Goal: Task Accomplishment & Management: Manage account settings

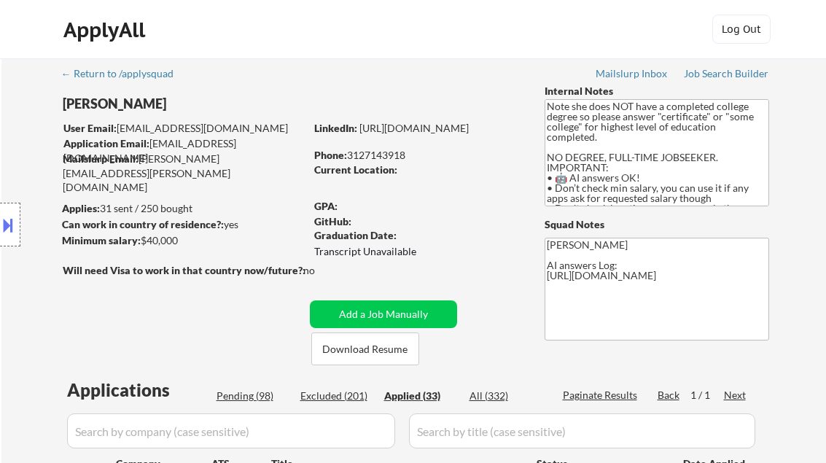
select select ""applied""
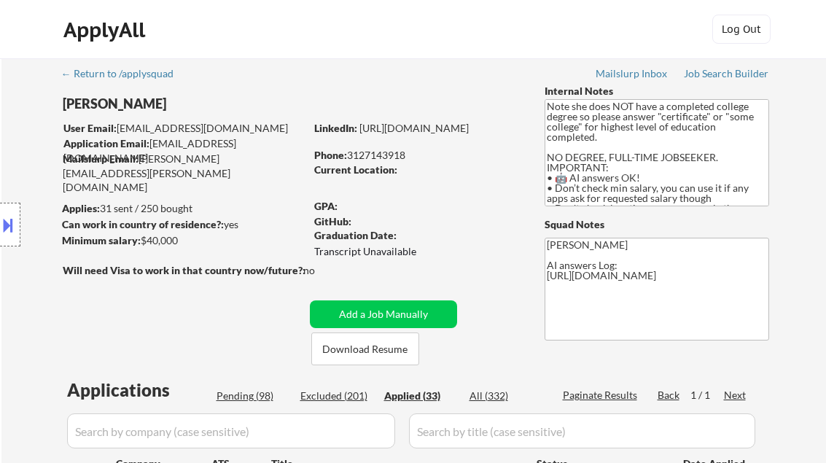
select select ""applied""
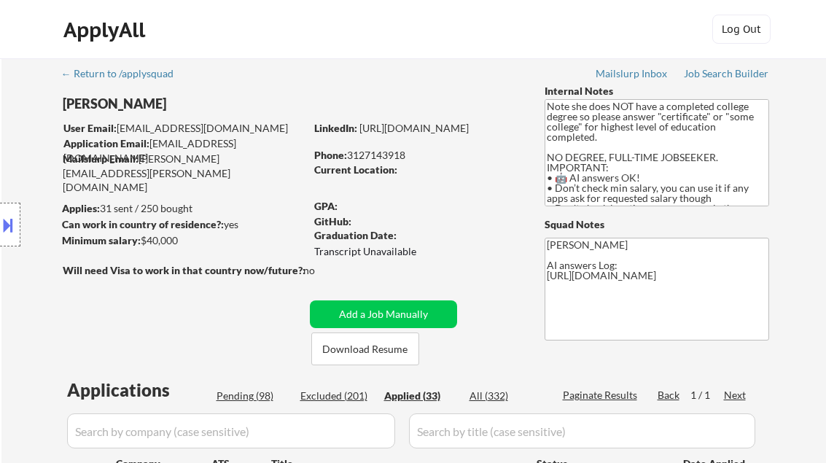
select select ""applied""
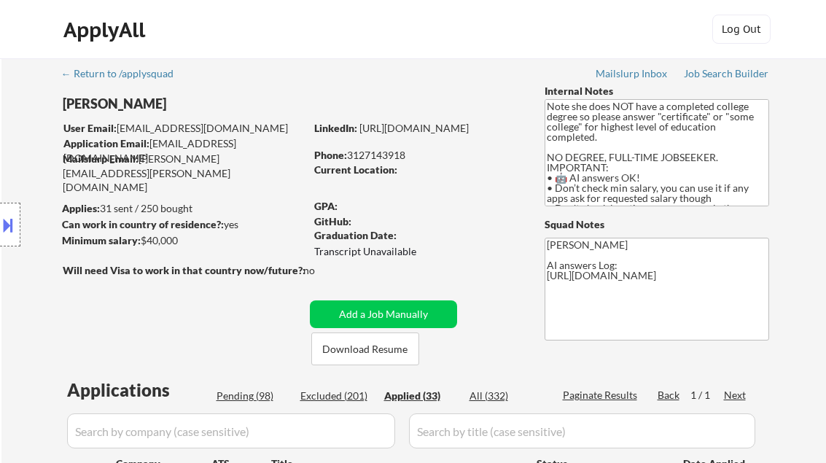
select select ""applied""
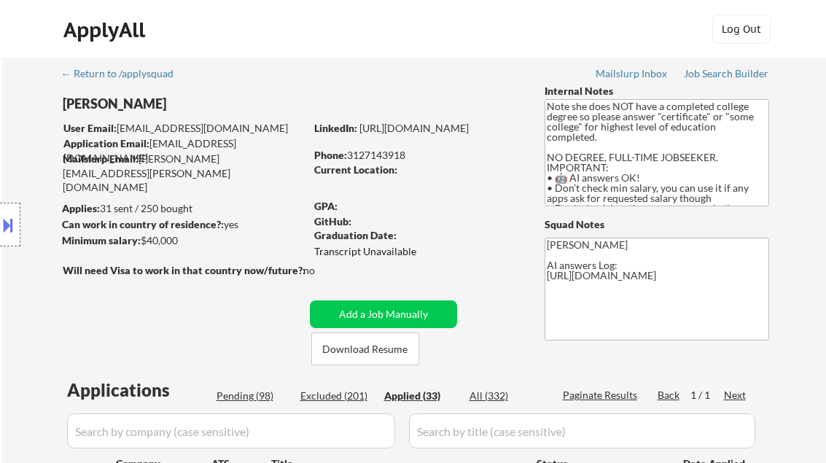
select select ""applied""
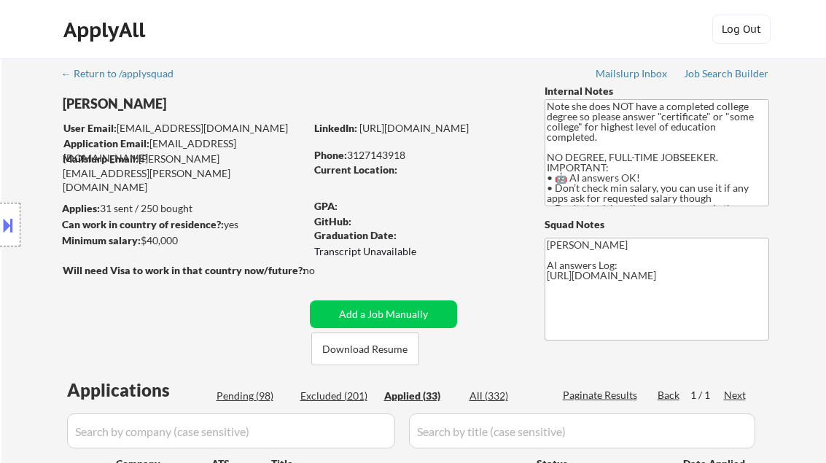
select select ""applied""
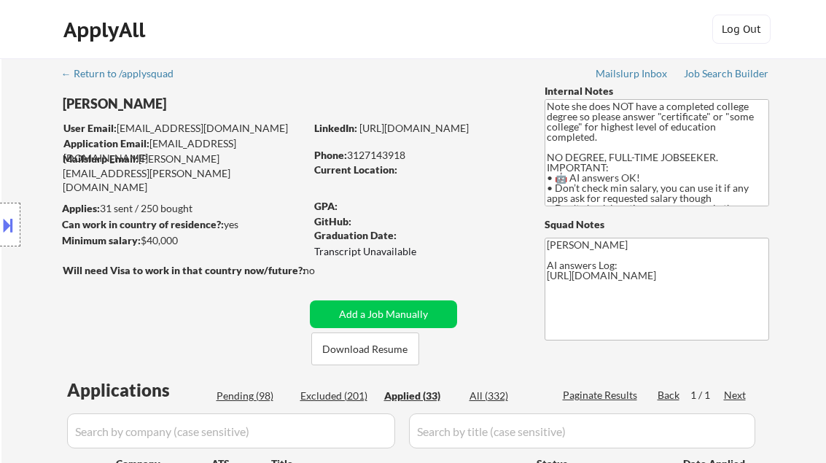
select select ""applied""
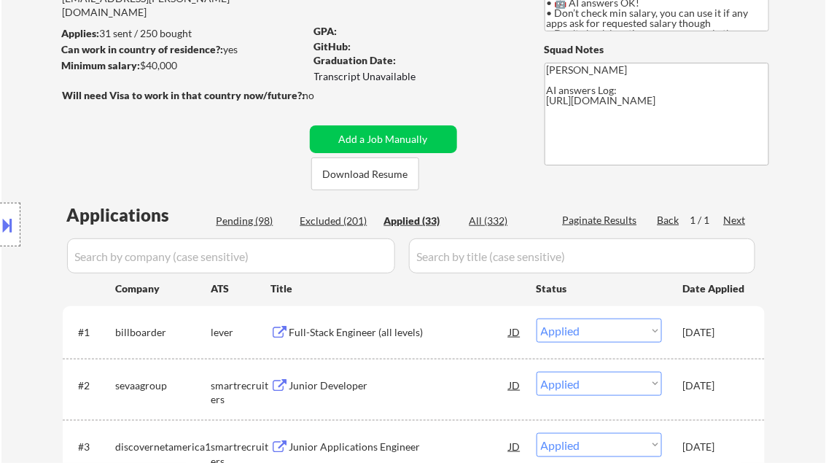
select select ""applied""
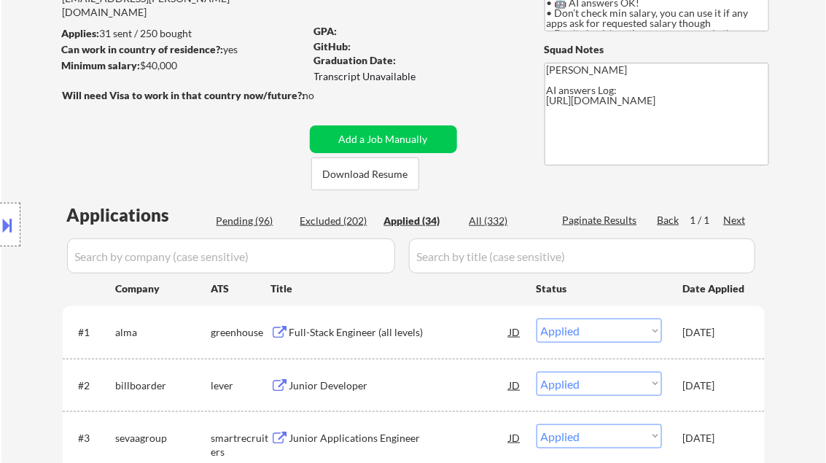
select select ""applied""
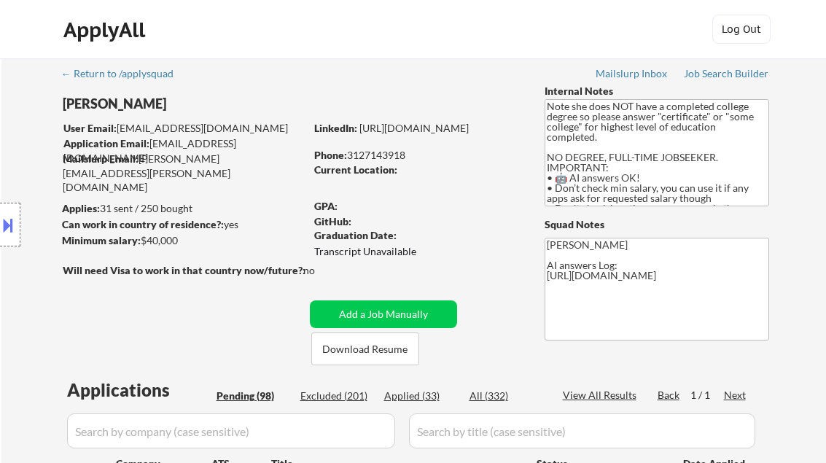
select select ""pending""
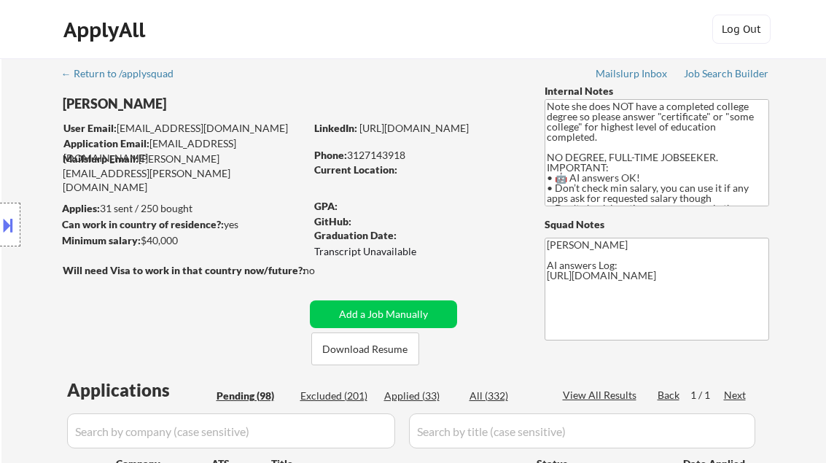
select select ""pending""
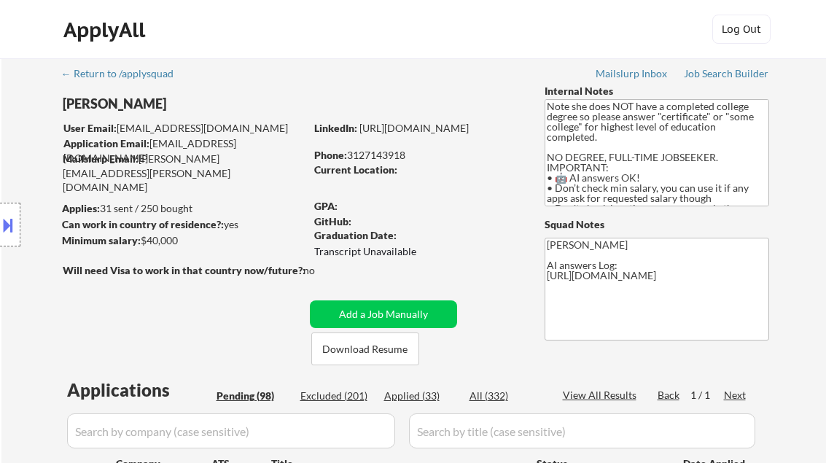
select select ""pending""
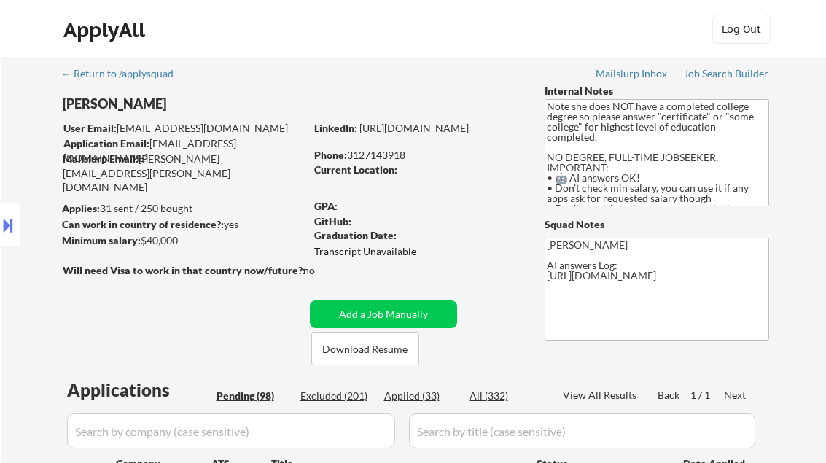
select select ""pending""
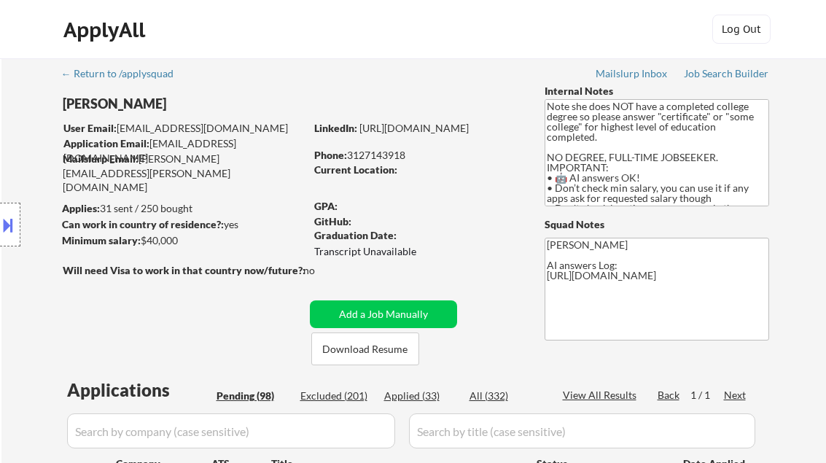
select select ""pending""
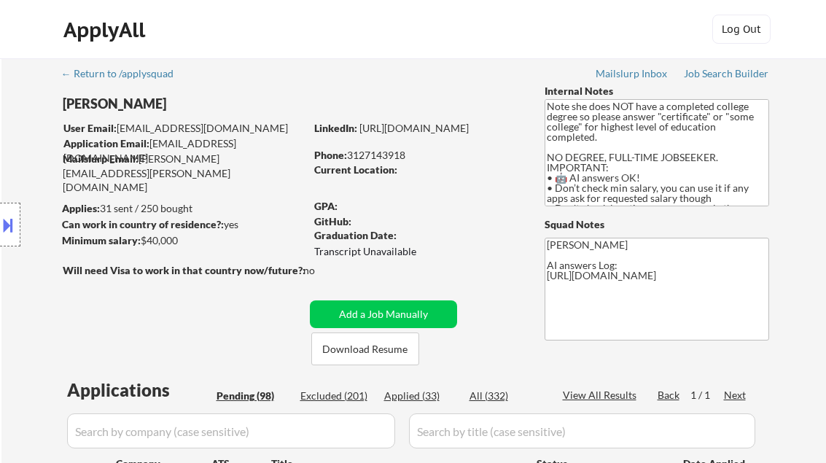
select select ""pending""
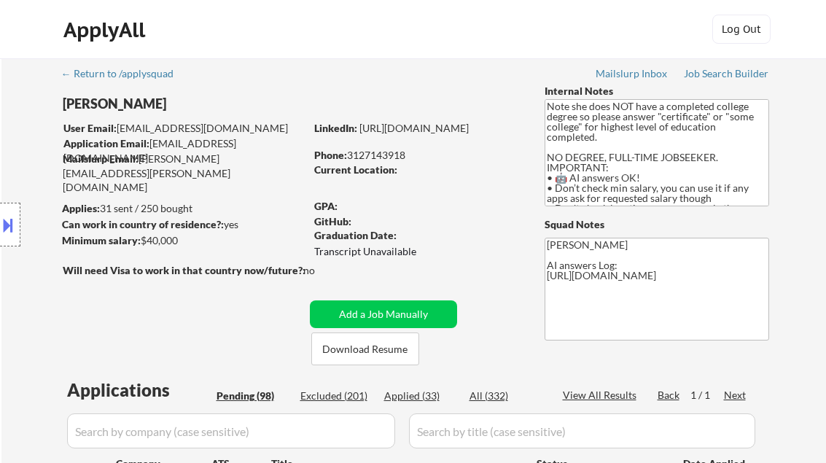
select select ""pending""
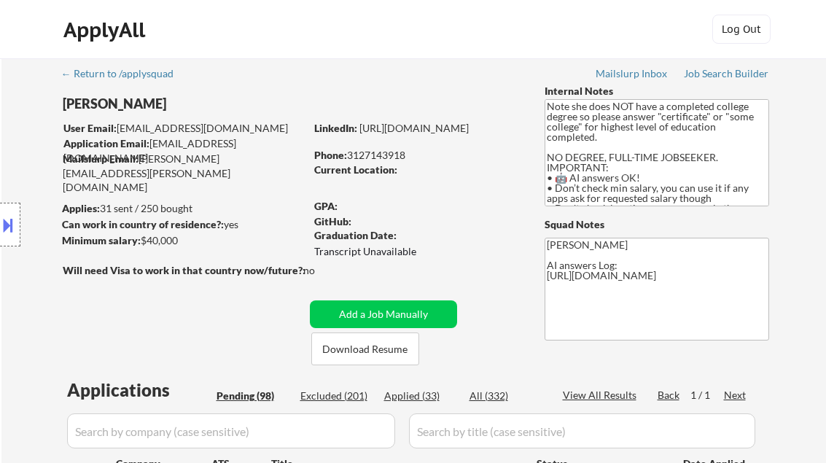
select select ""pending""
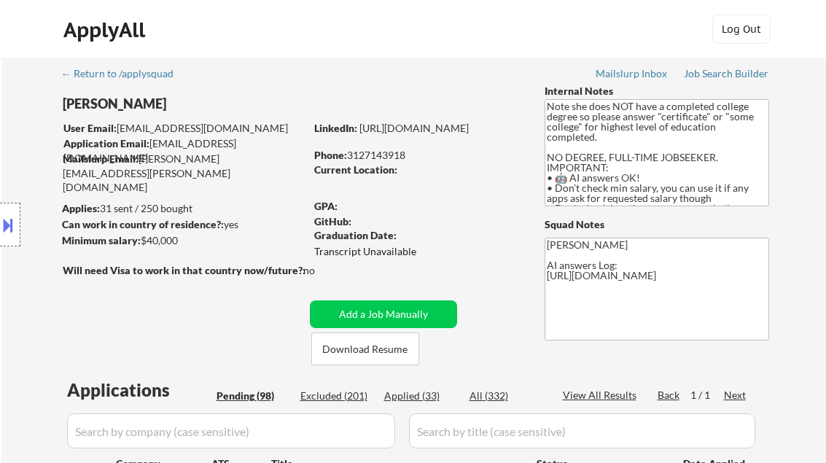
select select ""pending""
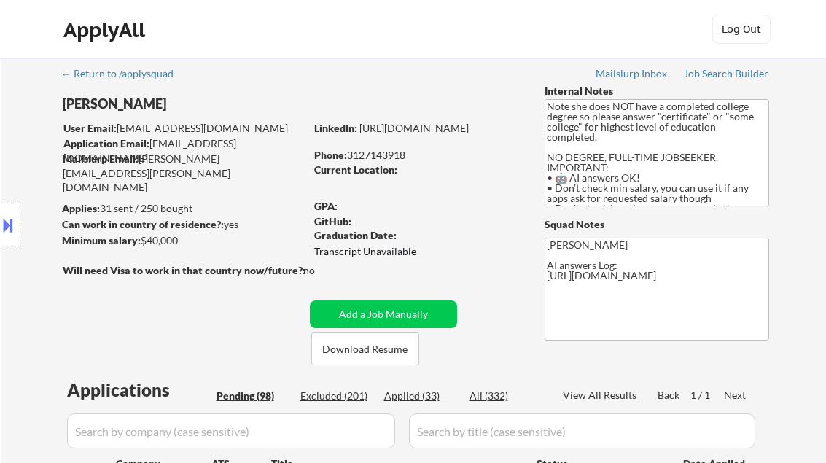
select select ""pending""
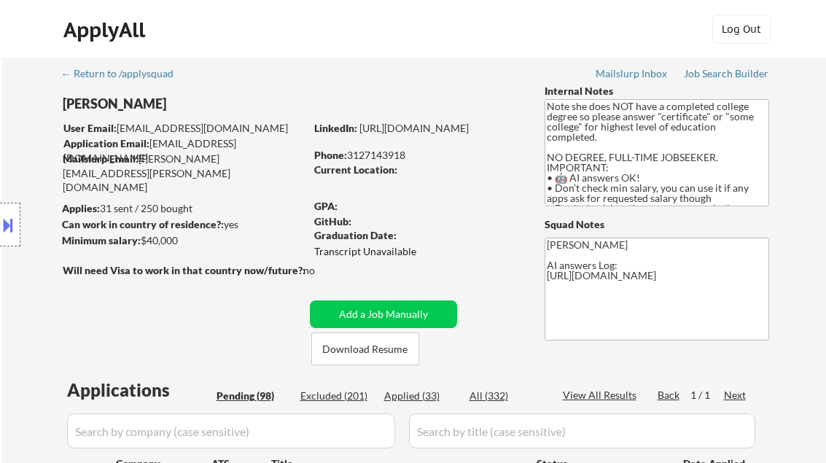
select select ""pending""
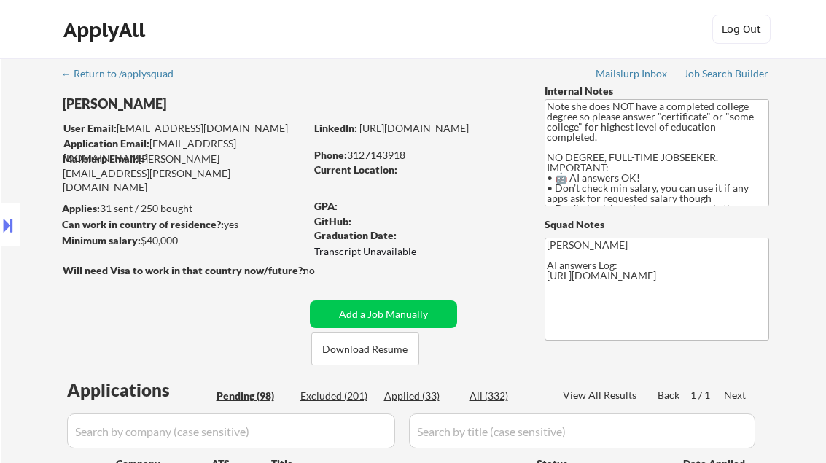
select select ""pending""
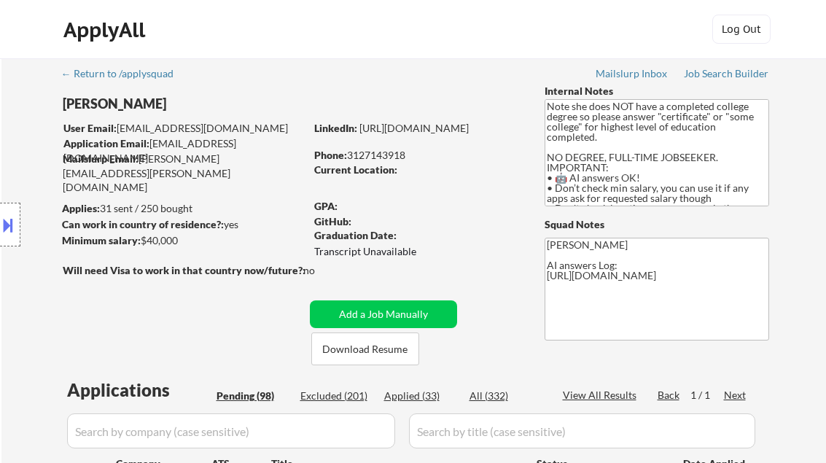
select select ""pending""
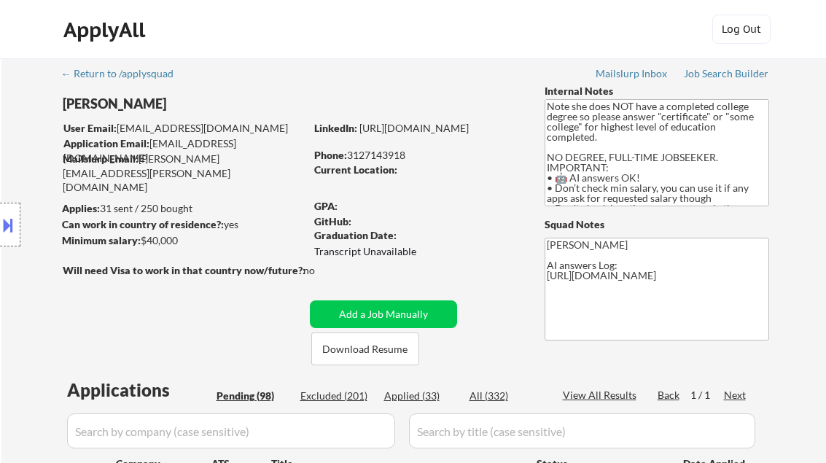
select select ""pending""
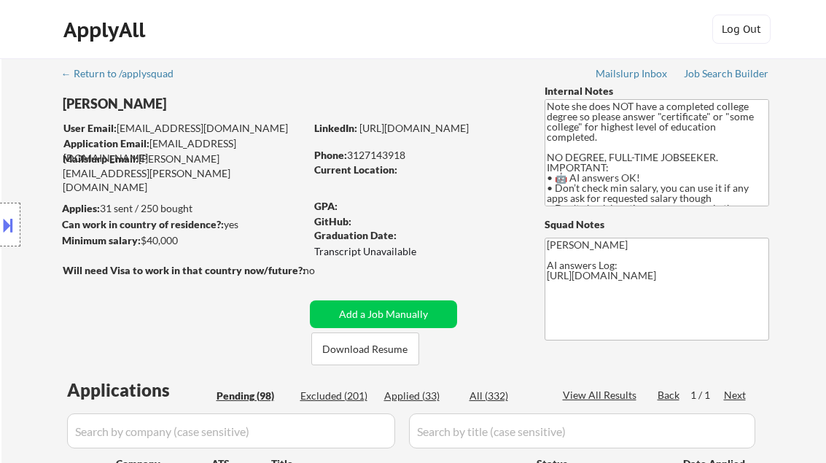
select select ""pending""
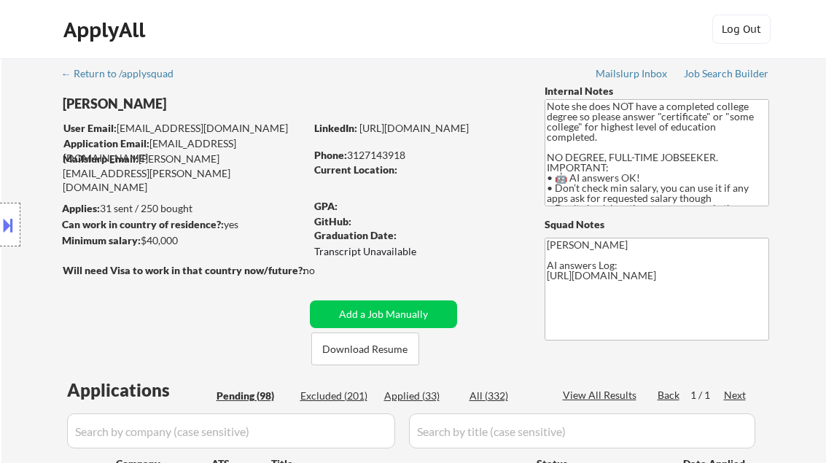
select select ""pending""
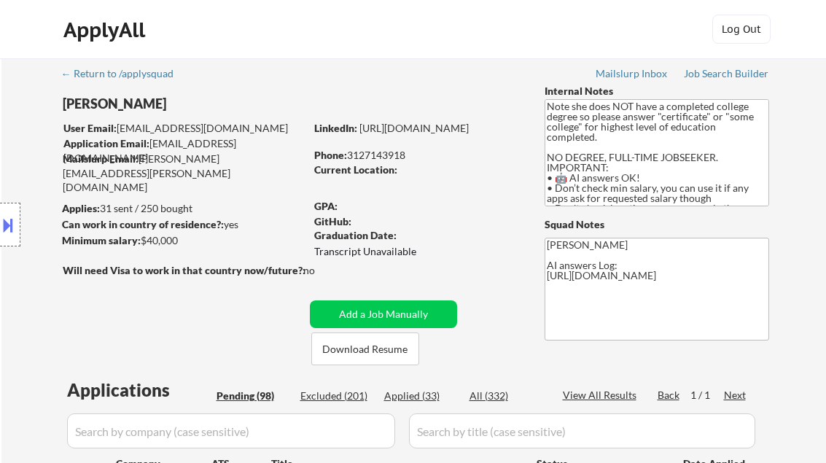
select select ""pending""
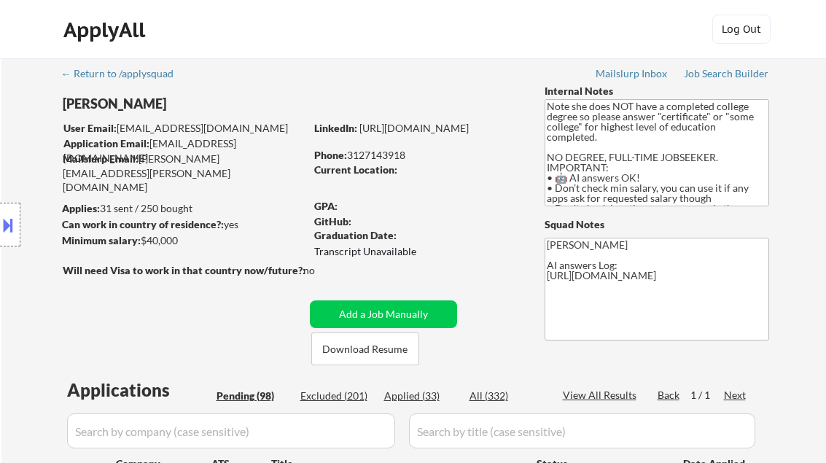
select select ""pending""
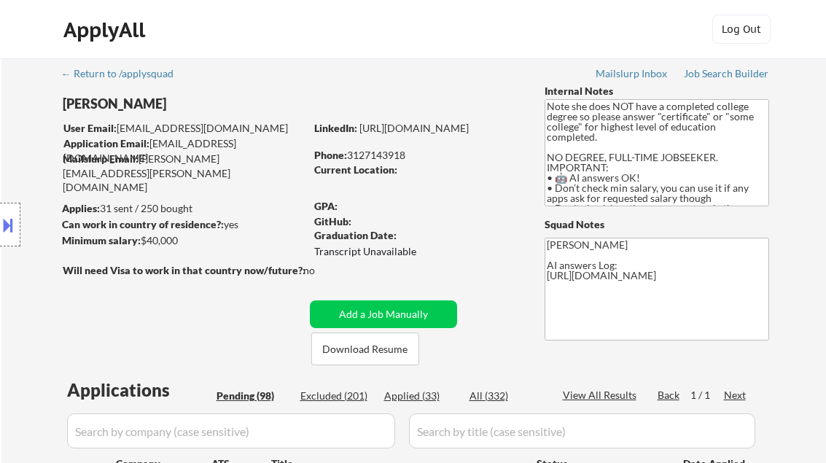
select select ""pending""
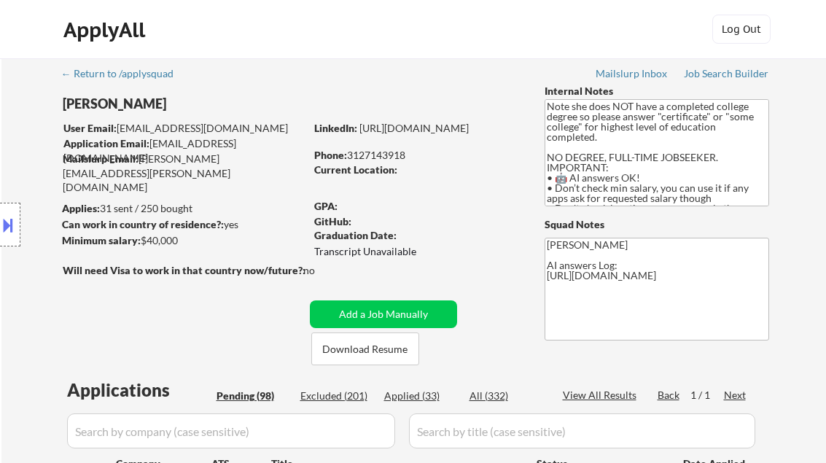
select select ""pending""
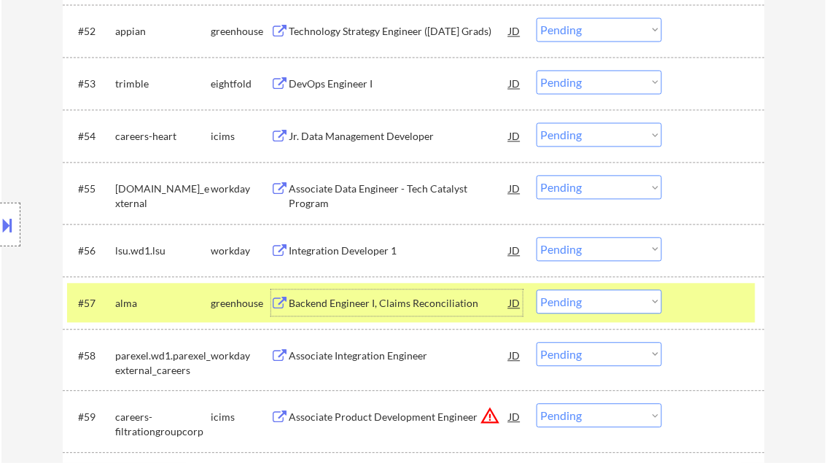
scroll to position [3441, 0]
drag, startPoint x: 610, startPoint y: 300, endPoint x: 612, endPoint y: 314, distance: 13.9
click at [610, 300] on select "Choose an option... Pending Applied Excluded (Questions) Excluded (Expired) Exc…" at bounding box center [599, 302] width 125 height 24
click at [537, 290] on select "Choose an option... Pending Applied Excluded (Questions) Excluded (Expired) Exc…" at bounding box center [599, 302] width 125 height 24
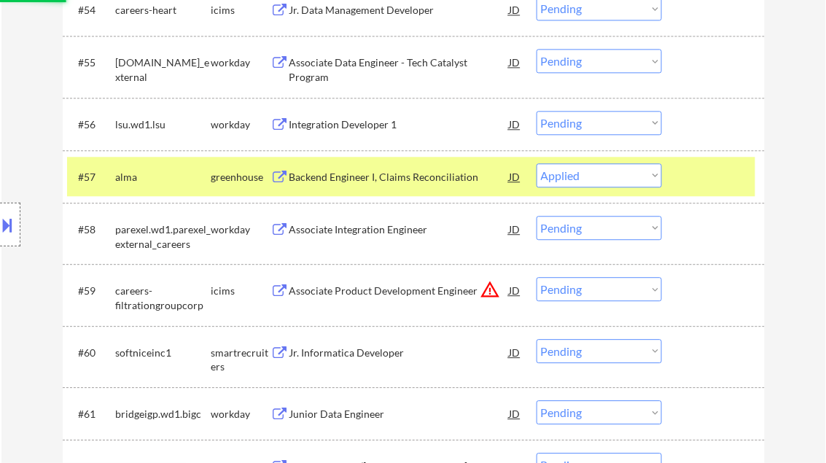
scroll to position [3675, 0]
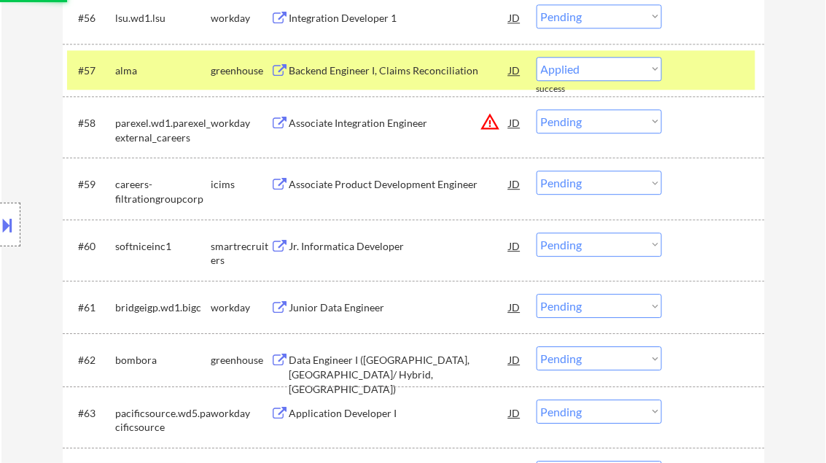
select select ""pending""
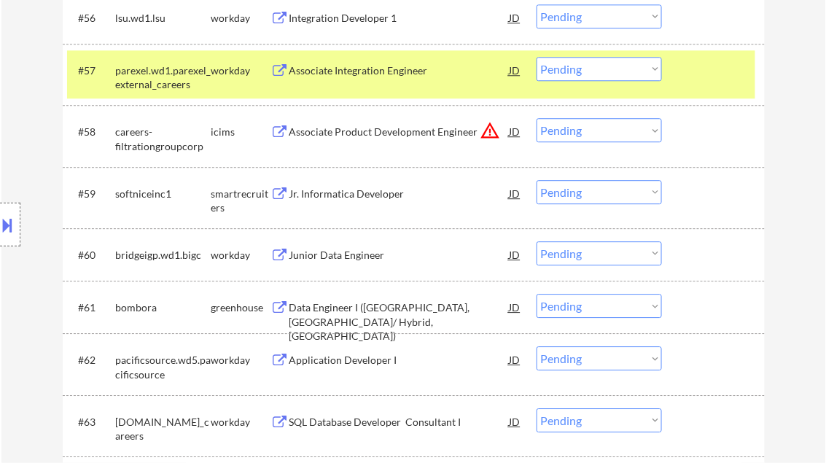
click at [358, 197] on div "Jr. Informatica Developer" at bounding box center [399, 194] width 220 height 15
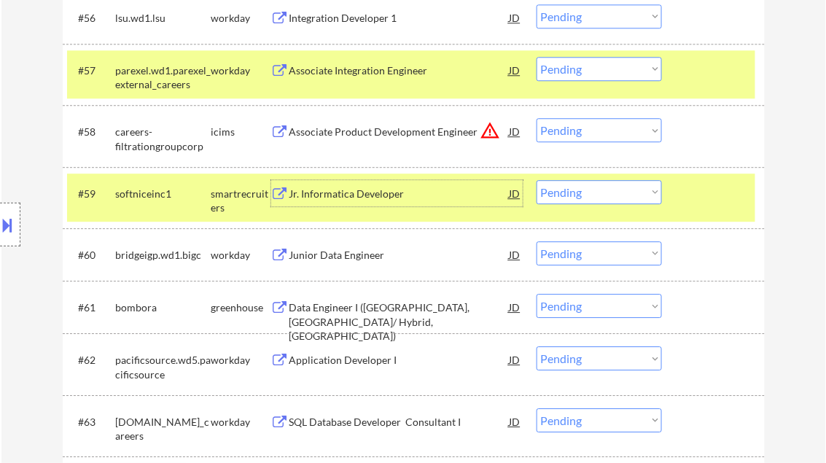
click at [580, 201] on select "Choose an option... Pending Applied Excluded (Questions) Excluded (Expired) Exc…" at bounding box center [599, 192] width 125 height 24
click at [537, 180] on select "Choose an option... Pending Applied Excluded (Questions) Excluded (Expired) Exc…" at bounding box center [599, 192] width 125 height 24
select select ""pending""
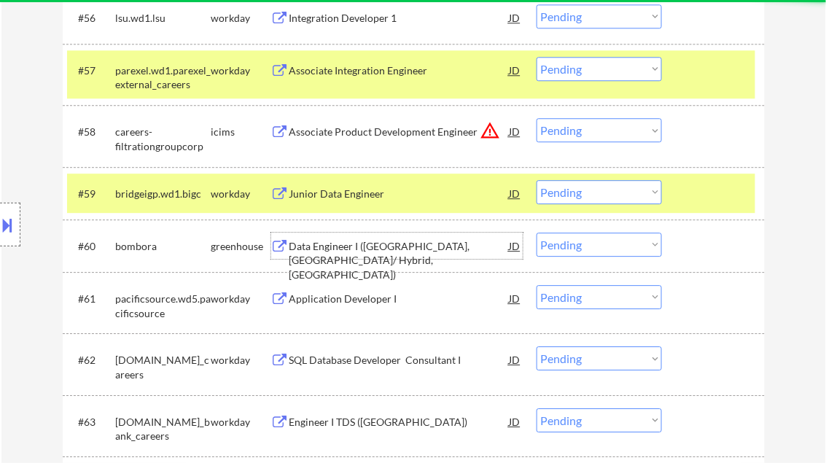
click at [363, 248] on div "Data Engineer I (Reno, NV/ Hybrid, US)" at bounding box center [399, 260] width 220 height 43
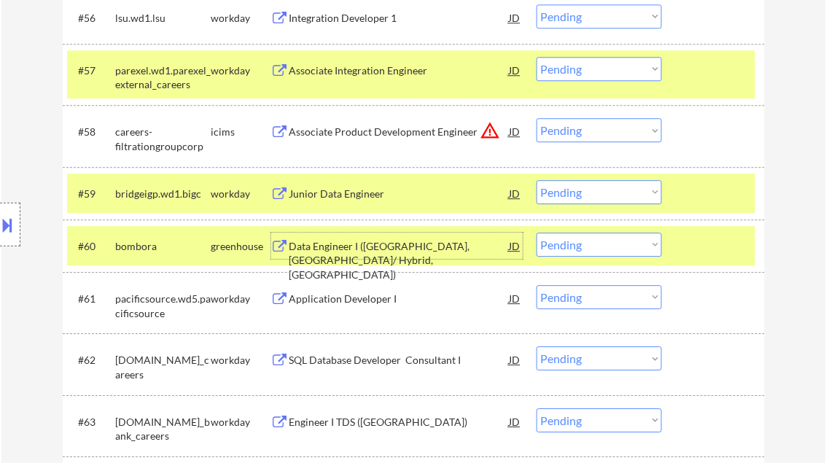
drag, startPoint x: 591, startPoint y: 245, endPoint x: 611, endPoint y: 255, distance: 22.2
click at [591, 245] on select "Choose an option... Pending Applied Excluded (Questions) Excluded (Expired) Exc…" at bounding box center [599, 245] width 125 height 24
click at [537, 233] on select "Choose an option... Pending Applied Excluded (Questions) Excluded (Expired) Exc…" at bounding box center [599, 245] width 125 height 24
select select ""pending""
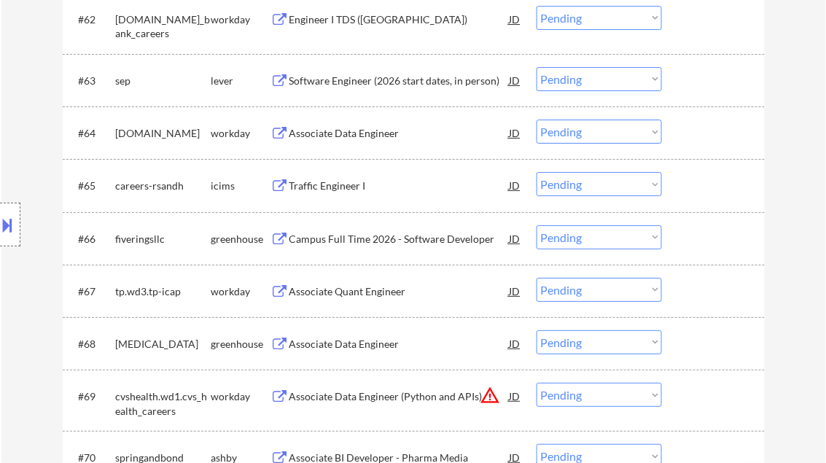
scroll to position [4141, 0]
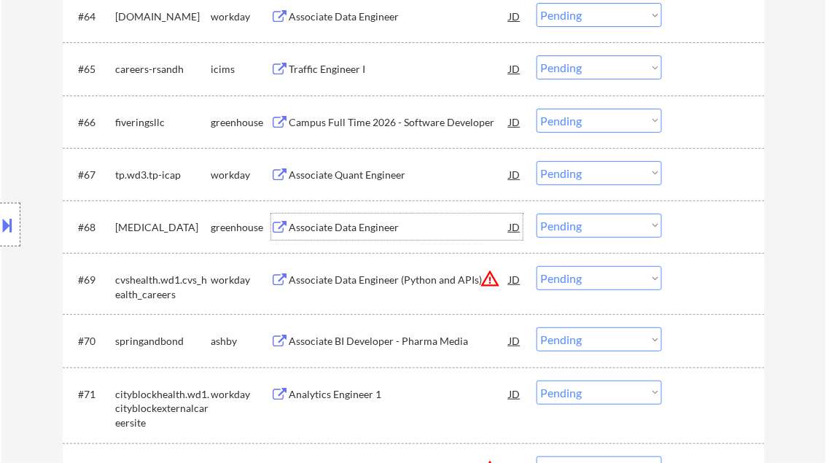
click at [338, 229] on div "Associate Data Engineer" at bounding box center [399, 227] width 220 height 15
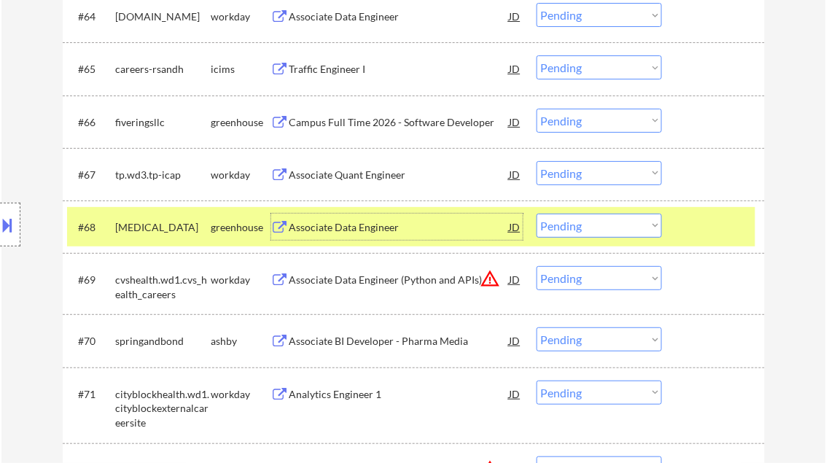
click at [610, 224] on select "Choose an option... Pending Applied Excluded (Questions) Excluded (Expired) Exc…" at bounding box center [599, 226] width 125 height 24
click at [537, 214] on select "Choose an option... Pending Applied Excluded (Questions) Excluded (Expired) Exc…" at bounding box center [599, 226] width 125 height 24
select select ""pending""
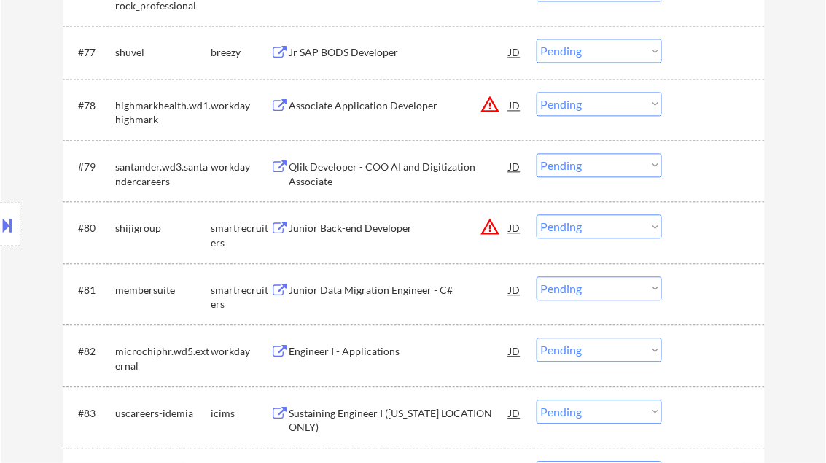
scroll to position [4900, 0]
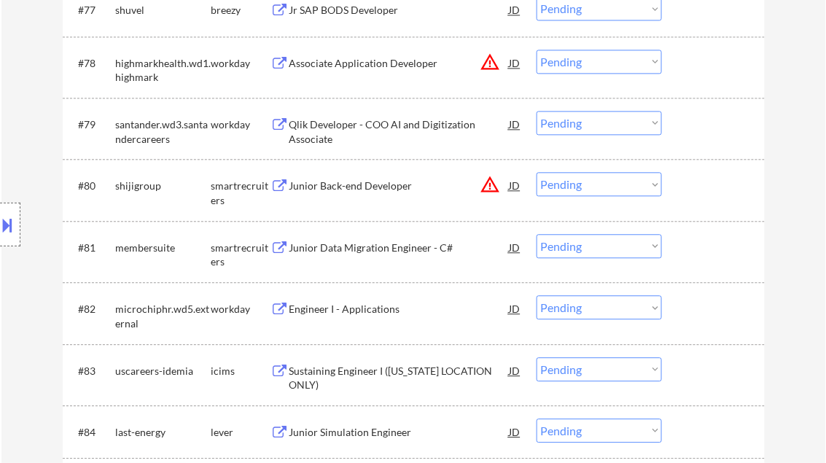
click at [357, 249] on div "Junior Data Migration Engineer - C#" at bounding box center [399, 248] width 220 height 15
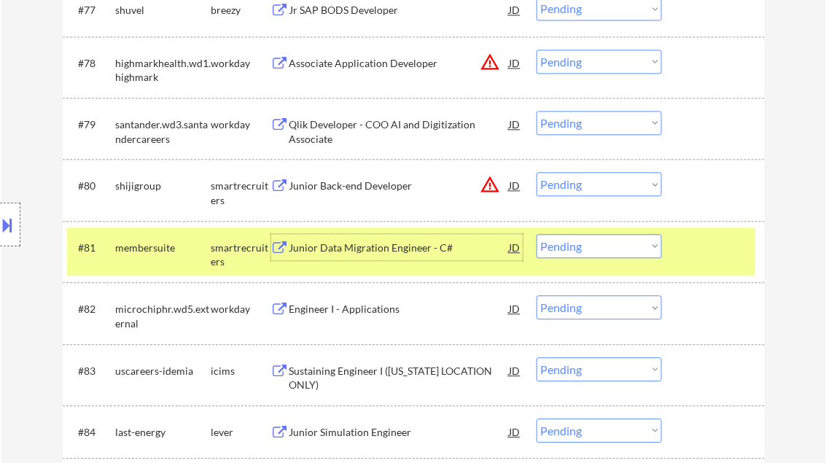
drag, startPoint x: 564, startPoint y: 246, endPoint x: 572, endPoint y: 253, distance: 10.9
click at [564, 246] on select "Choose an option... Pending Applied Excluded (Questions) Excluded (Expired) Exc…" at bounding box center [599, 246] width 125 height 24
click at [537, 234] on select "Choose an option... Pending Applied Excluded (Questions) Excluded (Expired) Exc…" at bounding box center [599, 246] width 125 height 24
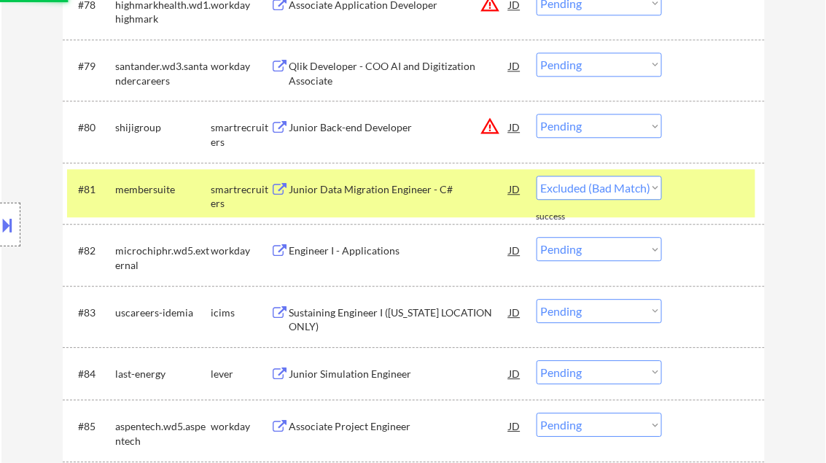
select select ""pending""
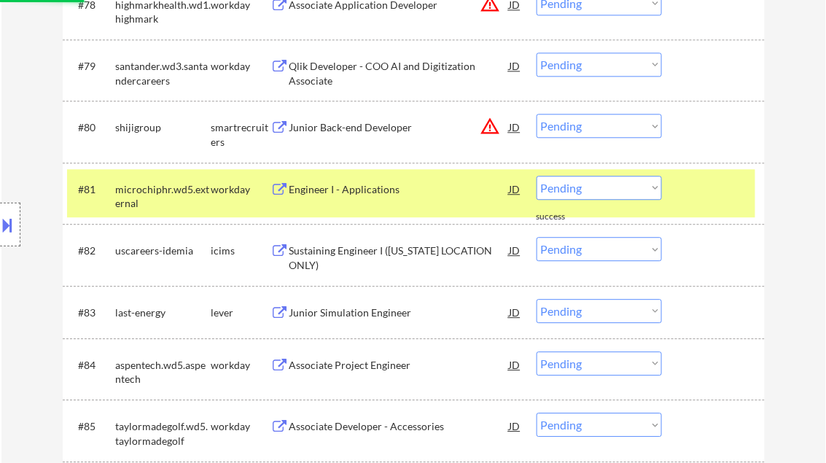
click at [368, 309] on div "Junior Simulation Engineer" at bounding box center [399, 313] width 220 height 15
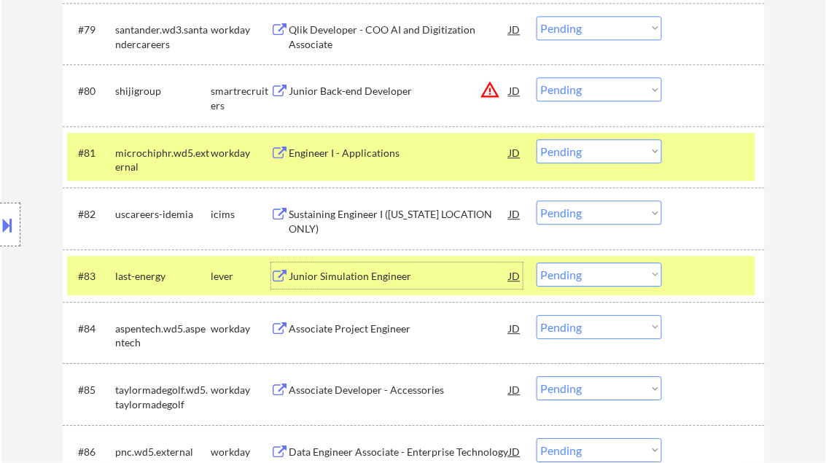
scroll to position [5016, 0]
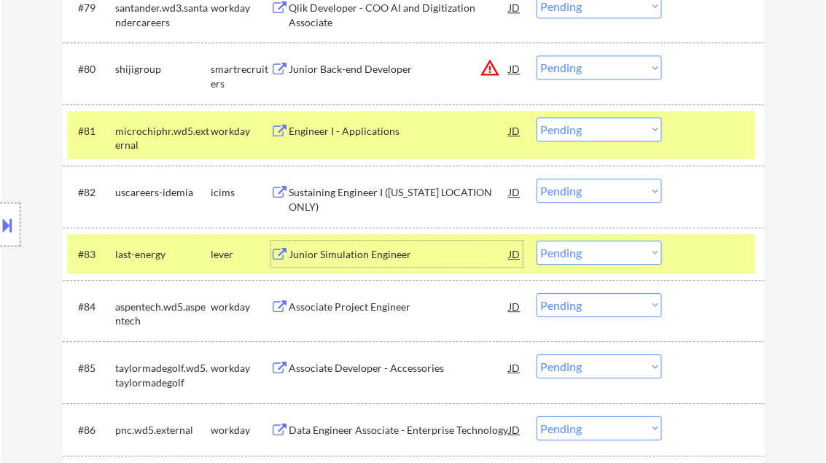
click at [567, 256] on select "Choose an option... Pending Applied Excluded (Questions) Excluded (Expired) Exc…" at bounding box center [599, 253] width 125 height 24
click at [537, 241] on select "Choose an option... Pending Applied Excluded (Questions) Excluded (Expired) Exc…" at bounding box center [599, 253] width 125 height 24
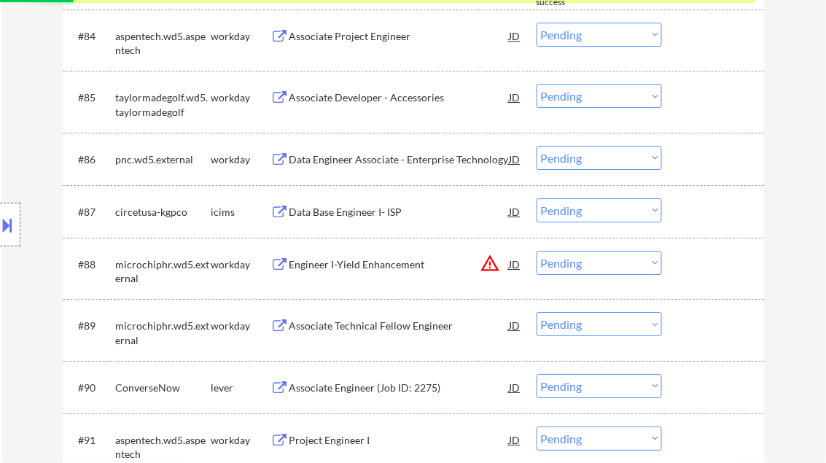
scroll to position [5308, 0]
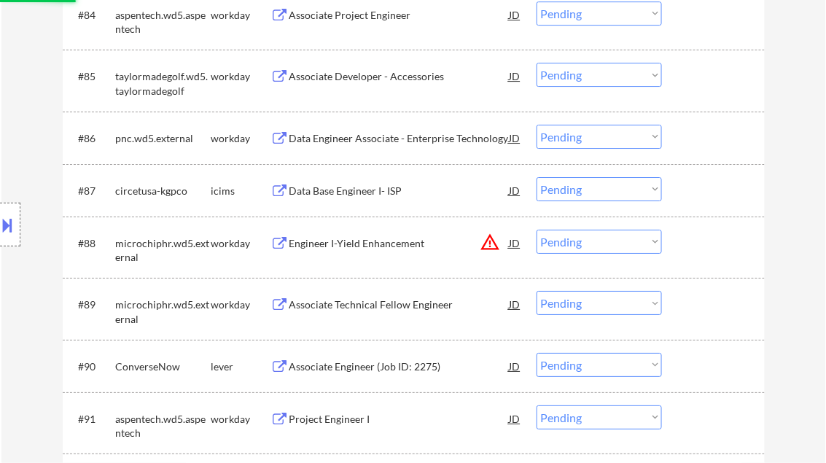
select select ""pending""
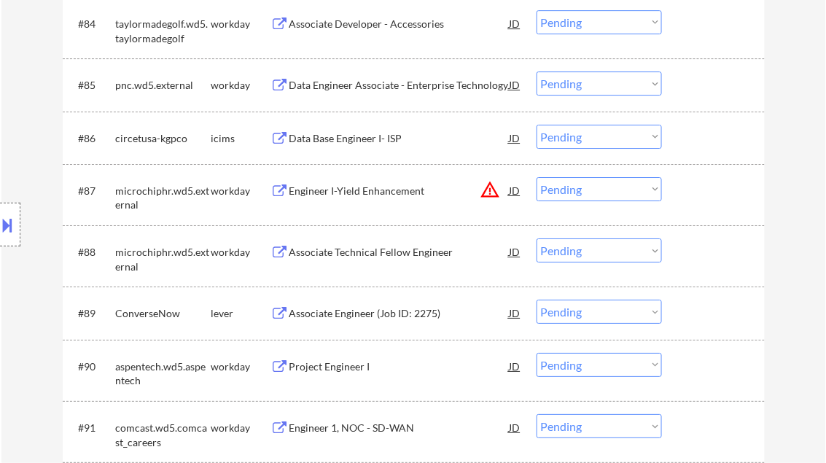
click at [367, 319] on div "Associate Engineer (Job ID: 2275)" at bounding box center [399, 313] width 220 height 15
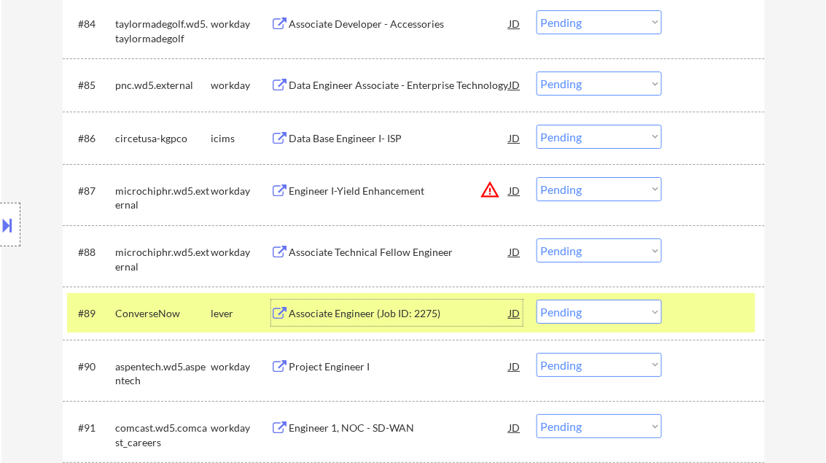
click at [373, 316] on div "Associate Engineer (Job ID: 2275)" at bounding box center [399, 313] width 220 height 15
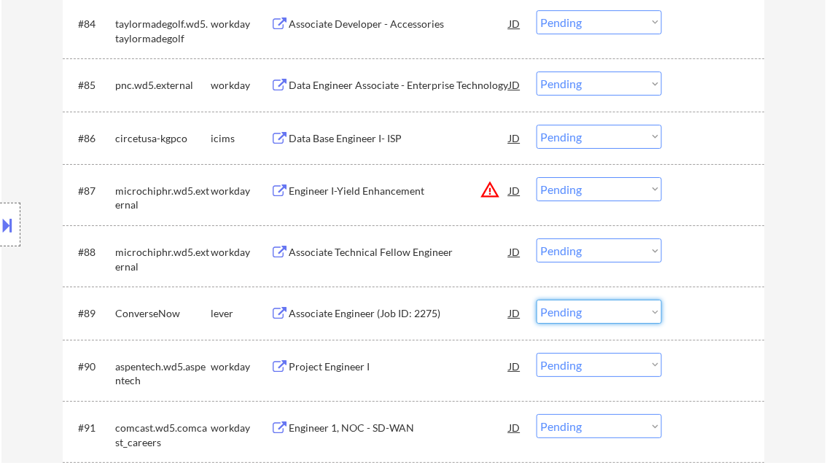
drag, startPoint x: 564, startPoint y: 311, endPoint x: 572, endPoint y: 314, distance: 8.5
click at [564, 311] on select "Choose an option... Pending Applied Excluded (Questions) Excluded (Expired) Exc…" at bounding box center [599, 312] width 125 height 24
click at [537, 300] on select "Choose an option... Pending Applied Excluded (Questions) Excluded (Expired) Exc…" at bounding box center [599, 312] width 125 height 24
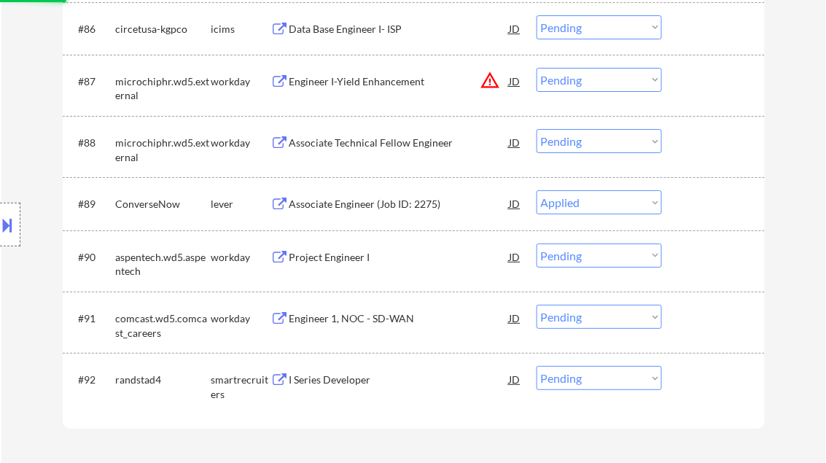
scroll to position [5425, 0]
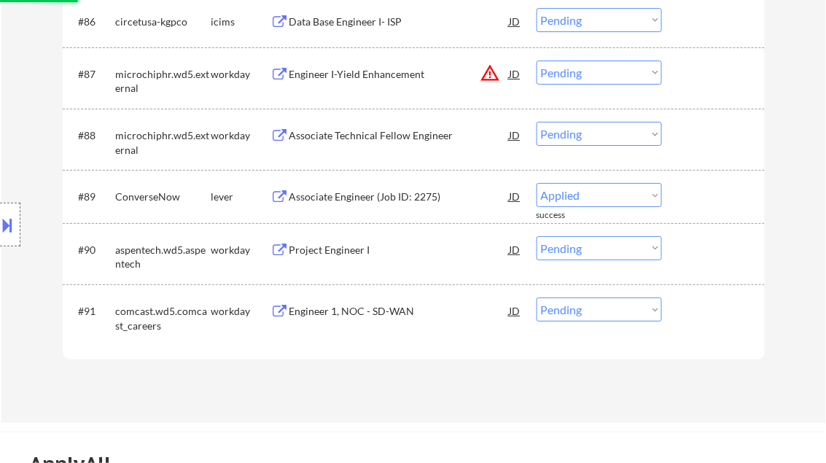
select select ""pending""
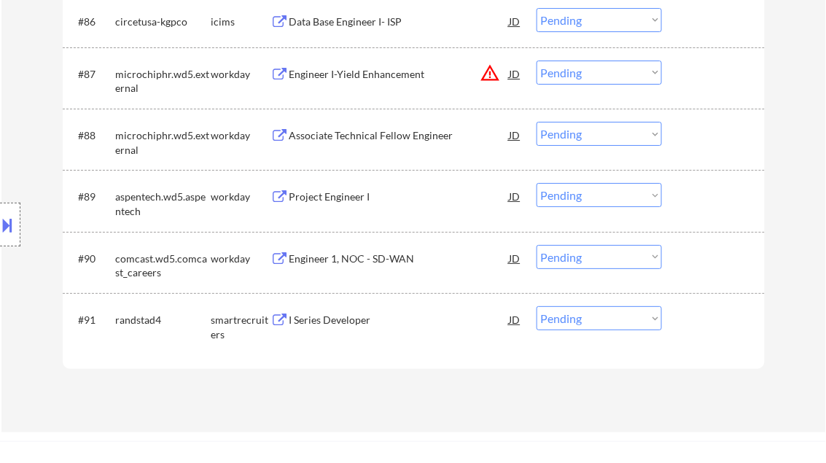
click at [326, 328] on div "I Series Developer" at bounding box center [399, 319] width 220 height 26
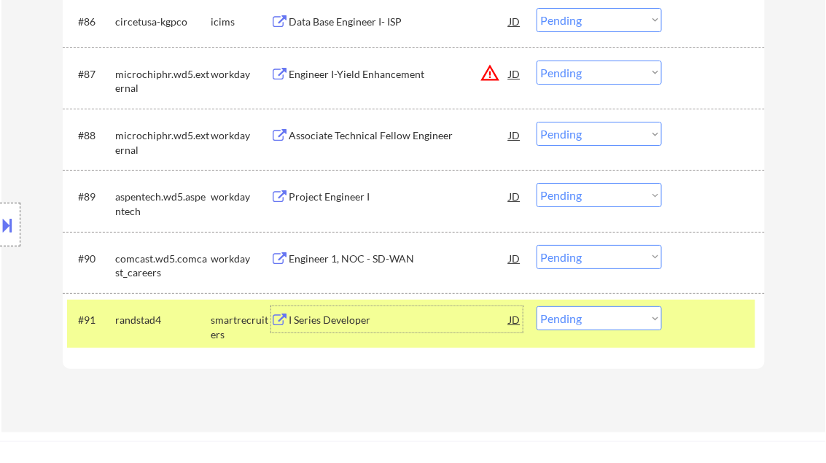
drag, startPoint x: 585, startPoint y: 321, endPoint x: 618, endPoint y: 355, distance: 48.0
click at [585, 321] on select "Choose an option... Pending Applied Excluded (Questions) Excluded (Expired) Exc…" at bounding box center [599, 318] width 125 height 24
select select ""excluded__other_""
click at [537, 307] on select "Choose an option... Pending Applied Excluded (Questions) Excluded (Expired) Exc…" at bounding box center [599, 318] width 125 height 24
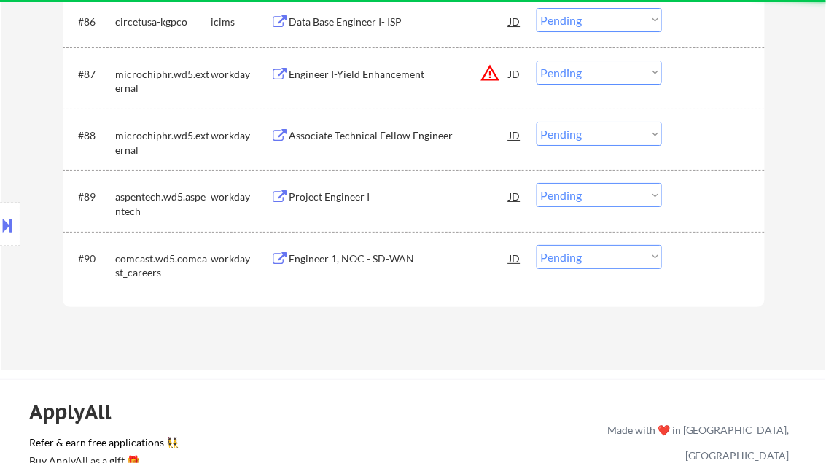
click at [429, 261] on div "Engineer 1, NOC - SD-WAN" at bounding box center [399, 259] width 220 height 15
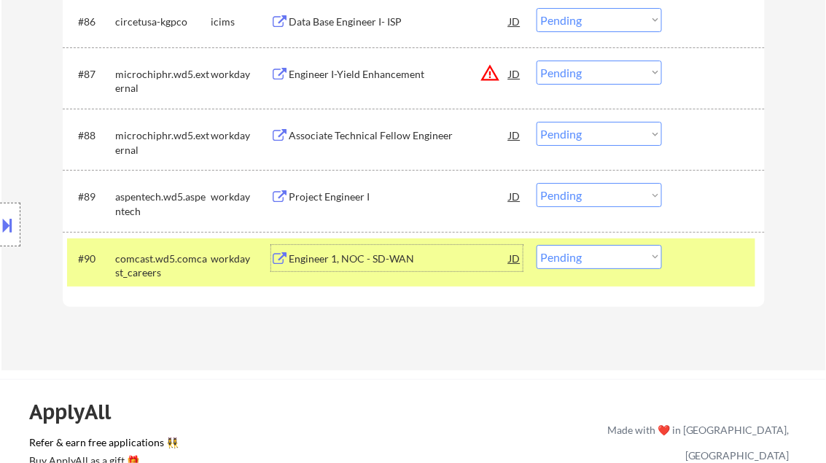
drag, startPoint x: 615, startPoint y: 247, endPoint x: 767, endPoint y: 373, distance: 197.3
click at [616, 247] on select "Choose an option... Pending Applied Excluded (Questions) Excluded (Expired) Exc…" at bounding box center [599, 257] width 125 height 24
select select ""excluded__expired_""
click at [537, 245] on select "Choose an option... Pending Applied Excluded (Questions) Excluded (Expired) Exc…" at bounding box center [599, 257] width 125 height 24
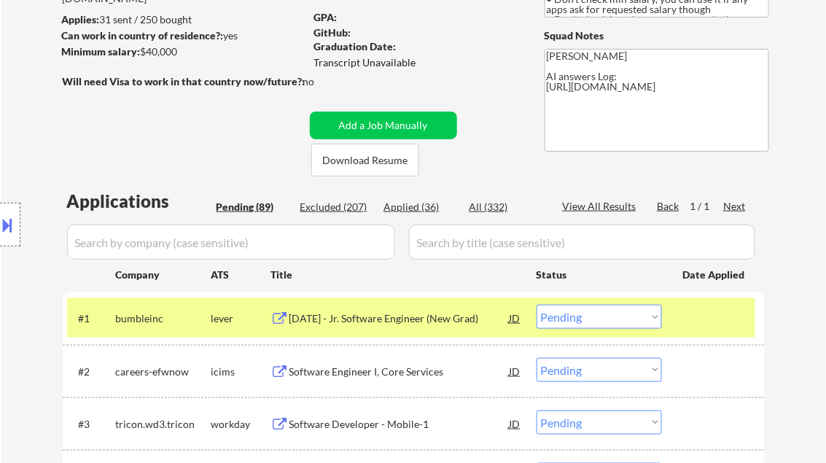
scroll to position [233, 0]
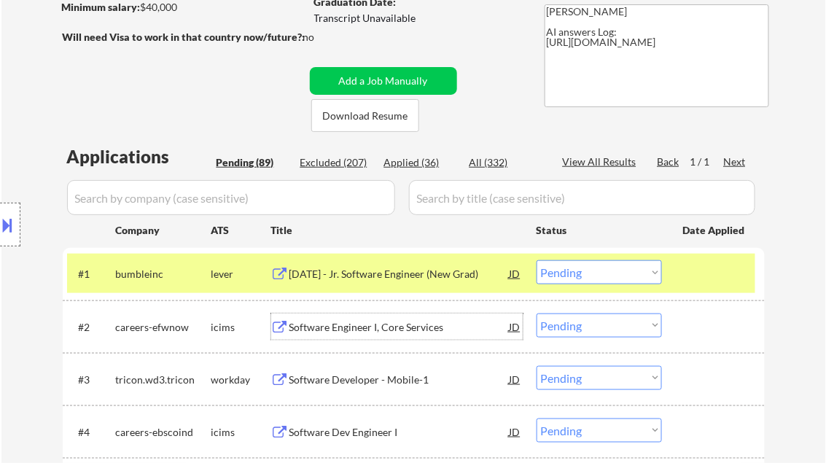
click at [365, 322] on div "Software Engineer I, Core Services" at bounding box center [399, 327] width 220 height 15
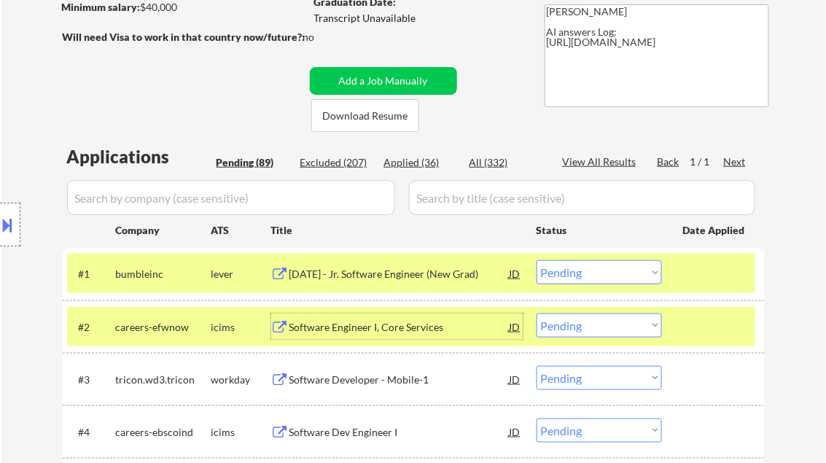
click at [623, 324] on select "Choose an option... Pending Applied Excluded (Questions) Excluded (Expired) Exc…" at bounding box center [599, 326] width 125 height 24
click at [537, 314] on select "Choose an option... Pending Applied Excluded (Questions) Excluded (Expired) Exc…" at bounding box center [599, 326] width 125 height 24
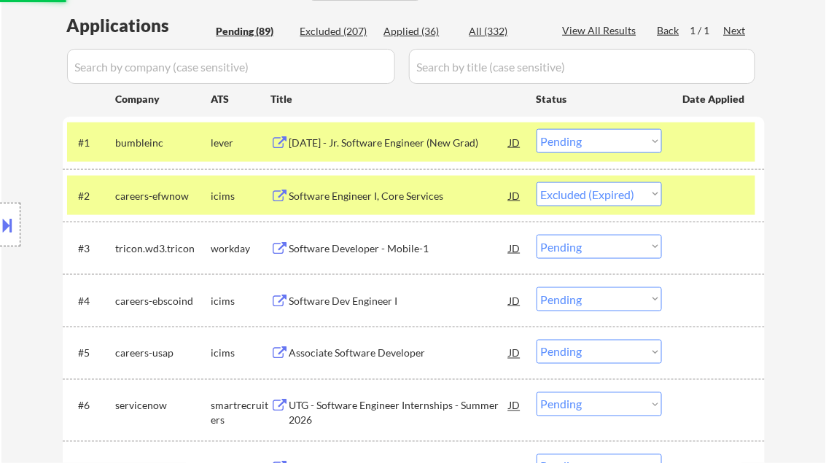
scroll to position [408, 0]
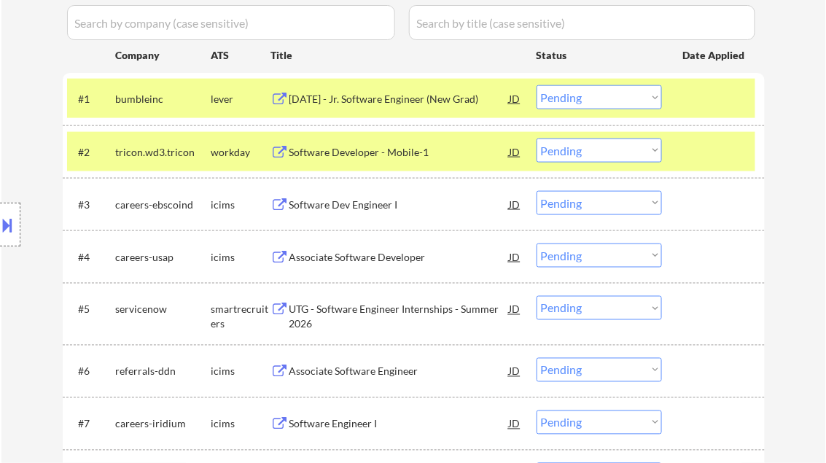
click at [730, 98] on div at bounding box center [715, 98] width 64 height 26
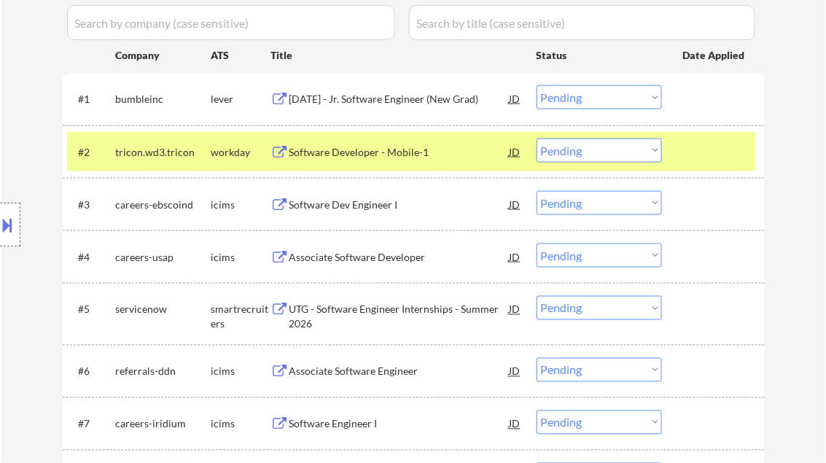
click at [409, 160] on div "Software Developer - Mobile-1" at bounding box center [399, 152] width 220 height 26
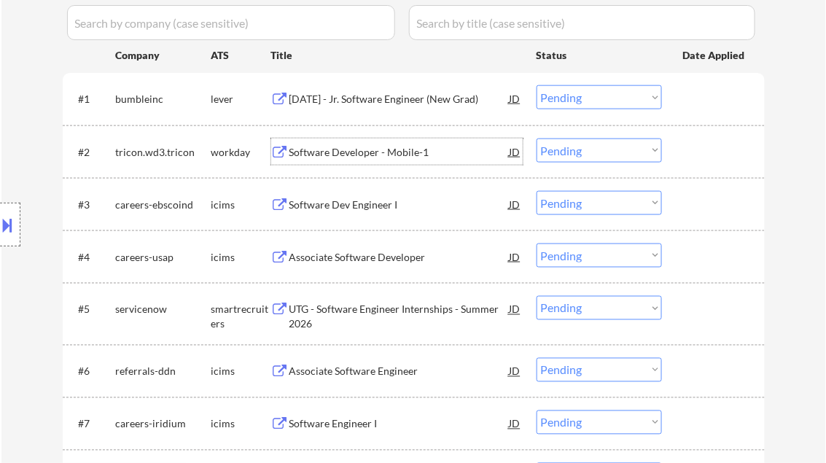
click at [599, 147] on select "Choose an option... Pending Applied Excluded (Questions) Excluded (Expired) Exc…" at bounding box center [599, 151] width 125 height 24
click at [537, 139] on select "Choose an option... Pending Applied Excluded (Questions) Excluded (Expired) Exc…" at bounding box center [599, 151] width 125 height 24
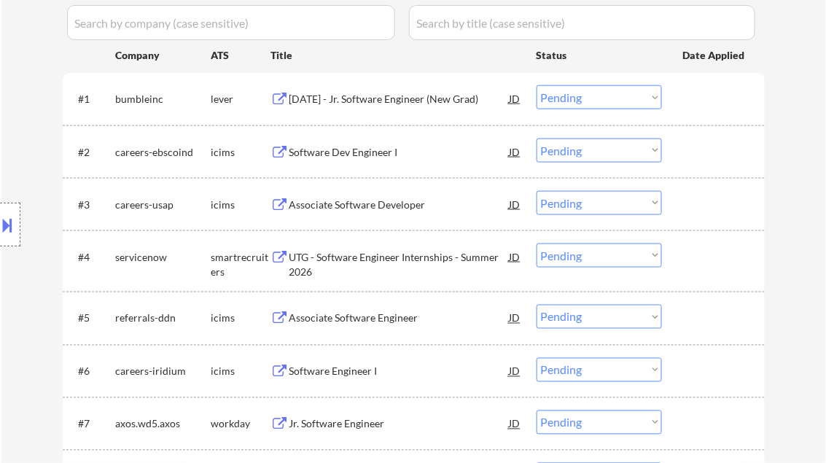
click at [367, 151] on div "Software Dev Engineer I" at bounding box center [399, 152] width 220 height 15
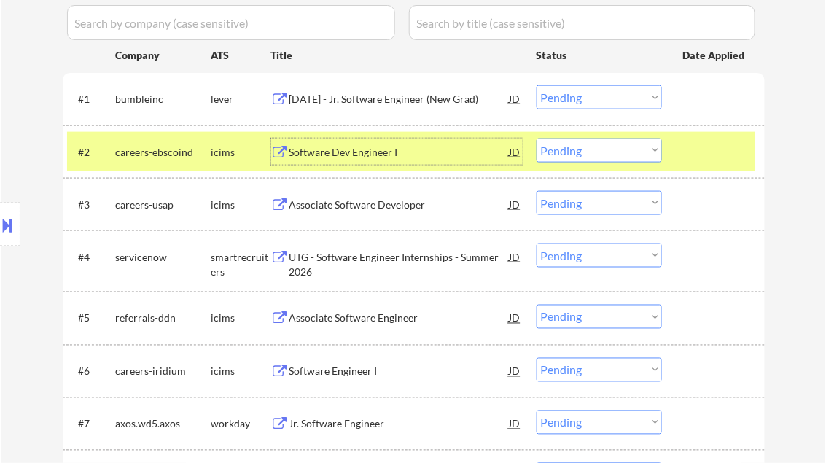
drag, startPoint x: 616, startPoint y: 156, endPoint x: 677, endPoint y: 217, distance: 85.6
click at [616, 155] on select "Choose an option... Pending Applied Excluded (Questions) Excluded (Expired) Exc…" at bounding box center [599, 151] width 125 height 24
click at [537, 139] on select "Choose an option... Pending Applied Excluded (Questions) Excluded (Expired) Exc…" at bounding box center [599, 151] width 125 height 24
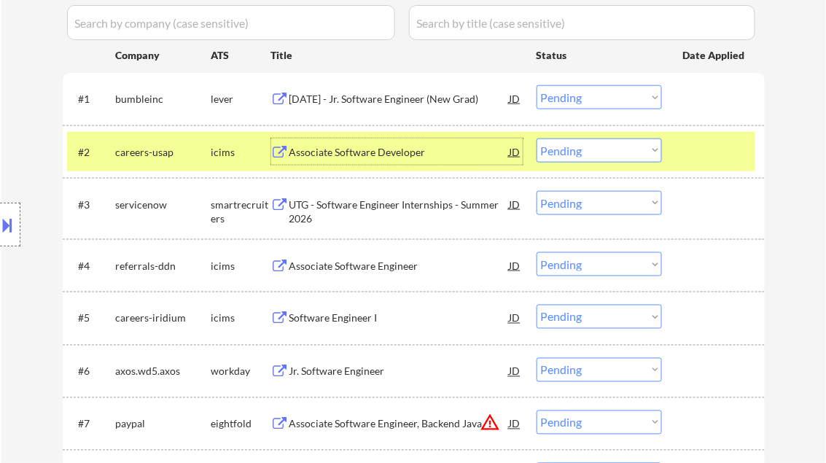
click at [394, 156] on div "Associate Software Developer" at bounding box center [399, 152] width 220 height 15
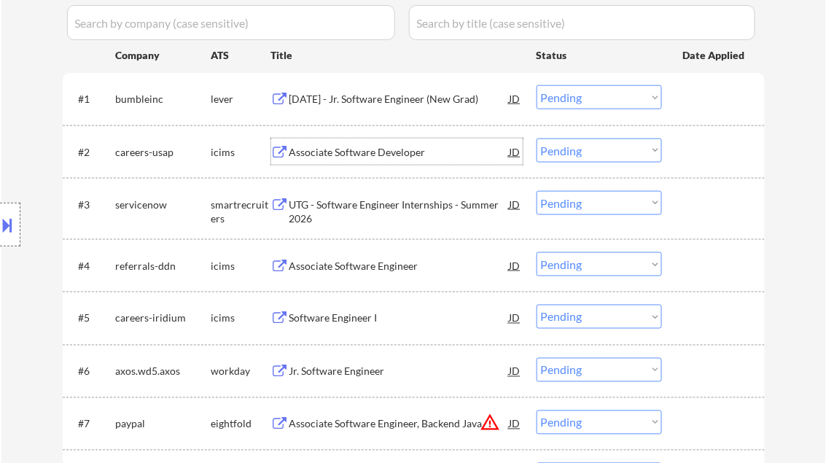
drag, startPoint x: 580, startPoint y: 149, endPoint x: 602, endPoint y: 163, distance: 26.3
click at [580, 149] on select "Choose an option... Pending Applied Excluded (Questions) Excluded (Expired) Exc…" at bounding box center [599, 151] width 125 height 24
click at [537, 139] on select "Choose an option... Pending Applied Excluded (Questions) Excluded (Expired) Exc…" at bounding box center [599, 151] width 125 height 24
select select ""pending""
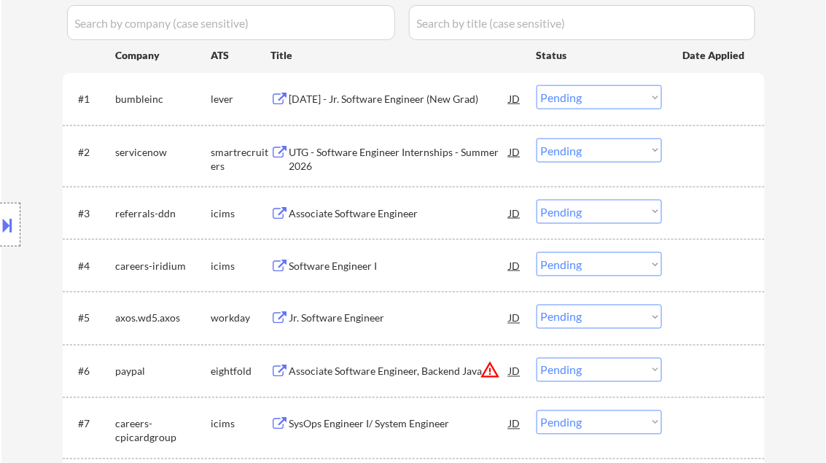
click at [340, 93] on div "2026 January - Jr. Software Engineer (New Grad)" at bounding box center [399, 99] width 220 height 15
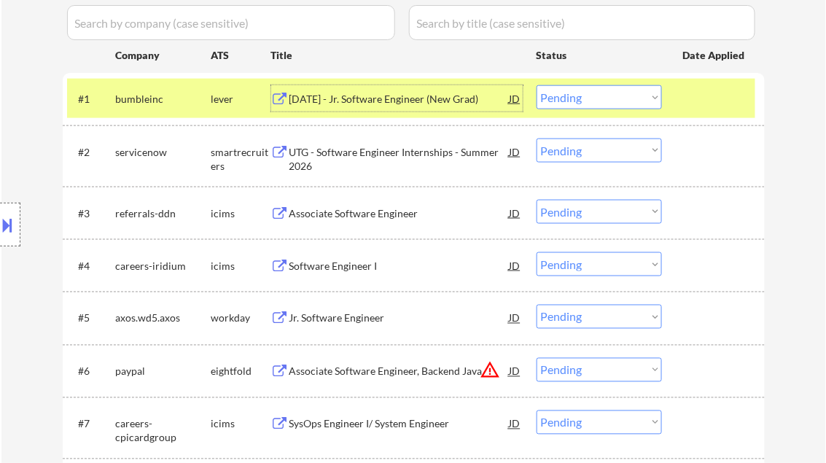
click at [597, 98] on select "Choose an option... Pending Applied Excluded (Questions) Excluded (Expired) Exc…" at bounding box center [599, 97] width 125 height 24
click at [537, 85] on select "Choose an option... Pending Applied Excluded (Questions) Excluded (Expired) Exc…" at bounding box center [599, 97] width 125 height 24
click at [379, 152] on div "UTG - Software Engineer Internships - Summer 2026" at bounding box center [399, 159] width 220 height 28
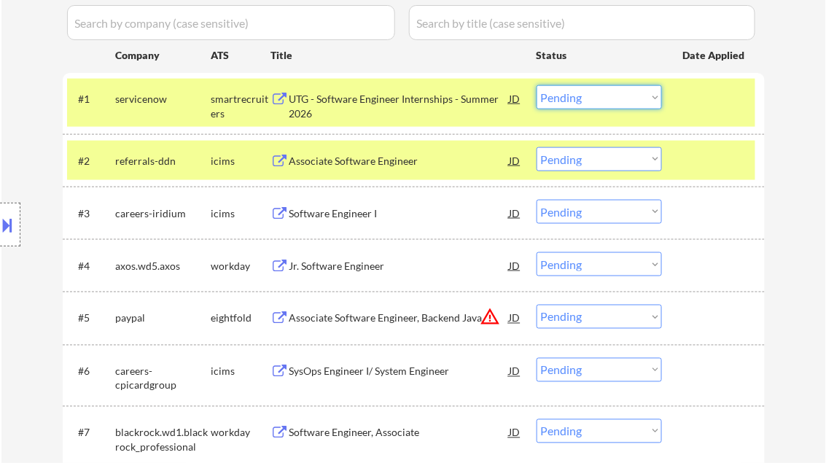
drag, startPoint x: 581, startPoint y: 101, endPoint x: 597, endPoint y: 111, distance: 18.6
click at [581, 101] on select "Choose an option... Pending Applied Excluded (Questions) Excluded (Expired) Exc…" at bounding box center [599, 97] width 125 height 24
click at [537, 85] on select "Choose an option... Pending Applied Excluded (Questions) Excluded (Expired) Exc…" at bounding box center [599, 97] width 125 height 24
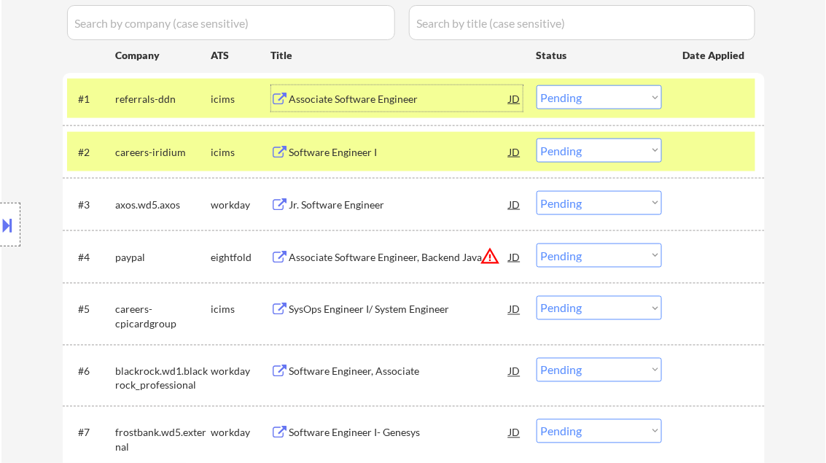
click at [388, 97] on div "Associate Software Engineer" at bounding box center [399, 99] width 220 height 15
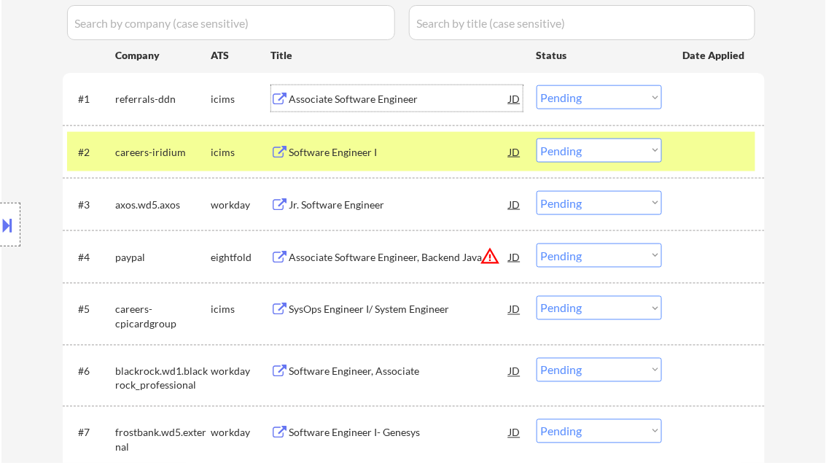
click at [573, 99] on select "Choose an option... Pending Applied Excluded (Questions) Excluded (Expired) Exc…" at bounding box center [599, 97] width 125 height 24
click at [537, 85] on select "Choose an option... Pending Applied Excluded (Questions) Excluded (Expired) Exc…" at bounding box center [599, 97] width 125 height 24
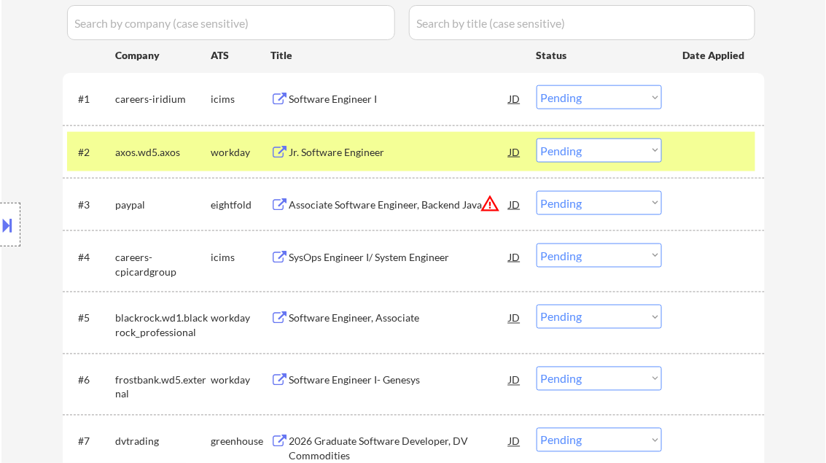
click at [692, 140] on div at bounding box center [715, 152] width 64 height 26
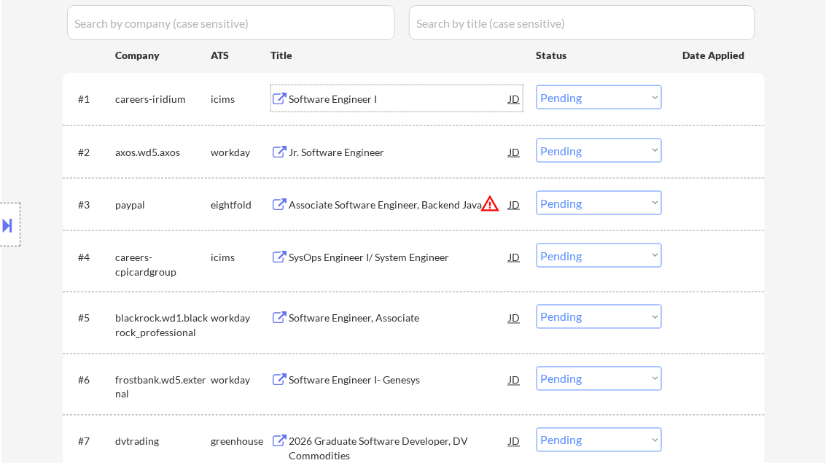
click at [347, 98] on div "Software Engineer I" at bounding box center [399, 99] width 220 height 15
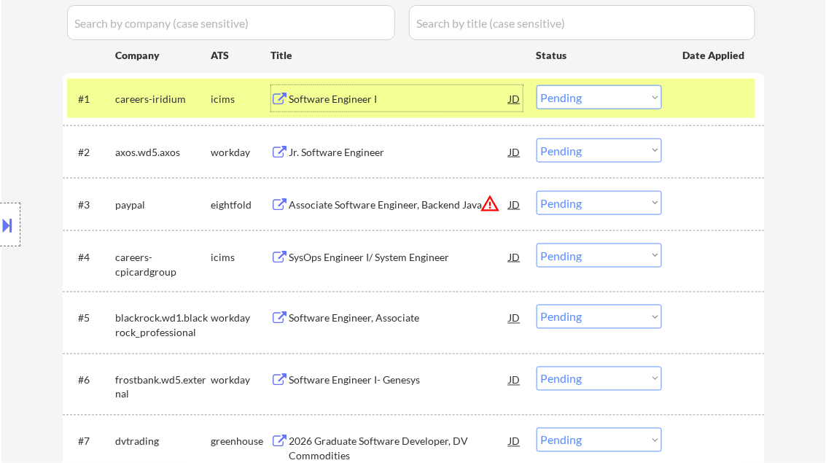
drag, startPoint x: 607, startPoint y: 96, endPoint x: 615, endPoint y: 108, distance: 14.6
click at [607, 96] on select "Choose an option... Pending Applied Excluded (Questions) Excluded (Expired) Exc…" at bounding box center [599, 97] width 125 height 24
click at [537, 85] on select "Choose an option... Pending Applied Excluded (Questions) Excluded (Expired) Exc…" at bounding box center [599, 97] width 125 height 24
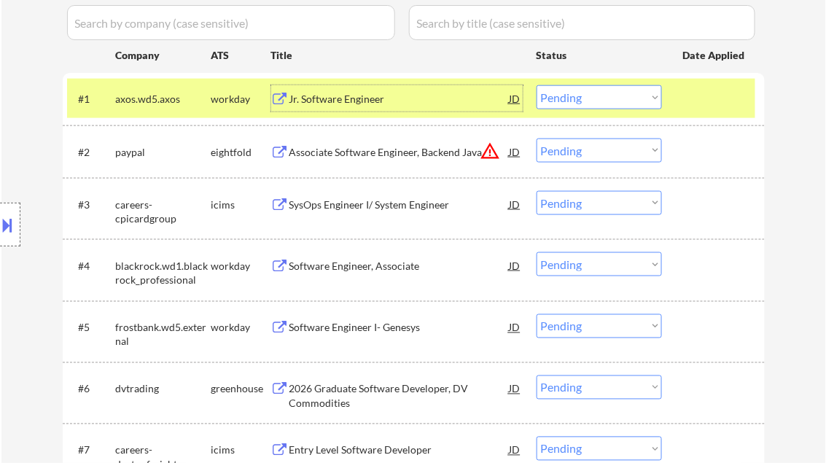
click at [367, 104] on div "Jr. Software Engineer" at bounding box center [399, 99] width 220 height 15
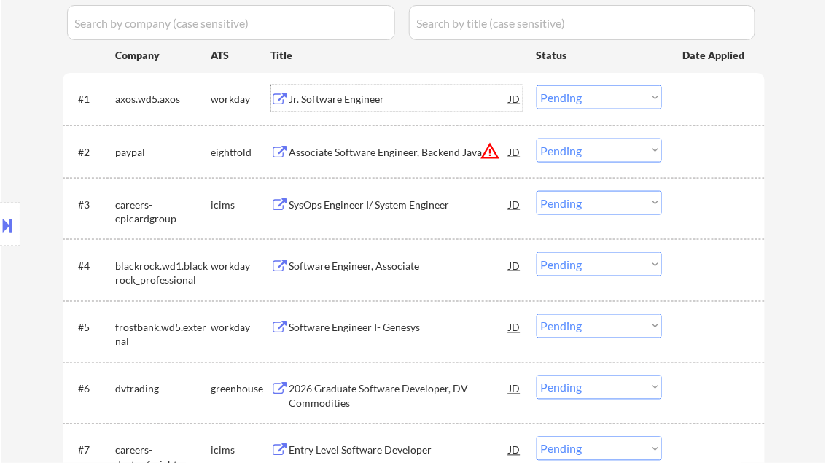
click at [632, 98] on select "Choose an option... Pending Applied Excluded (Questions) Excluded (Expired) Exc…" at bounding box center [599, 97] width 125 height 24
click at [537, 85] on select "Choose an option... Pending Applied Excluded (Questions) Excluded (Expired) Exc…" at bounding box center [599, 97] width 125 height 24
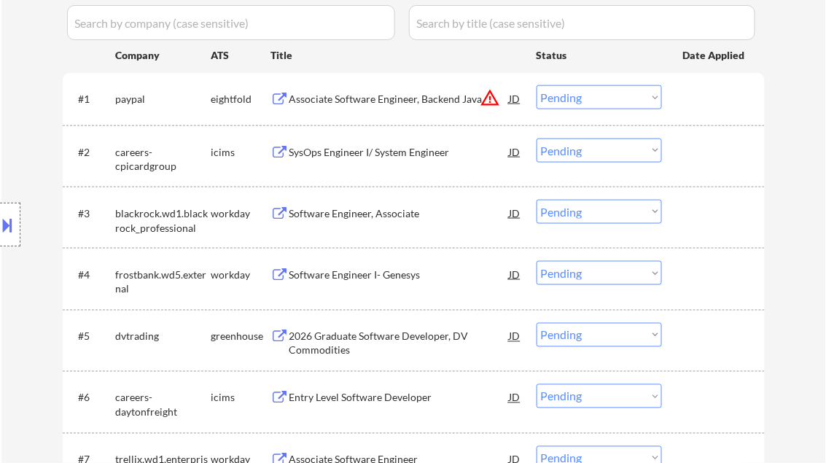
click at [367, 101] on div "Associate Software Engineer, Backend Java" at bounding box center [399, 99] width 220 height 15
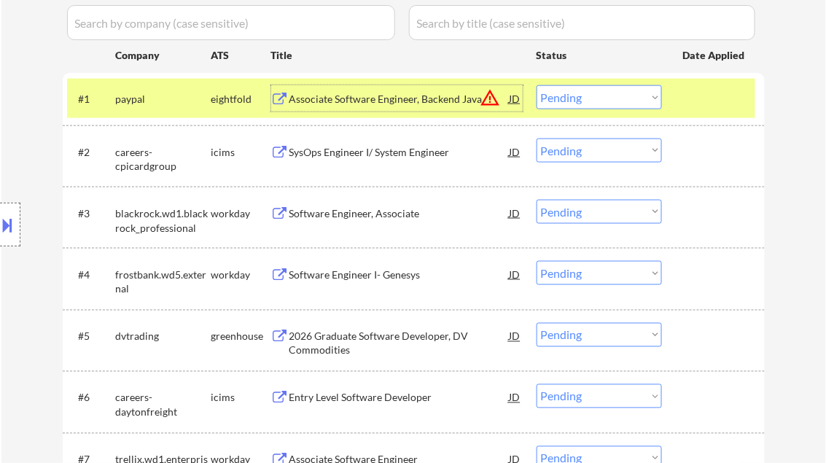
click at [590, 95] on select "Choose an option... Pending Applied Excluded (Questions) Excluded (Expired) Exc…" at bounding box center [599, 97] width 125 height 24
click at [537, 85] on select "Choose an option... Pending Applied Excluded (Questions) Excluded (Expired) Exc…" at bounding box center [599, 97] width 125 height 24
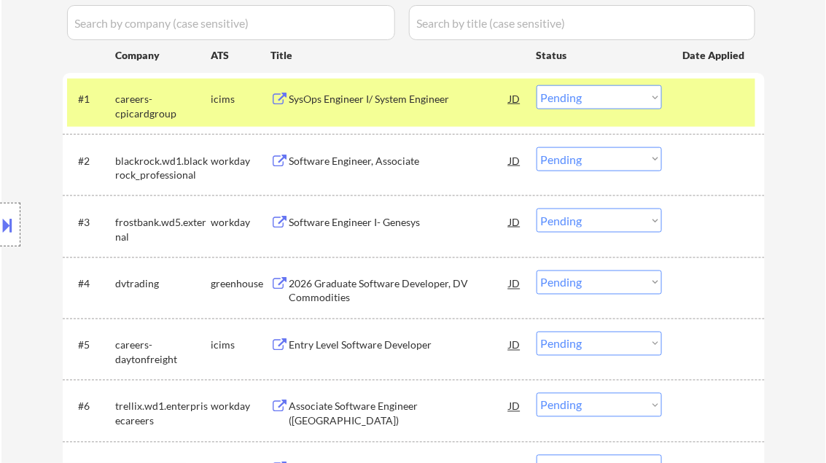
click at [358, 102] on div "SysOps Engineer I/ System Engineer" at bounding box center [399, 99] width 220 height 15
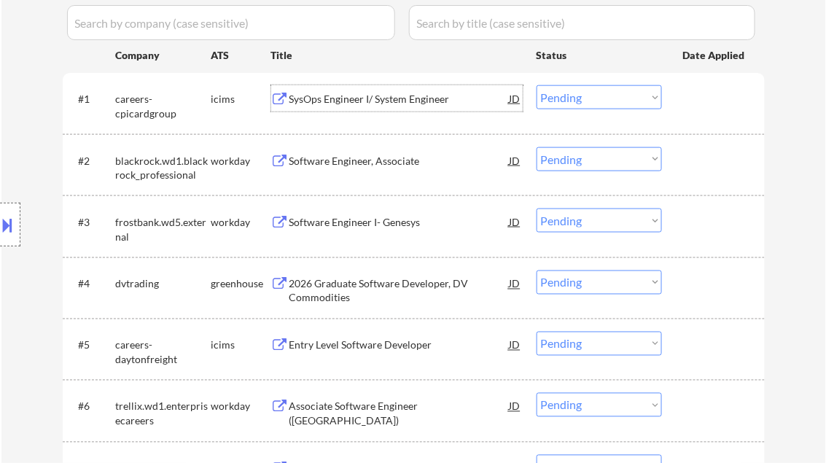
click at [343, 99] on div "SysOps Engineer I/ System Engineer" at bounding box center [399, 99] width 220 height 15
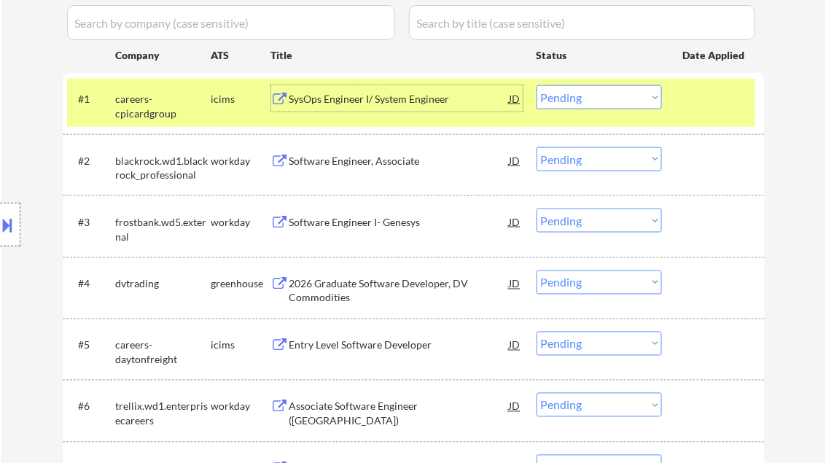
drag, startPoint x: 561, startPoint y: 99, endPoint x: 580, endPoint y: 109, distance: 20.9
click at [561, 99] on select "Choose an option... Pending Applied Excluded (Questions) Excluded (Expired) Exc…" at bounding box center [599, 97] width 125 height 24
click at [537, 85] on select "Choose an option... Pending Applied Excluded (Questions) Excluded (Expired) Exc…" at bounding box center [599, 97] width 125 height 24
click at [349, 163] on div "Software Engineer, Associate" at bounding box center [399, 161] width 220 height 15
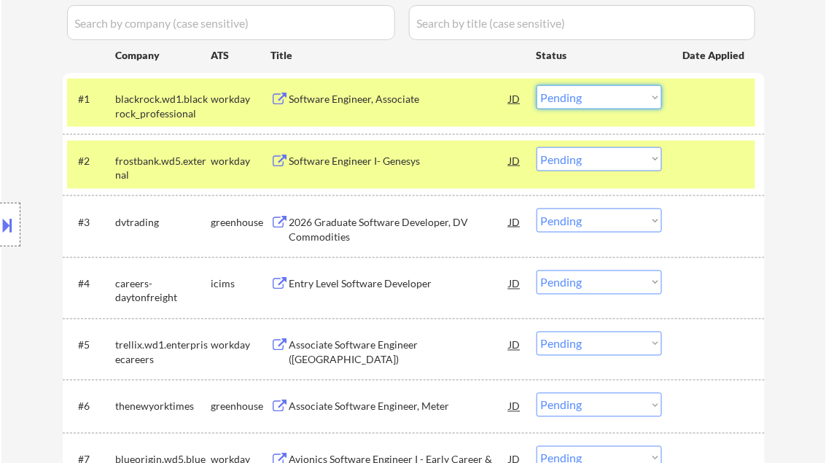
click at [639, 98] on select "Choose an option... Pending Applied Excluded (Questions) Excluded (Expired) Exc…" at bounding box center [599, 97] width 125 height 24
click at [537, 85] on select "Choose an option... Pending Applied Excluded (Questions) Excluded (Expired) Exc…" at bounding box center [599, 97] width 125 height 24
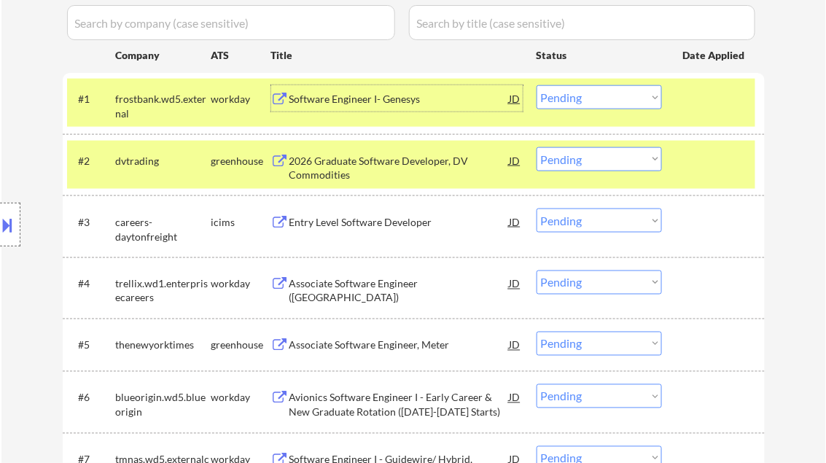
click at [359, 99] on div "Software Engineer I- Genesys" at bounding box center [399, 99] width 220 height 15
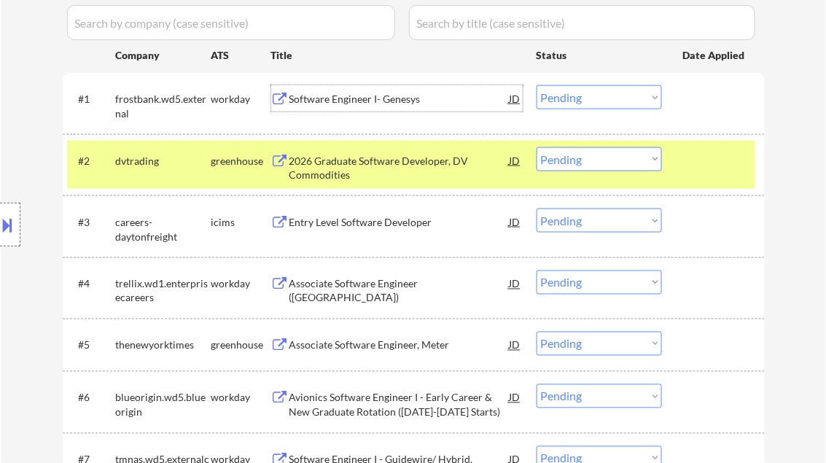
click at [579, 104] on select "Choose an option... Pending Applied Excluded (Questions) Excluded (Expired) Exc…" at bounding box center [599, 97] width 125 height 24
click at [537, 85] on select "Choose an option... Pending Applied Excluded (Questions) Excluded (Expired) Exc…" at bounding box center [599, 97] width 125 height 24
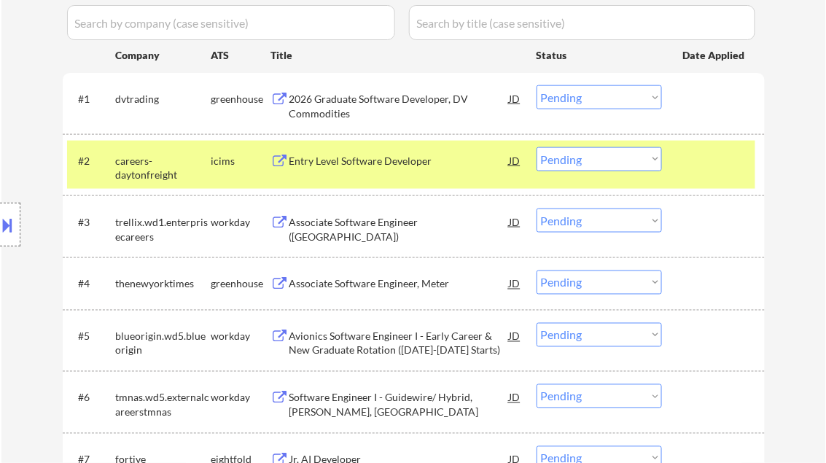
click at [353, 106] on div "2026 Graduate Software Developer, DV Commodities" at bounding box center [399, 106] width 220 height 28
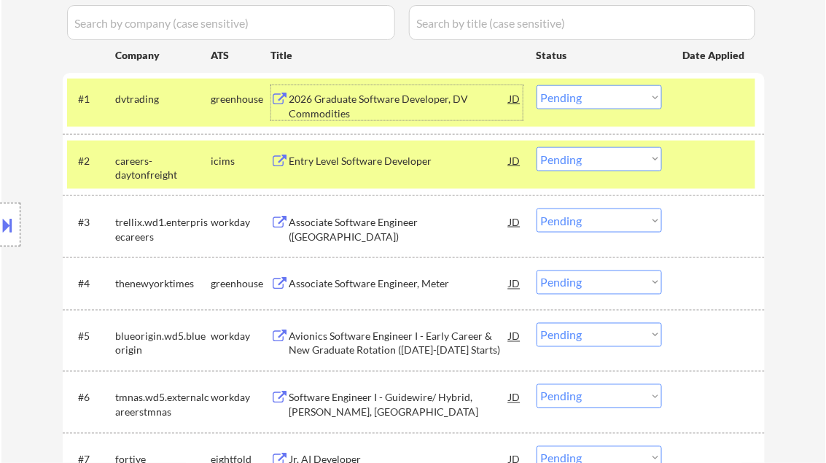
drag, startPoint x: 594, startPoint y: 96, endPoint x: 599, endPoint y: 102, distance: 8.3
click at [594, 96] on select "Choose an option... Pending Applied Excluded (Questions) Excluded (Expired) Exc…" at bounding box center [599, 97] width 125 height 24
click at [537, 85] on select "Choose an option... Pending Applied Excluded (Questions) Excluded (Expired) Exc…" at bounding box center [599, 97] width 125 height 24
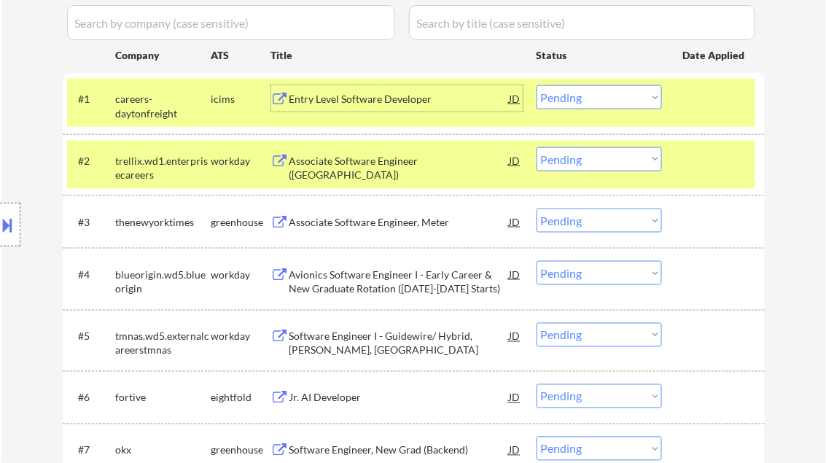
click at [370, 102] on div "Entry Level Software Developer" at bounding box center [399, 99] width 220 height 15
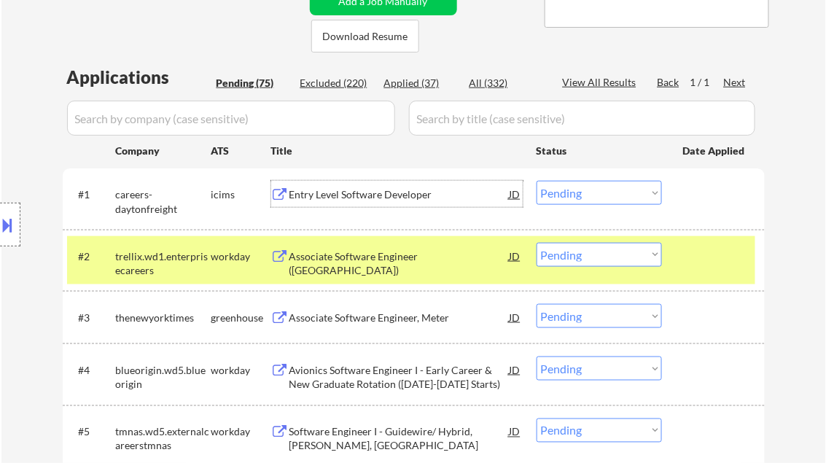
scroll to position [350, 0]
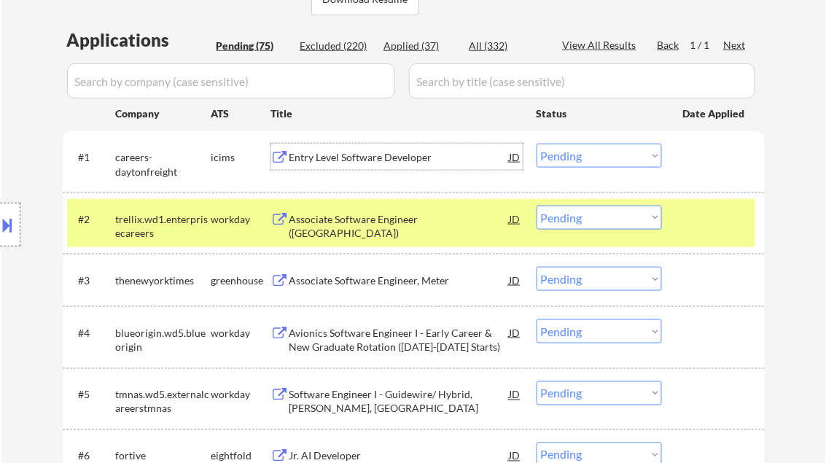
click at [558, 155] on select "Choose an option... Pending Applied Excluded (Questions) Excluded (Expired) Exc…" at bounding box center [599, 156] width 125 height 24
click at [537, 144] on select "Choose an option... Pending Applied Excluded (Questions) Excluded (Expired) Exc…" at bounding box center [599, 156] width 125 height 24
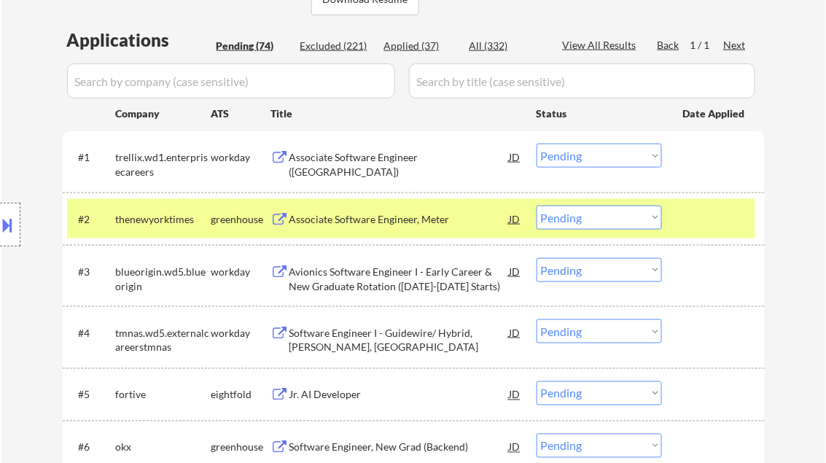
click at [362, 156] on div "Associate Software Engineer (Java)" at bounding box center [399, 164] width 220 height 28
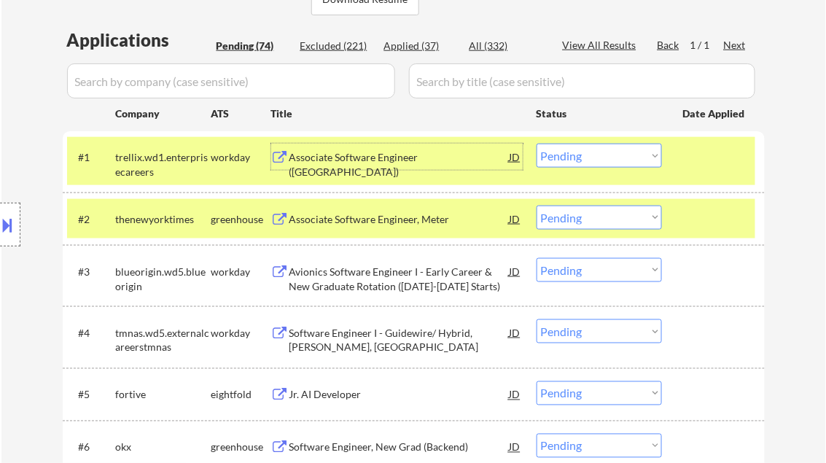
click at [430, 159] on div "Associate Software Engineer (Java)" at bounding box center [399, 164] width 220 height 28
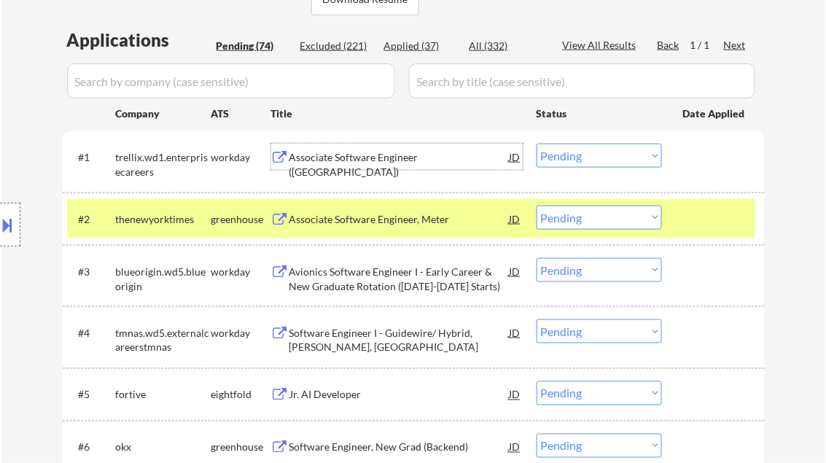
drag, startPoint x: 575, startPoint y: 156, endPoint x: 583, endPoint y: 157, distance: 8.8
click at [575, 155] on select "Choose an option... Pending Applied Excluded (Questions) Excluded (Expired) Exc…" at bounding box center [599, 156] width 125 height 24
click at [537, 144] on select "Choose an option... Pending Applied Excluded (Questions) Excluded (Expired) Exc…" at bounding box center [599, 156] width 125 height 24
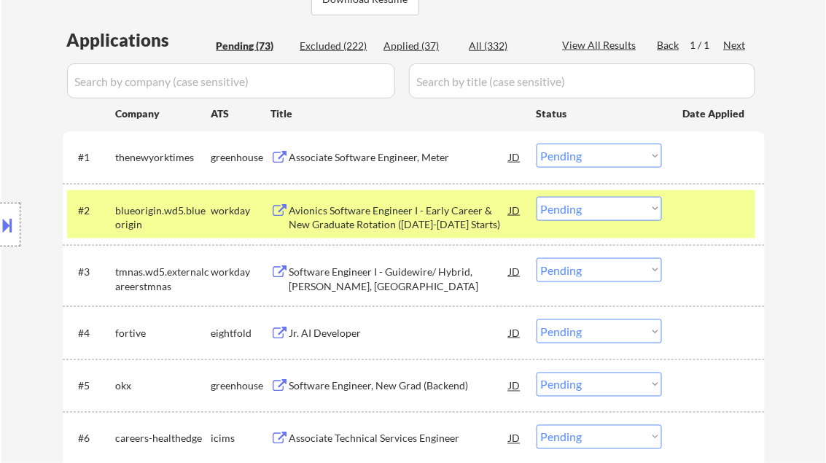
click at [381, 157] on div "Associate Software Engineer, Meter" at bounding box center [399, 157] width 220 height 15
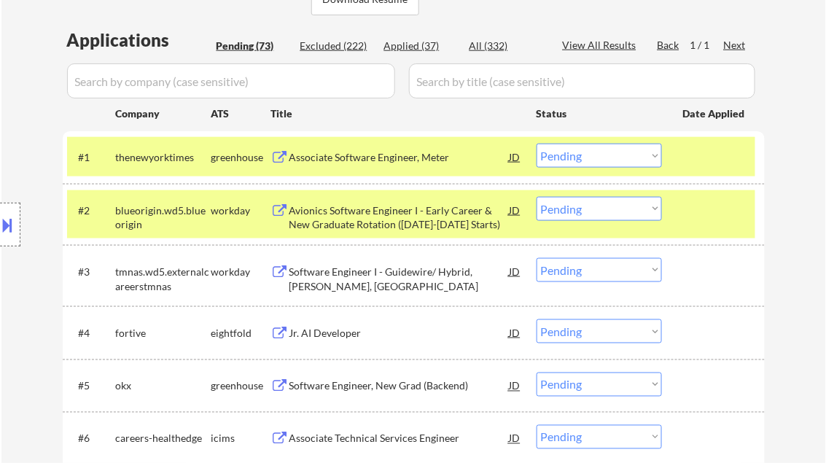
click at [625, 165] on select "Choose an option... Pending Applied Excluded (Questions) Excluded (Expired) Exc…" at bounding box center [599, 156] width 125 height 24
click at [537, 144] on select "Choose an option... Pending Applied Excluded (Questions) Excluded (Expired) Exc…" at bounding box center [599, 156] width 125 height 24
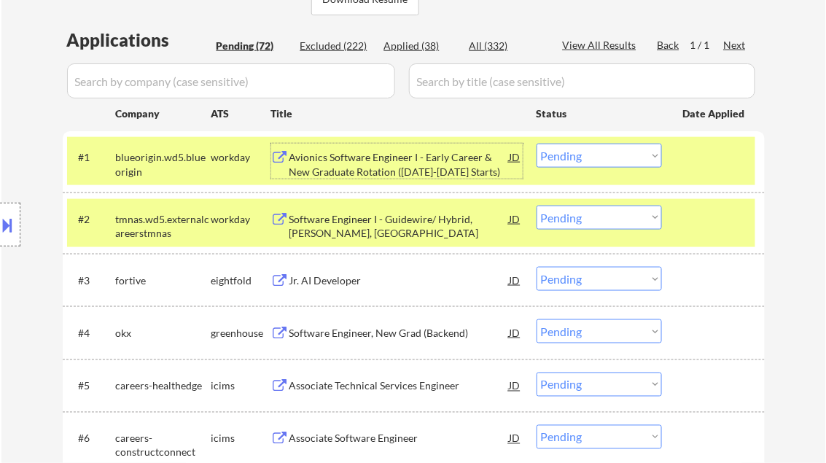
click at [332, 165] on div "Avionics Software Engineer I - Early Career & New Graduate Rotation (2025-2026 …" at bounding box center [399, 164] width 220 height 28
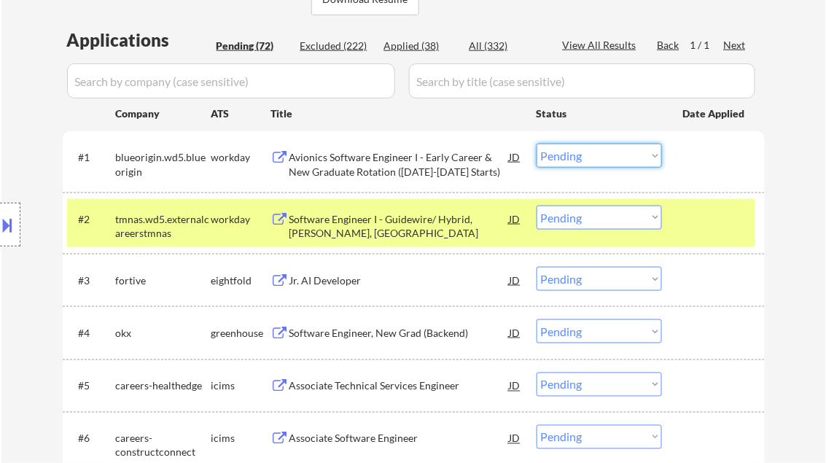
drag, startPoint x: 588, startPoint y: 155, endPoint x: 591, endPoint y: 168, distance: 13.3
click at [588, 155] on select "Choose an option... Pending Applied Excluded (Questions) Excluded (Expired) Exc…" at bounding box center [599, 156] width 125 height 24
click at [537, 144] on select "Choose an option... Pending Applied Excluded (Questions) Excluded (Expired) Exc…" at bounding box center [599, 156] width 125 height 24
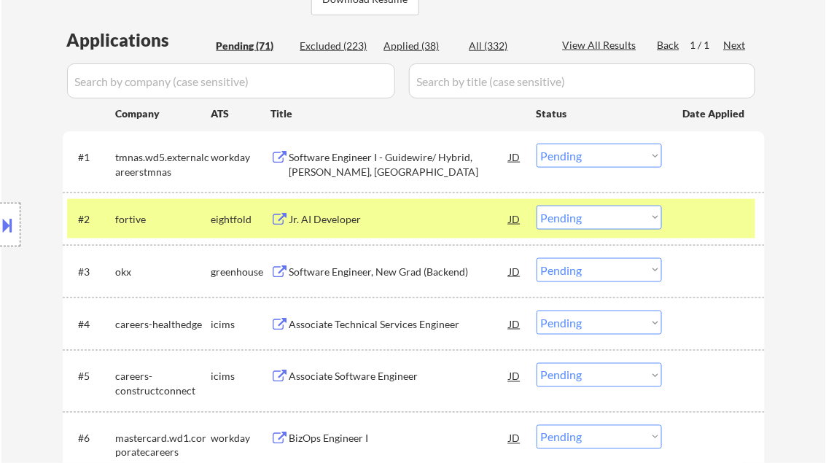
click at [346, 168] on div "Software Engineer I - Guidewire/ Hybrid, Bala Cynwyd, PA" at bounding box center [399, 164] width 220 height 28
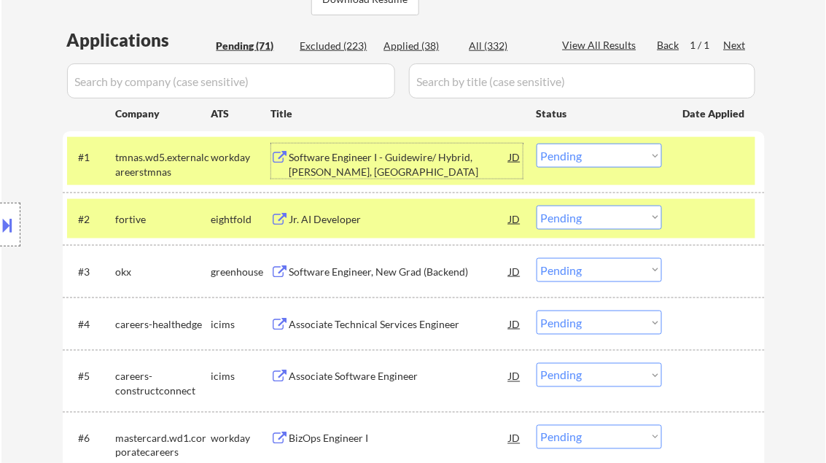
click at [602, 150] on select "Choose an option... Pending Applied Excluded (Questions) Excluded (Expired) Exc…" at bounding box center [599, 156] width 125 height 24
click at [537, 144] on select "Choose an option... Pending Applied Excluded (Questions) Excluded (Expired) Exc…" at bounding box center [599, 156] width 125 height 24
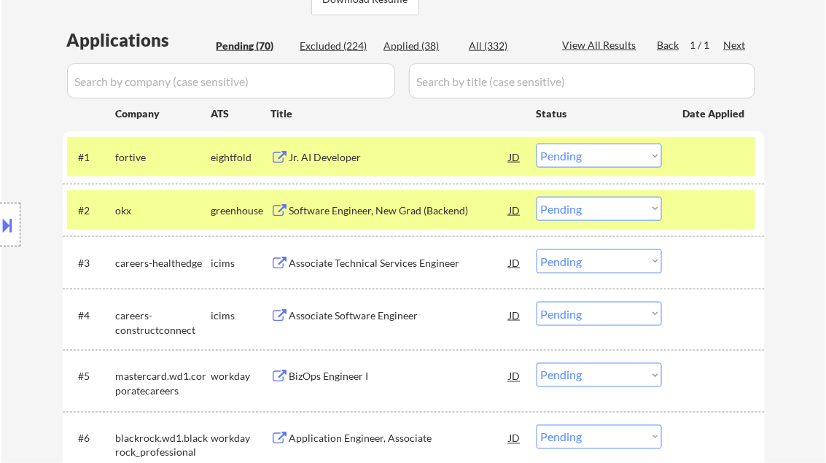
click at [332, 162] on div "Jr. AI Developer" at bounding box center [399, 157] width 220 height 15
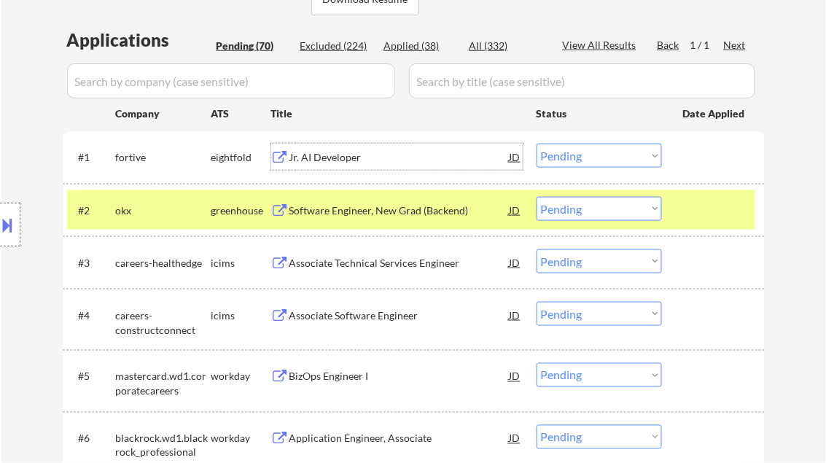
click at [569, 153] on select "Choose an option... Pending Applied Excluded (Questions) Excluded (Expired) Exc…" at bounding box center [599, 156] width 125 height 24
click at [537, 144] on select "Choose an option... Pending Applied Excluded (Questions) Excluded (Expired) Exc…" at bounding box center [599, 156] width 125 height 24
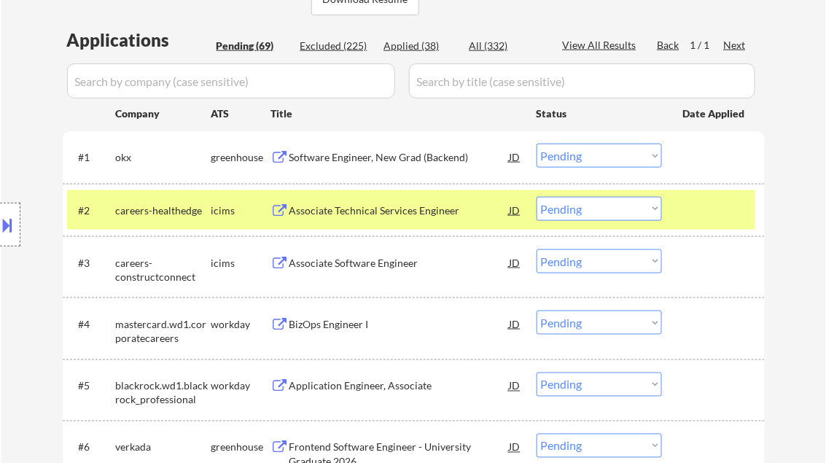
click at [353, 157] on div "Software Engineer, New Grad (Backend)" at bounding box center [399, 157] width 220 height 15
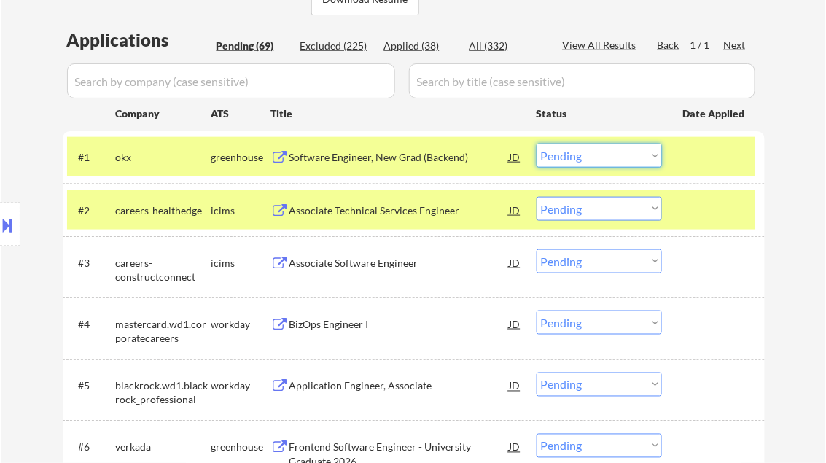
drag, startPoint x: 577, startPoint y: 151, endPoint x: 588, endPoint y: 170, distance: 21.5
click at [577, 151] on select "Choose an option... Pending Applied Excluded (Questions) Excluded (Expired) Exc…" at bounding box center [599, 156] width 125 height 24
click at [537, 144] on select "Choose an option... Pending Applied Excluded (Questions) Excluded (Expired) Exc…" at bounding box center [599, 156] width 125 height 24
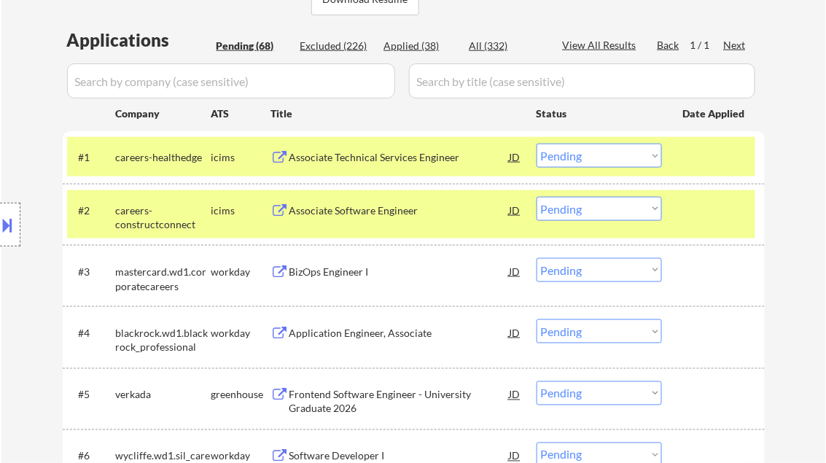
click at [384, 155] on div "Associate Technical Services Engineer" at bounding box center [399, 157] width 220 height 15
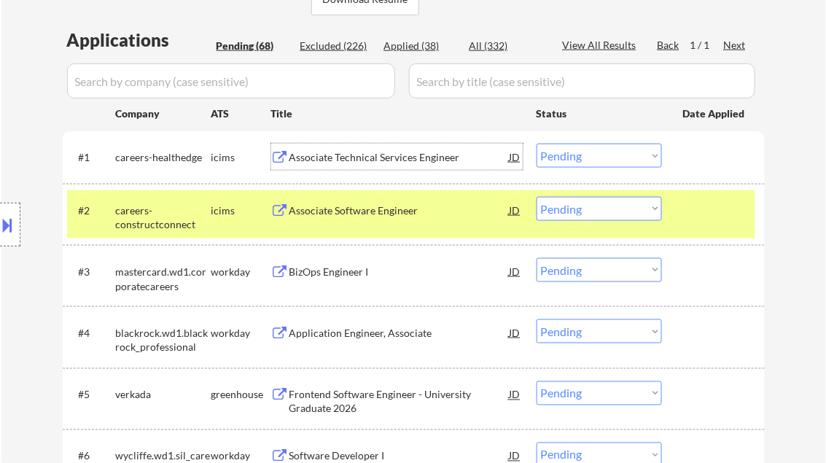
click at [627, 162] on select "Choose an option... Pending Applied Excluded (Questions) Excluded (Expired) Exc…" at bounding box center [599, 156] width 125 height 24
click at [537, 144] on select "Choose an option... Pending Applied Excluded (Questions) Excluded (Expired) Exc…" at bounding box center [599, 156] width 125 height 24
click at [388, 211] on div "Associate Software Engineer" at bounding box center [399, 210] width 220 height 15
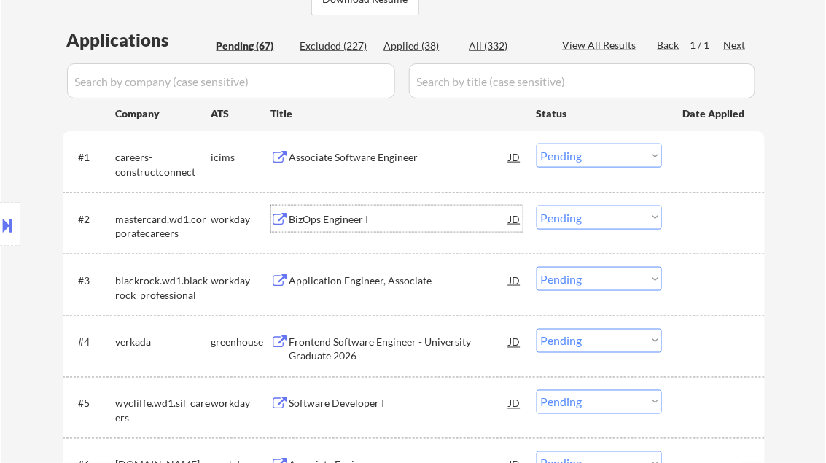
drag, startPoint x: 571, startPoint y: 157, endPoint x: 592, endPoint y: 170, distance: 24.5
click at [571, 157] on select "Choose an option... Pending Applied Excluded (Questions) Excluded (Expired) Exc…" at bounding box center [599, 156] width 125 height 24
click at [402, 158] on div "Associate Software Engineer" at bounding box center [399, 157] width 220 height 15
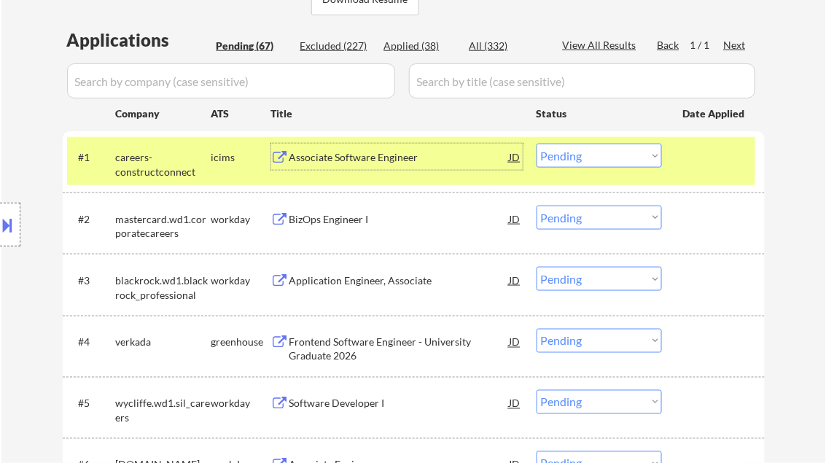
drag, startPoint x: 595, startPoint y: 150, endPoint x: 608, endPoint y: 168, distance: 22.5
click at [595, 150] on select "Choose an option... Pending Applied Excluded (Questions) Excluded (Expired) Exc…" at bounding box center [599, 156] width 125 height 24
click at [537, 144] on select "Choose an option... Pending Applied Excluded (Questions) Excluded (Expired) Exc…" at bounding box center [599, 156] width 125 height 24
click at [352, 219] on div "BizOps Engineer I" at bounding box center [399, 219] width 220 height 15
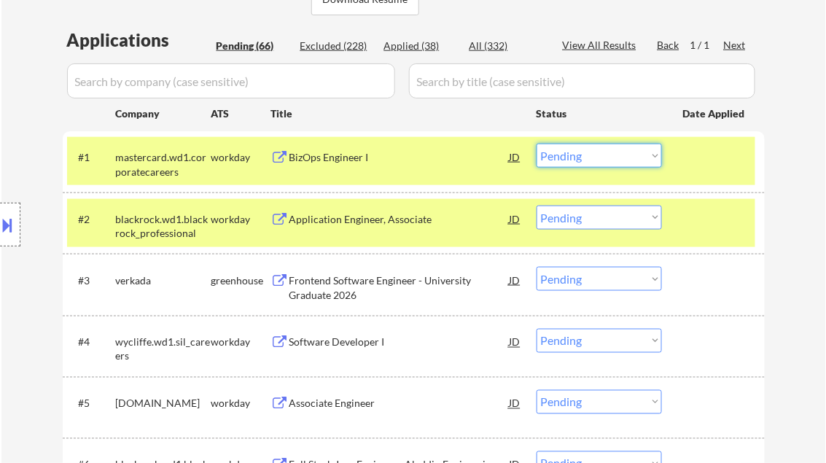
click at [577, 159] on select "Choose an option... Pending Applied Excluded (Questions) Excluded (Expired) Exc…" at bounding box center [599, 156] width 125 height 24
click at [537, 144] on select "Choose an option... Pending Applied Excluded (Questions) Excluded (Expired) Exc…" at bounding box center [599, 156] width 125 height 24
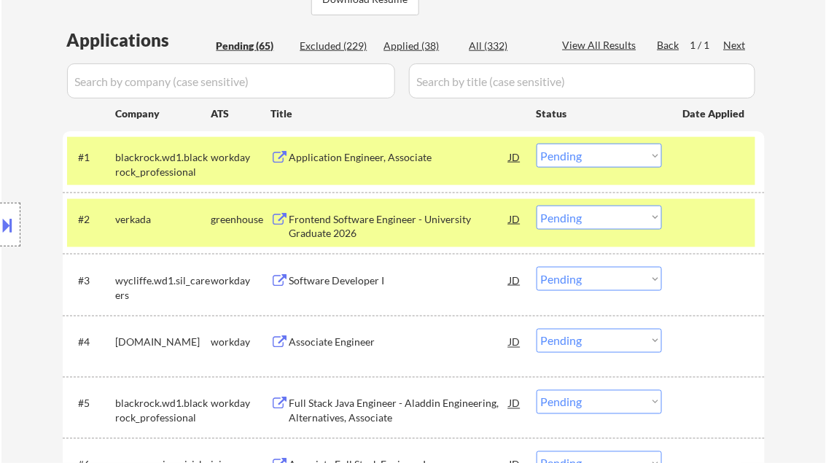
click at [344, 149] on div "Application Engineer, Associate" at bounding box center [399, 157] width 220 height 26
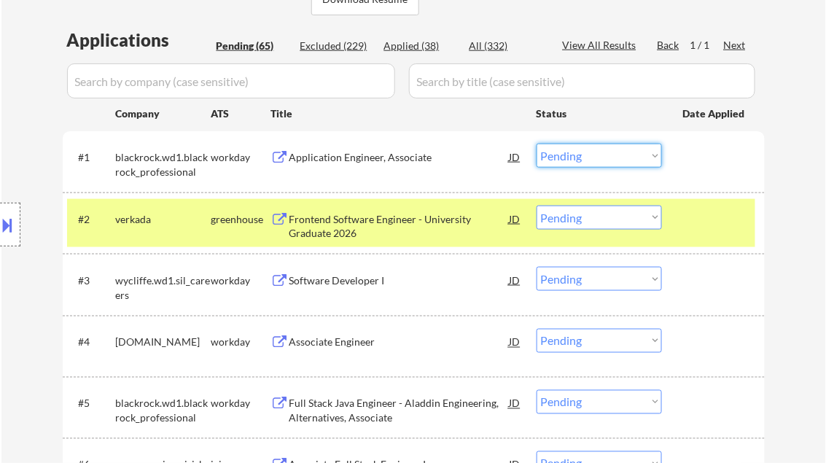
drag, startPoint x: 589, startPoint y: 155, endPoint x: 599, endPoint y: 168, distance: 16.2
click at [589, 155] on select "Choose an option... Pending Applied Excluded (Questions) Excluded (Expired) Exc…" at bounding box center [599, 156] width 125 height 24
click at [537, 144] on select "Choose an option... Pending Applied Excluded (Questions) Excluded (Expired) Exc…" at bounding box center [599, 156] width 125 height 24
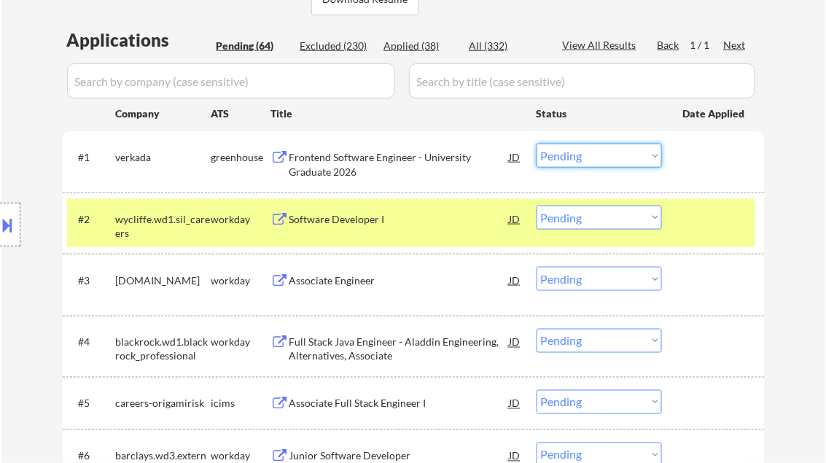
drag, startPoint x: 550, startPoint y: 153, endPoint x: 576, endPoint y: 168, distance: 30.0
click at [550, 153] on select "Choose an option... Pending Applied Excluded (Questions) Excluded (Expired) Exc…" at bounding box center [599, 156] width 125 height 24
click at [537, 144] on select "Choose an option... Pending Applied Excluded (Questions) Excluded (Expired) Exc…" at bounding box center [599, 156] width 125 height 24
click at [384, 217] on div "Software Developer I" at bounding box center [399, 219] width 220 height 15
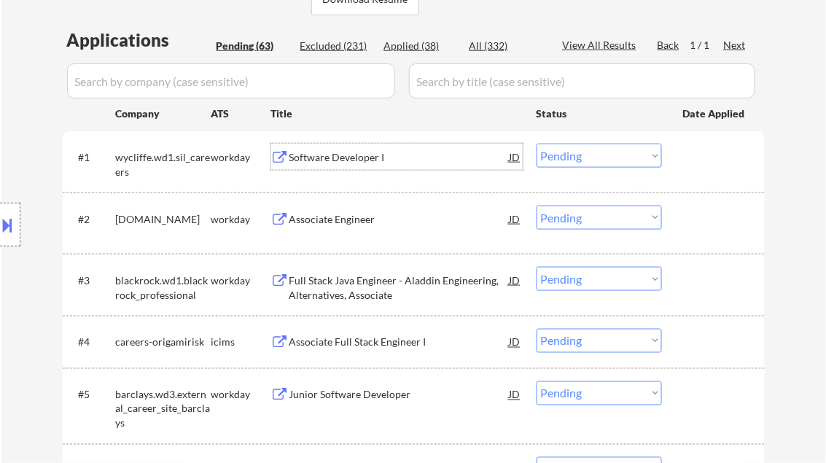
click at [344, 151] on div "Software Developer I" at bounding box center [399, 157] width 220 height 15
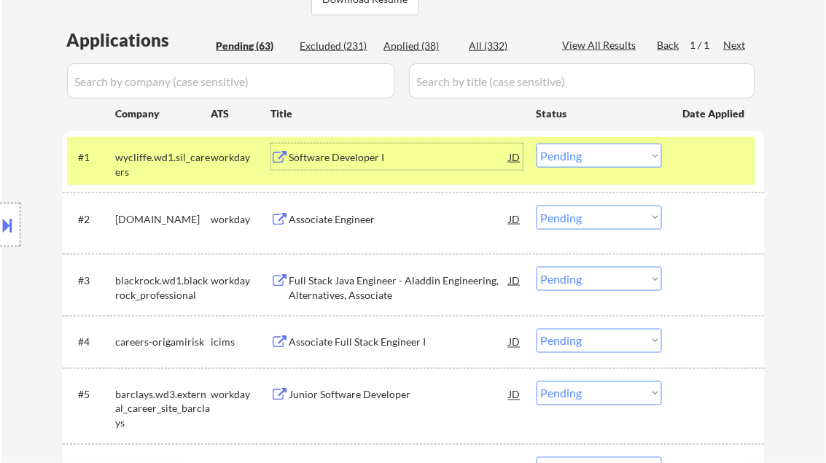
drag, startPoint x: 555, startPoint y: 159, endPoint x: 559, endPoint y: 167, distance: 8.8
click at [556, 158] on select "Choose an option... Pending Applied Excluded (Questions) Excluded (Expired) Exc…" at bounding box center [599, 156] width 125 height 24
click at [537, 144] on select "Choose an option... Pending Applied Excluded (Questions) Excluded (Expired) Exc…" at bounding box center [599, 156] width 125 height 24
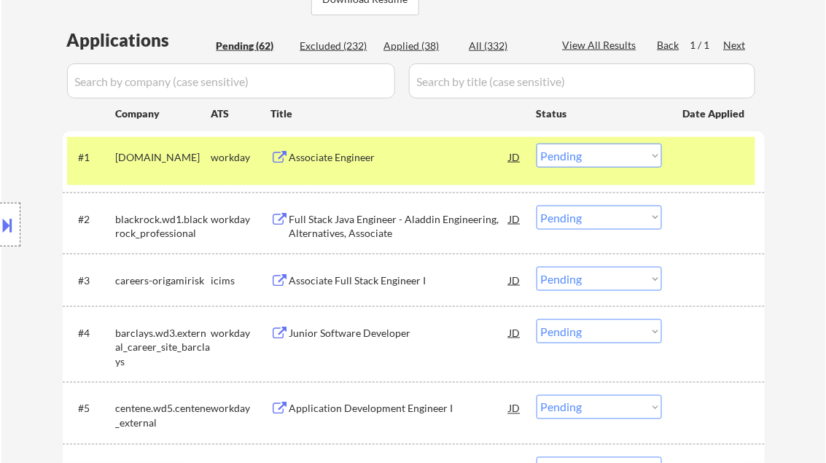
click at [353, 159] on div "Associate Engineer" at bounding box center [399, 157] width 220 height 15
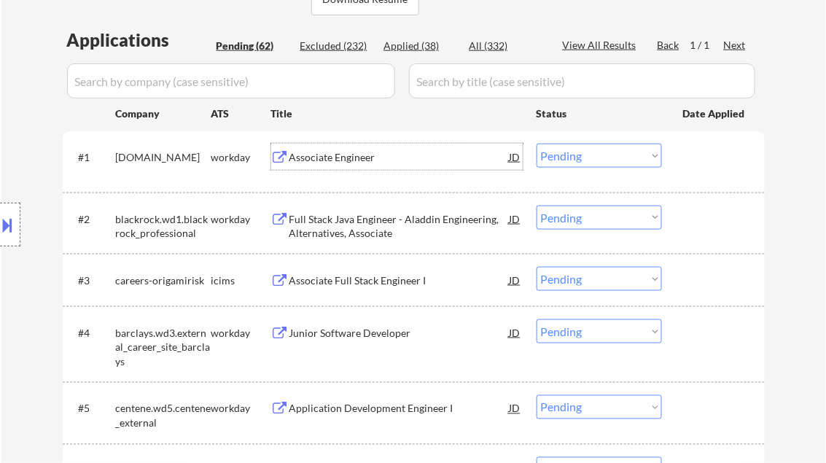
drag, startPoint x: 572, startPoint y: 155, endPoint x: 602, endPoint y: 168, distance: 32.6
click at [573, 155] on select "Choose an option... Pending Applied Excluded (Questions) Excluded (Expired) Exc…" at bounding box center [599, 156] width 125 height 24
click at [537, 144] on select "Choose an option... Pending Applied Excluded (Questions) Excluded (Expired) Exc…" at bounding box center [599, 156] width 125 height 24
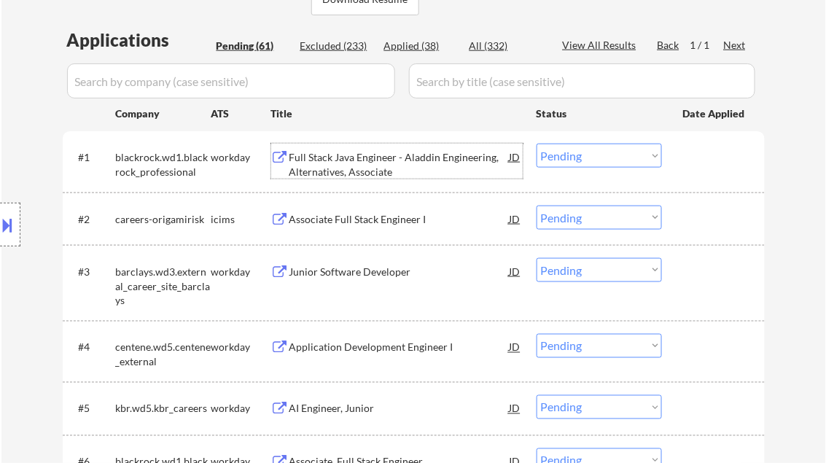
click at [386, 168] on div "Full Stack Java Engineer - Aladdin Engineering, Alternatives, Associate" at bounding box center [399, 164] width 220 height 28
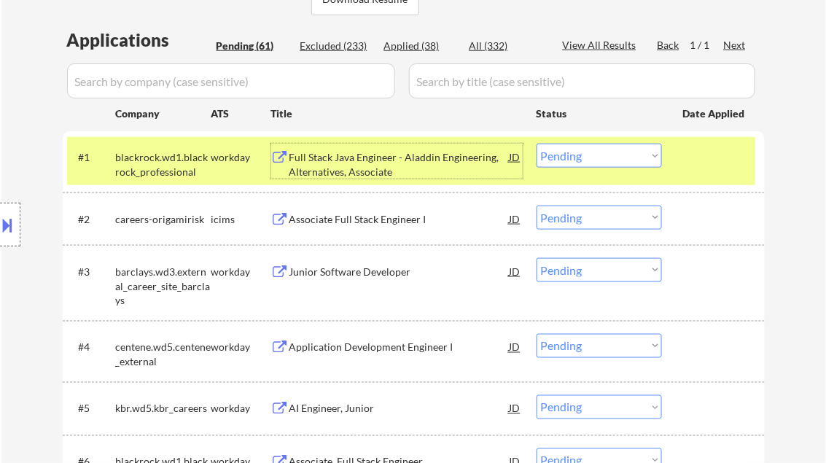
click at [583, 157] on select "Choose an option... Pending Applied Excluded (Questions) Excluded (Expired) Exc…" at bounding box center [599, 156] width 125 height 24
click at [537, 144] on select "Choose an option... Pending Applied Excluded (Questions) Excluded (Expired) Exc…" at bounding box center [599, 156] width 125 height 24
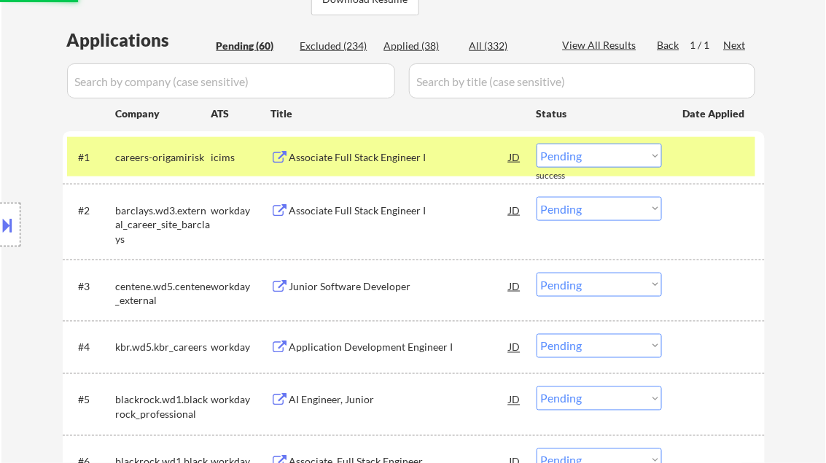
click at [359, 174] on div "#1 careers-origamirisk icims Associate Full Stack Engineer I JD warning_amber C…" at bounding box center [411, 156] width 688 height 39
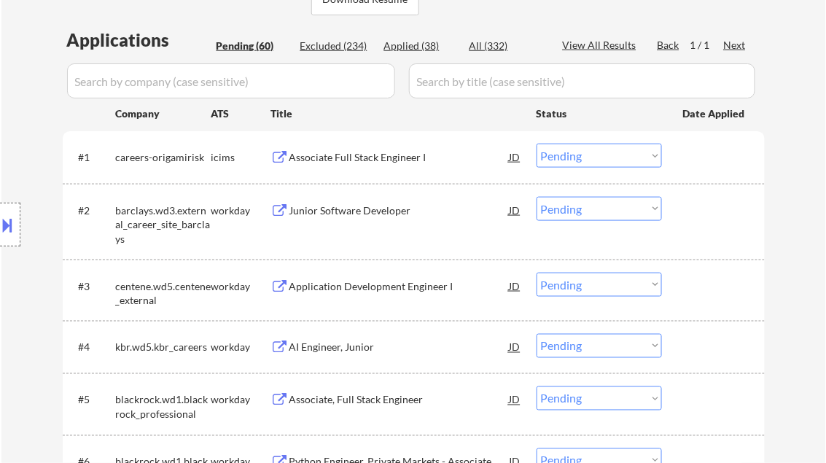
click at [354, 163] on div "Associate Full Stack Engineer I" at bounding box center [399, 157] width 220 height 15
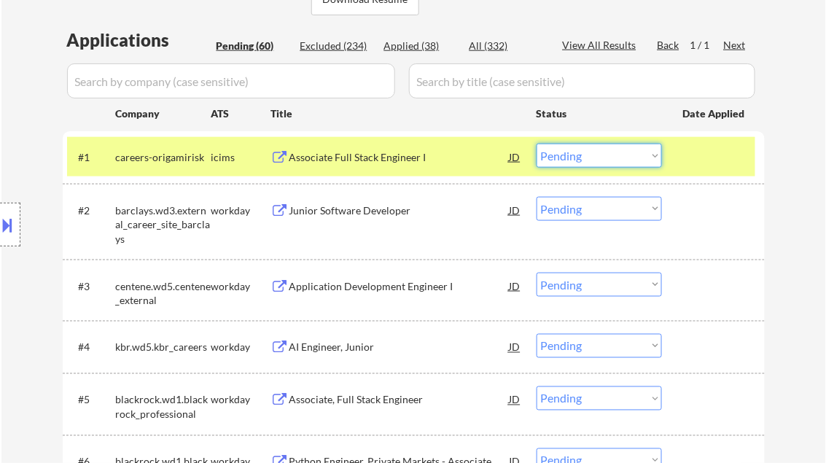
drag, startPoint x: 582, startPoint y: 159, endPoint x: 607, endPoint y: 168, distance: 26.3
click at [582, 159] on select "Choose an option... Pending Applied Excluded (Questions) Excluded (Expired) Exc…" at bounding box center [599, 156] width 125 height 24
click at [537, 144] on select "Choose an option... Pending Applied Excluded (Questions) Excluded (Expired) Exc…" at bounding box center [599, 156] width 125 height 24
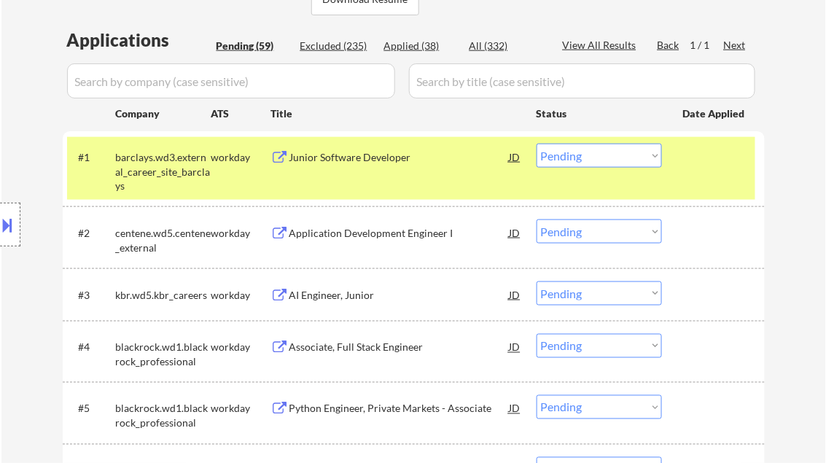
click at [333, 163] on div "Junior Software Developer" at bounding box center [399, 157] width 220 height 15
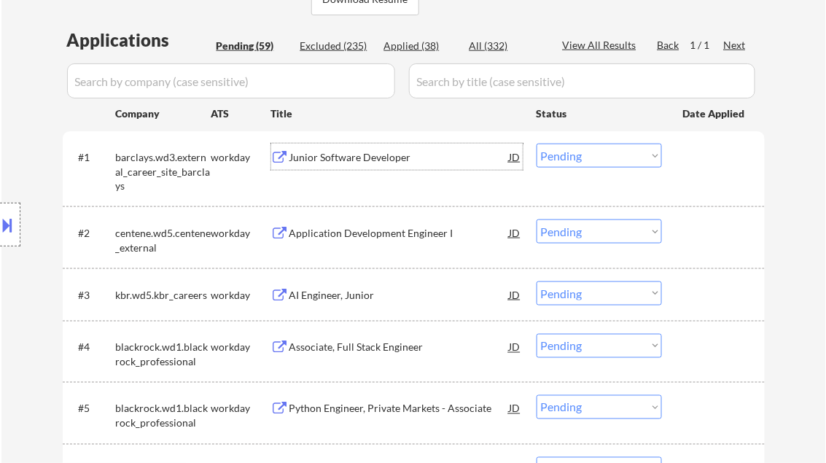
drag, startPoint x: 607, startPoint y: 159, endPoint x: 606, endPoint y: 166, distance: 7.3
click at [607, 159] on select "Choose an option... Pending Applied Excluded (Questions) Excluded (Expired) Exc…" at bounding box center [599, 156] width 125 height 24
click at [537, 144] on select "Choose an option... Pending Applied Excluded (Questions) Excluded (Expired) Exc…" at bounding box center [599, 156] width 125 height 24
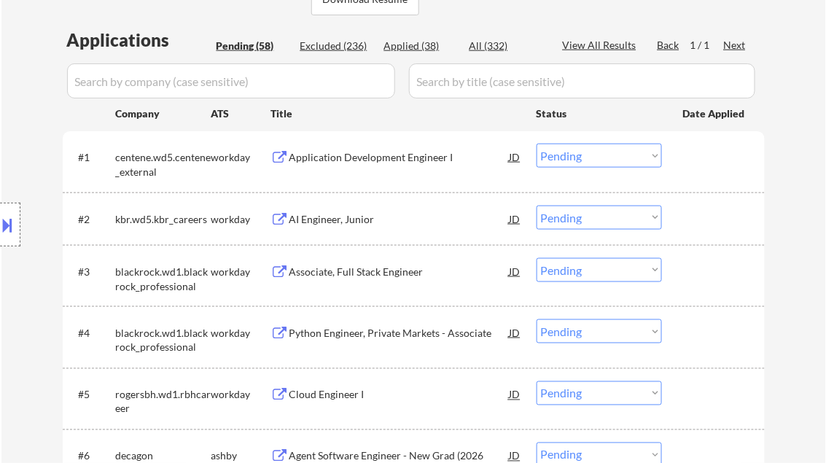
click at [398, 155] on div "Application Development Engineer I" at bounding box center [399, 157] width 220 height 15
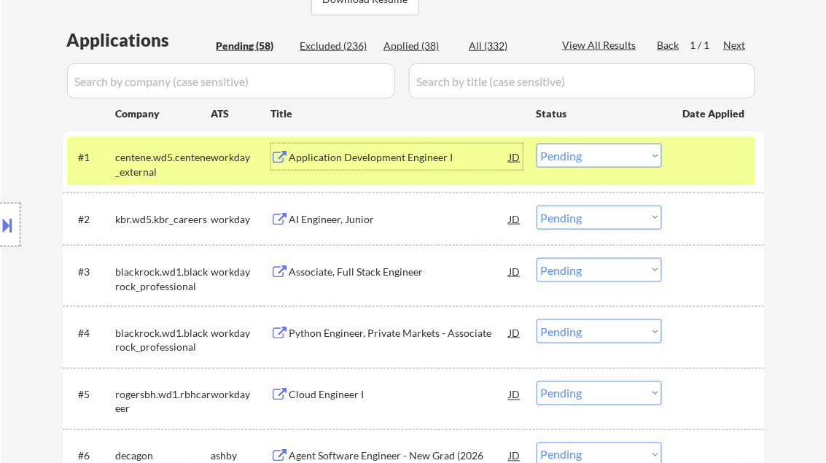
drag, startPoint x: 595, startPoint y: 158, endPoint x: 605, endPoint y: 169, distance: 15.0
click at [595, 158] on select "Choose an option... Pending Applied Excluded (Questions) Excluded (Expired) Exc…" at bounding box center [599, 156] width 125 height 24
click at [537, 144] on select "Choose an option... Pending Applied Excluded (Questions) Excluded (Expired) Exc…" at bounding box center [599, 156] width 125 height 24
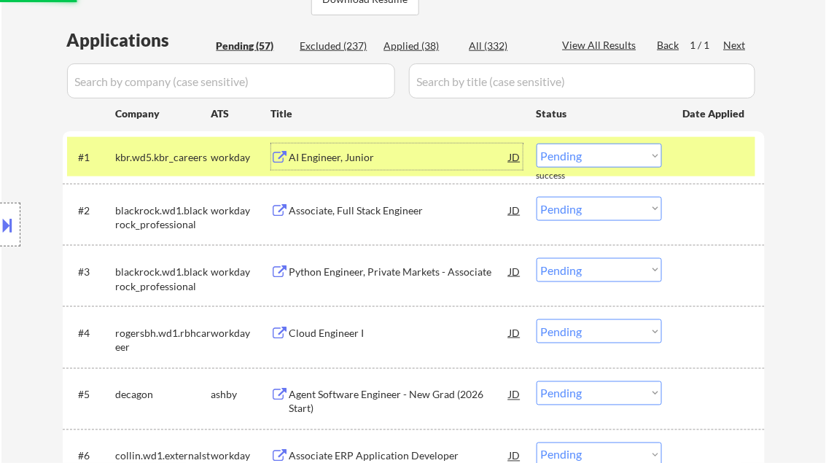
click at [367, 155] on div "AI Engineer, Junior" at bounding box center [399, 157] width 220 height 15
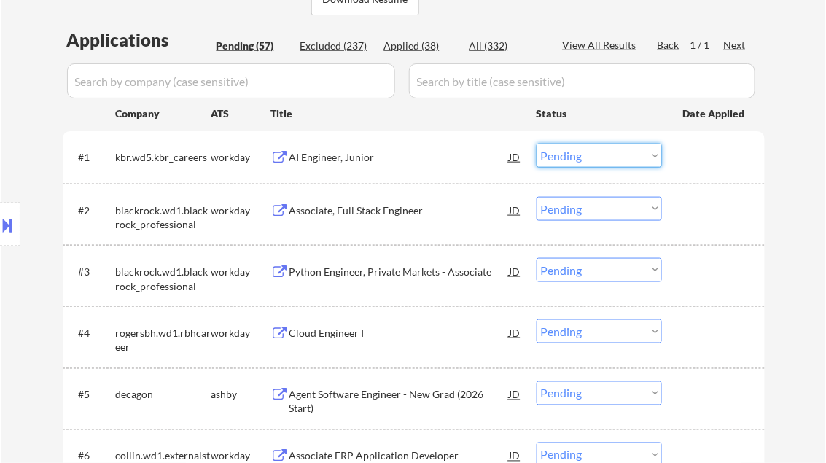
click at [569, 156] on select "Choose an option... Pending Applied Excluded (Questions) Excluded (Expired) Exc…" at bounding box center [599, 156] width 125 height 24
click at [537, 144] on select "Choose an option... Pending Applied Excluded (Questions) Excluded (Expired) Exc…" at bounding box center [599, 156] width 125 height 24
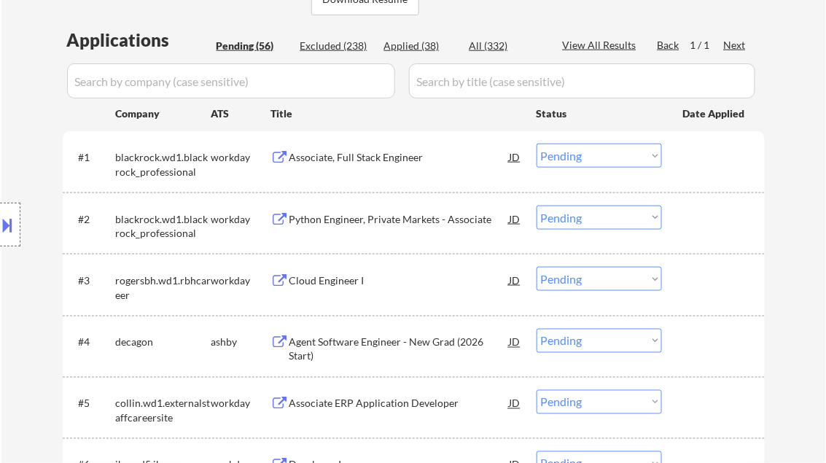
click at [388, 163] on div "Associate, Full Stack Engineer" at bounding box center [399, 157] width 220 height 15
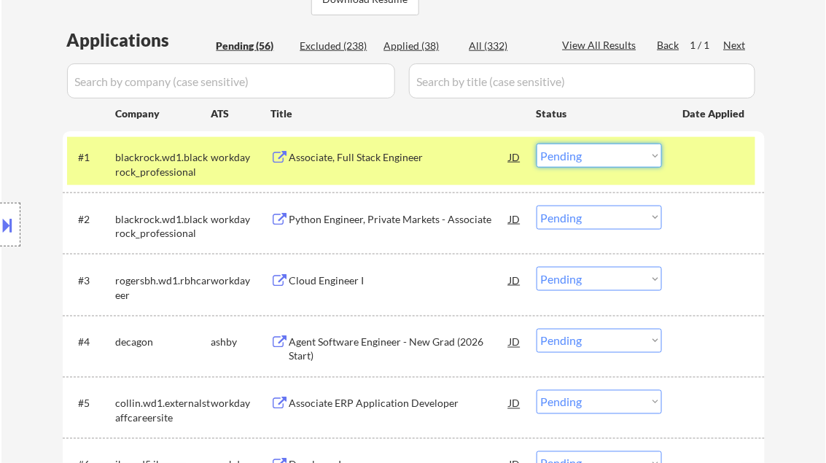
drag, startPoint x: 609, startPoint y: 149, endPoint x: 614, endPoint y: 164, distance: 16.1
click at [609, 149] on select "Choose an option... Pending Applied Excluded (Questions) Excluded (Expired) Exc…" at bounding box center [599, 156] width 125 height 24
select select ""excluded__other_""
click at [537, 144] on select "Choose an option... Pending Applied Excluded (Questions) Excluded (Expired) Exc…" at bounding box center [599, 156] width 125 height 24
click at [346, 209] on div "Python Engineer, Private Markets - Associate" at bounding box center [399, 219] width 220 height 26
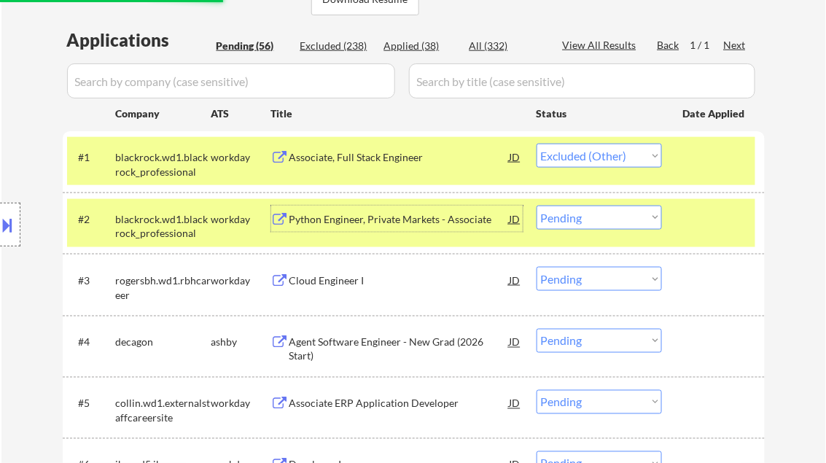
drag, startPoint x: 606, startPoint y: 216, endPoint x: 609, endPoint y: 229, distance: 13.4
click at [606, 216] on select "Choose an option... Pending Applied Excluded (Questions) Excluded (Expired) Exc…" at bounding box center [599, 218] width 125 height 24
select select ""excluded__expired_""
click at [537, 206] on select "Choose an option... Pending Applied Excluded (Questions) Excluded (Expired) Exc…" at bounding box center [599, 218] width 125 height 24
select select ""pending""
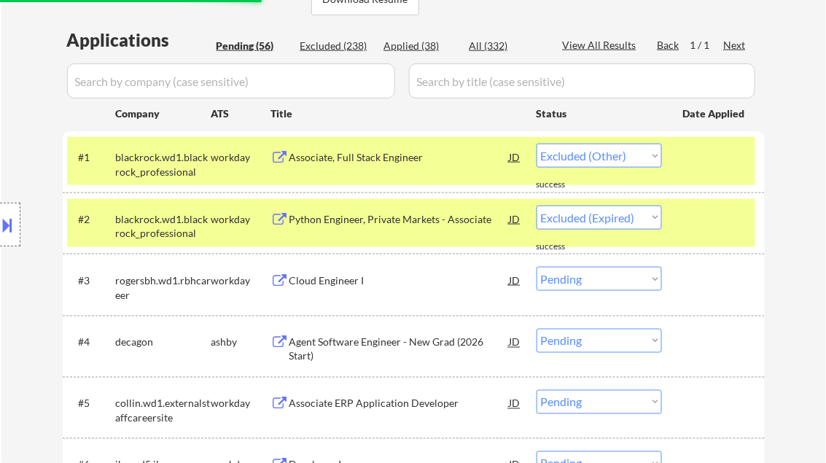
select select ""pending""
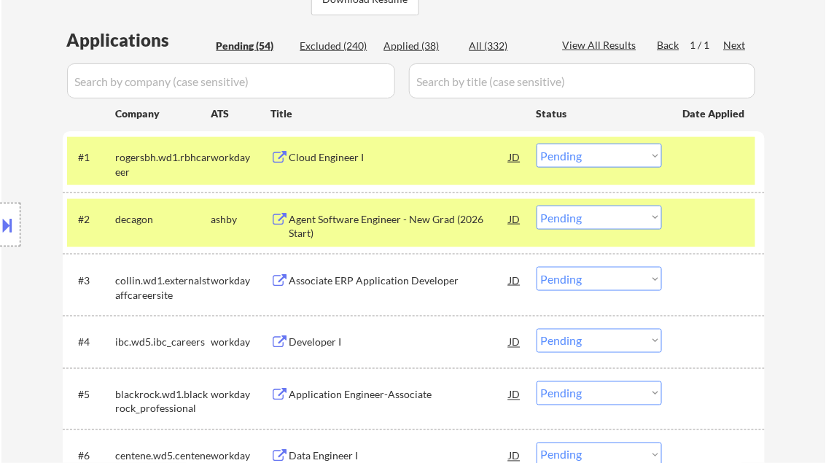
click at [701, 227] on div at bounding box center [715, 219] width 64 height 26
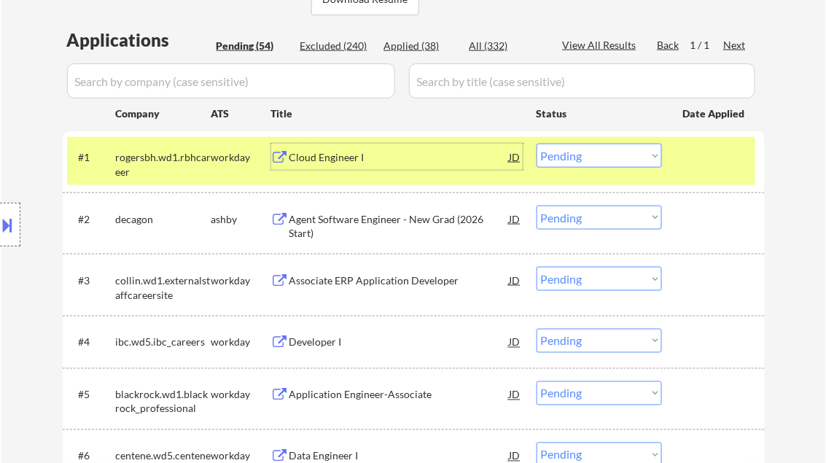
drag, startPoint x: 346, startPoint y: 151, endPoint x: 356, endPoint y: 146, distance: 10.8
click at [346, 150] on div "Cloud Engineer I" at bounding box center [399, 157] width 220 height 15
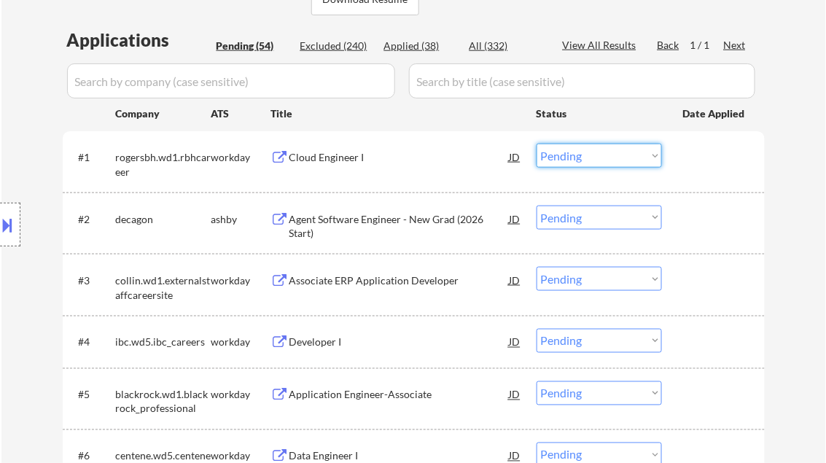
drag, startPoint x: 614, startPoint y: 157, endPoint x: 620, endPoint y: 167, distance: 12.1
click at [614, 157] on select "Choose an option... Pending Applied Excluded (Questions) Excluded (Expired) Exc…" at bounding box center [599, 156] width 125 height 24
click at [537, 144] on select "Choose an option... Pending Applied Excluded (Questions) Excluded (Expired) Exc…" at bounding box center [599, 156] width 125 height 24
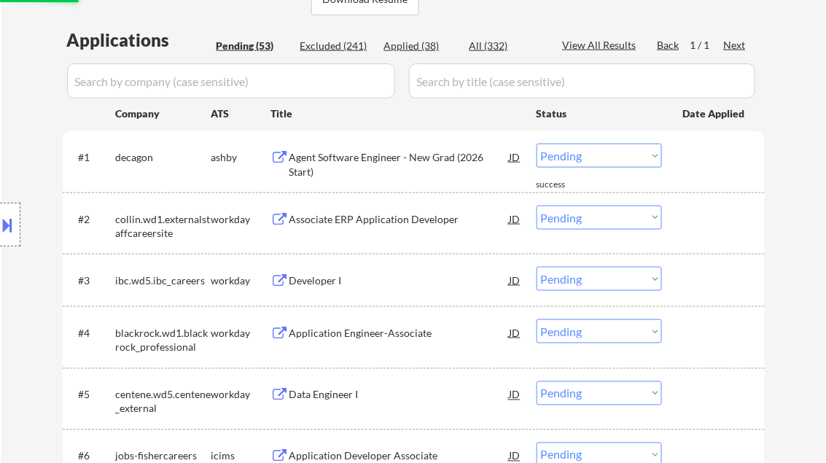
click at [372, 166] on div "Agent Software Engineer - New Grad (2026 Start)" at bounding box center [399, 164] width 220 height 28
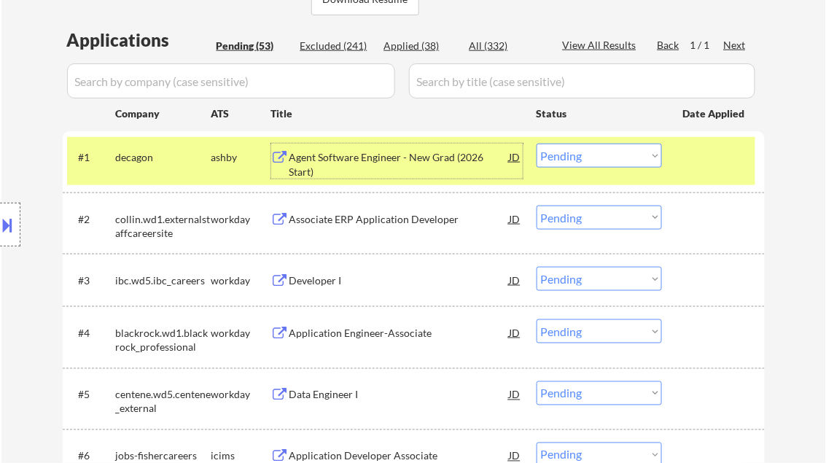
drag, startPoint x: 583, startPoint y: 160, endPoint x: 605, endPoint y: 169, distance: 23.8
click at [584, 159] on select "Choose an option... Pending Applied Excluded (Questions) Excluded (Expired) Exc…" at bounding box center [599, 156] width 125 height 24
click at [537, 144] on select "Choose an option... Pending Applied Excluded (Questions) Excluded (Expired) Exc…" at bounding box center [599, 156] width 125 height 24
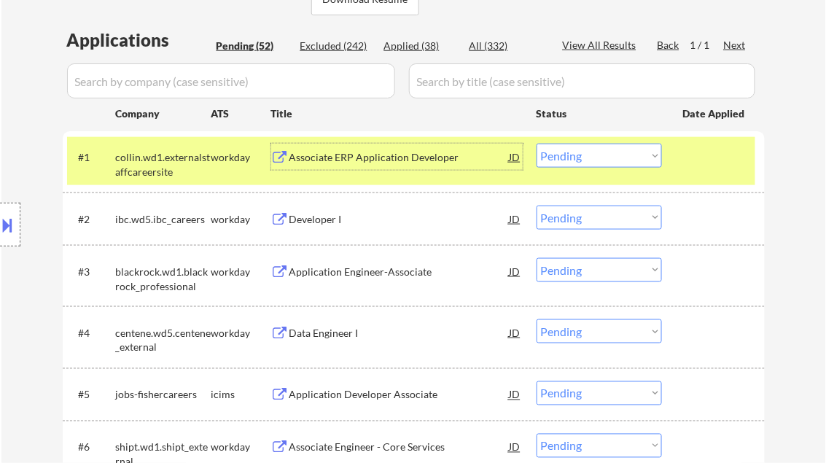
click at [362, 165] on div "Associate ERP Application Developer" at bounding box center [399, 157] width 220 height 26
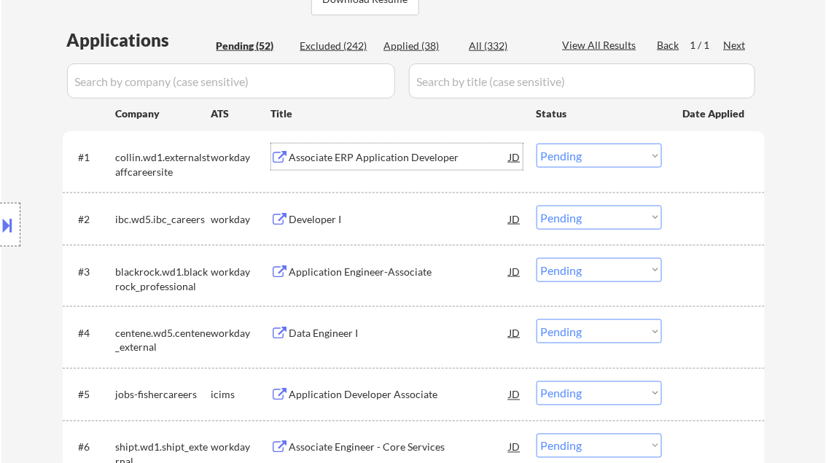
drag, startPoint x: 582, startPoint y: 154, endPoint x: 612, endPoint y: 168, distance: 33.3
click at [582, 154] on select "Choose an option... Pending Applied Excluded (Questions) Excluded (Expired) Exc…" at bounding box center [599, 156] width 125 height 24
click at [537, 144] on select "Choose an option... Pending Applied Excluded (Questions) Excluded (Expired) Exc…" at bounding box center [599, 156] width 125 height 24
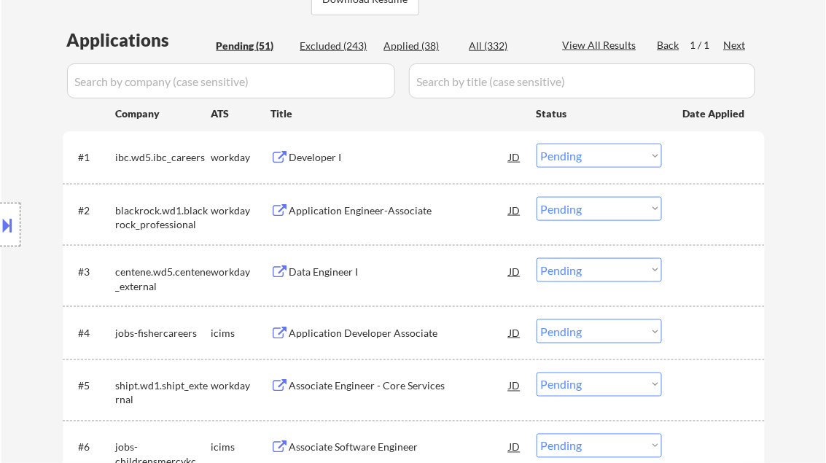
click at [334, 157] on div "Developer I" at bounding box center [399, 157] width 220 height 15
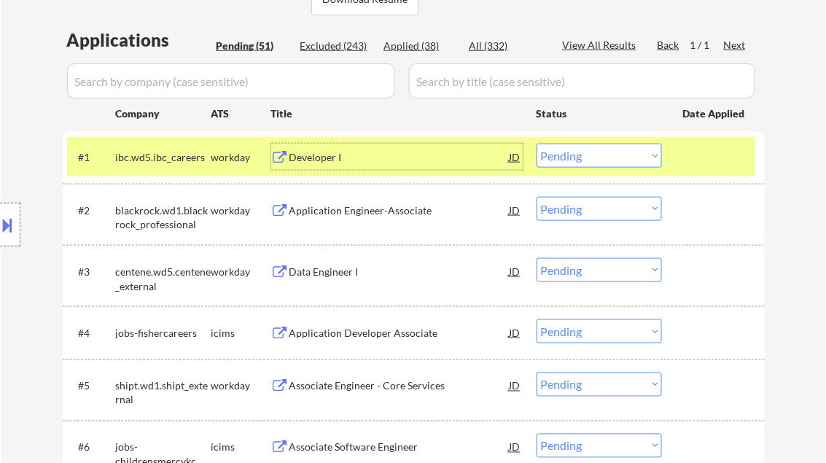
click at [572, 157] on select "Choose an option... Pending Applied Excluded (Questions) Excluded (Expired) Exc…" at bounding box center [599, 156] width 125 height 24
click at [537, 144] on select "Choose an option... Pending Applied Excluded (Questions) Excluded (Expired) Exc…" at bounding box center [599, 156] width 125 height 24
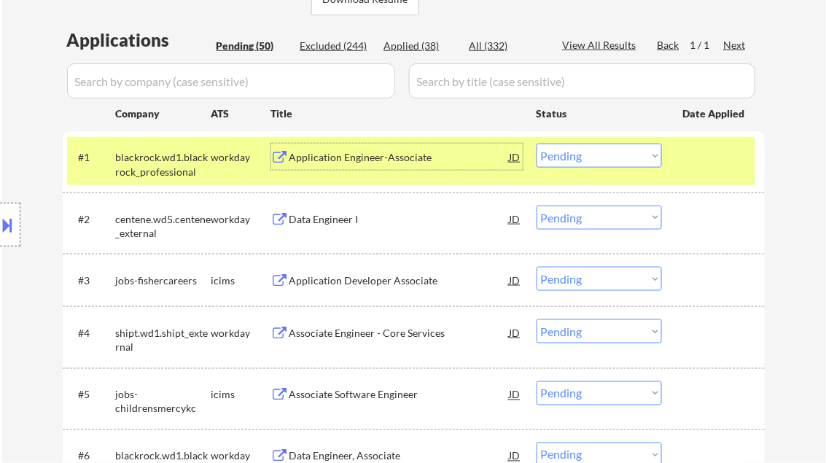
click at [354, 160] on div "Application Engineer-Associate" at bounding box center [399, 157] width 220 height 15
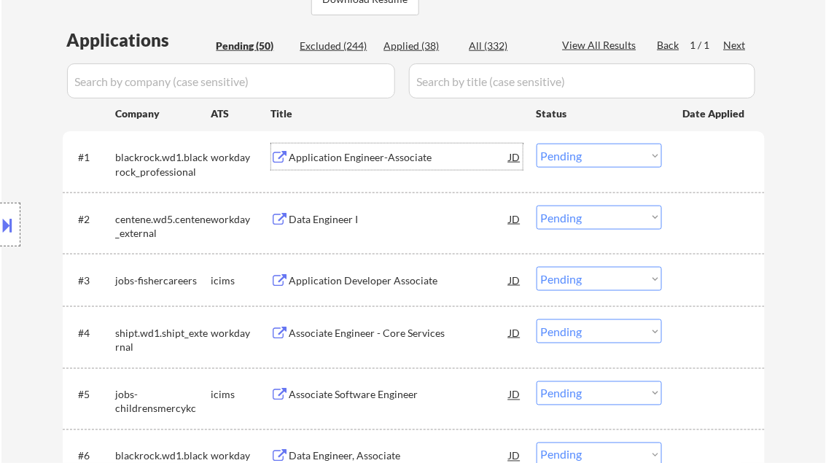
drag, startPoint x: 586, startPoint y: 155, endPoint x: 599, endPoint y: 164, distance: 15.6
click at [589, 156] on select "Choose an option... Pending Applied Excluded (Questions) Excluded (Expired) Exc…" at bounding box center [599, 156] width 125 height 24
click at [537, 144] on select "Choose an option... Pending Applied Excluded (Questions) Excluded (Expired) Exc…" at bounding box center [599, 156] width 125 height 24
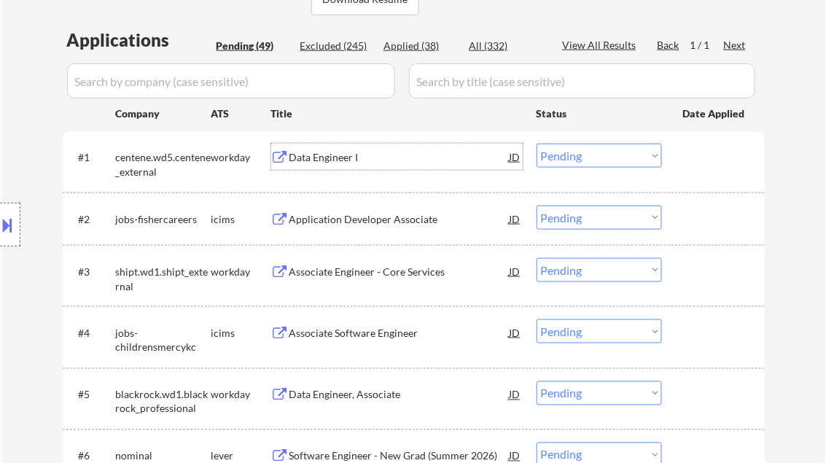
click at [327, 159] on div "Data Engineer I" at bounding box center [399, 157] width 220 height 15
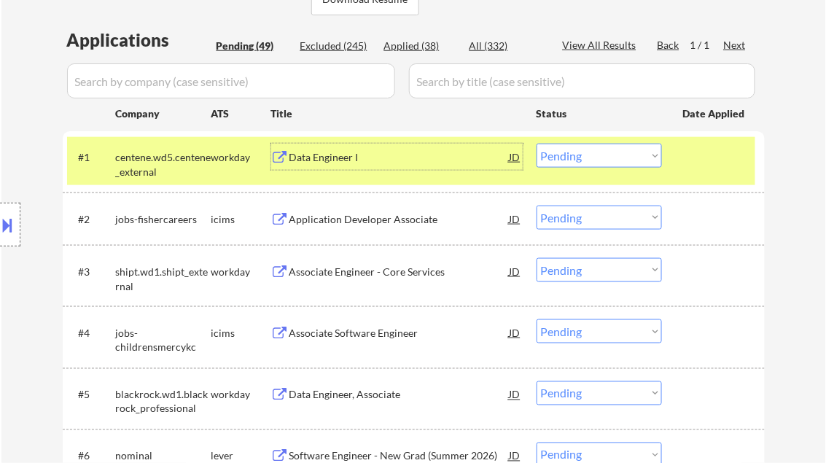
click at [597, 161] on select "Choose an option... Pending Applied Excluded (Questions) Excluded (Expired) Exc…" at bounding box center [599, 156] width 125 height 24
click at [537, 144] on select "Choose an option... Pending Applied Excluded (Questions) Excluded (Expired) Exc…" at bounding box center [599, 156] width 125 height 24
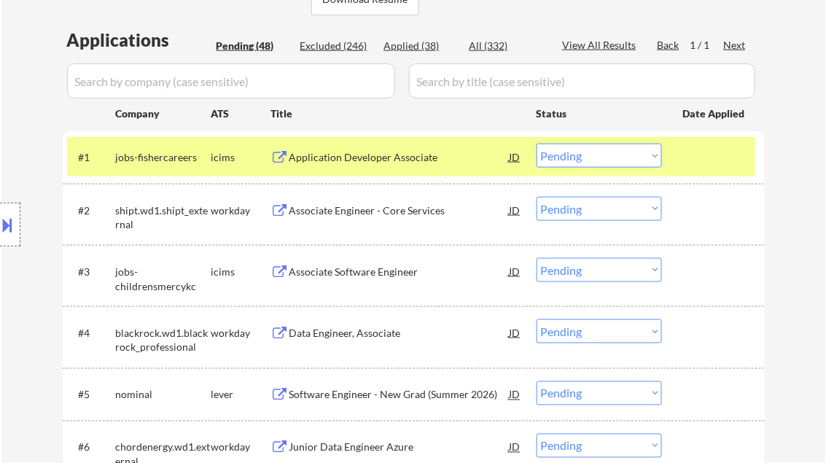
click at [364, 160] on div "Application Developer Associate" at bounding box center [399, 157] width 220 height 15
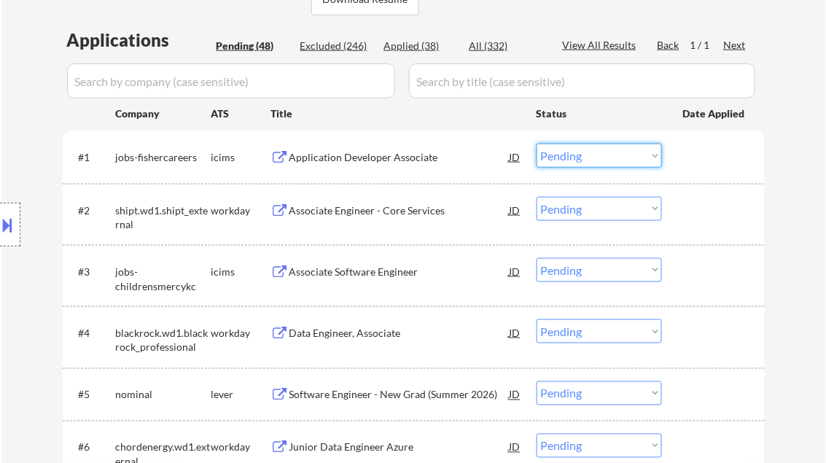
click at [626, 161] on select "Choose an option... Pending Applied Excluded (Questions) Excluded (Expired) Exc…" at bounding box center [599, 156] width 125 height 24
click at [537, 144] on select "Choose an option... Pending Applied Excluded (Questions) Excluded (Expired) Exc…" at bounding box center [599, 156] width 125 height 24
select select ""pending""
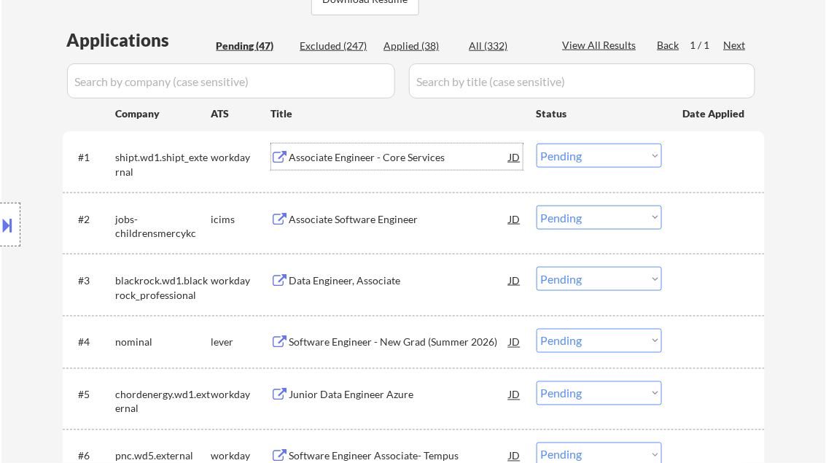
click at [418, 160] on div "Associate Engineer - Core Services" at bounding box center [399, 157] width 220 height 15
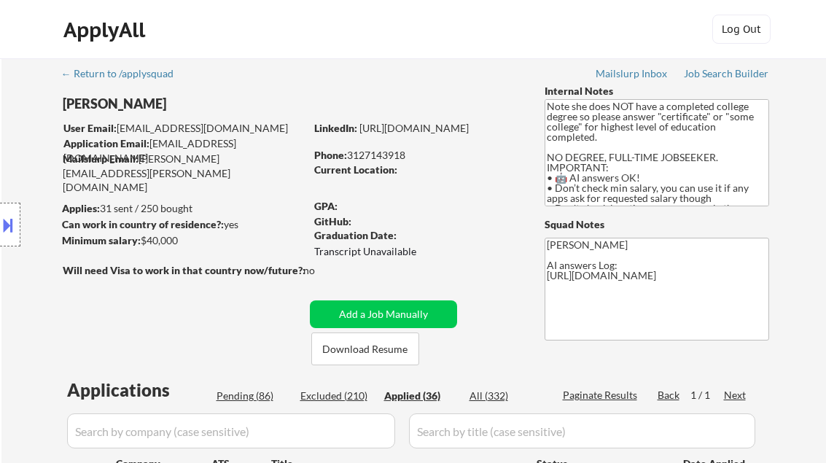
select select ""applied""
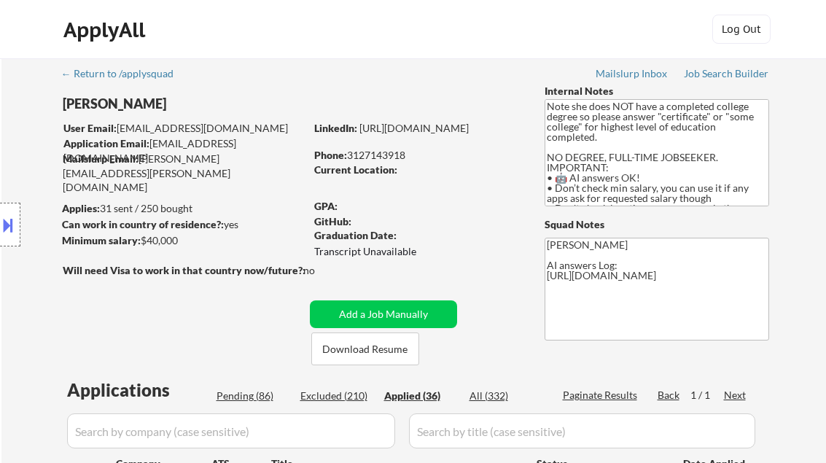
select select ""applied""
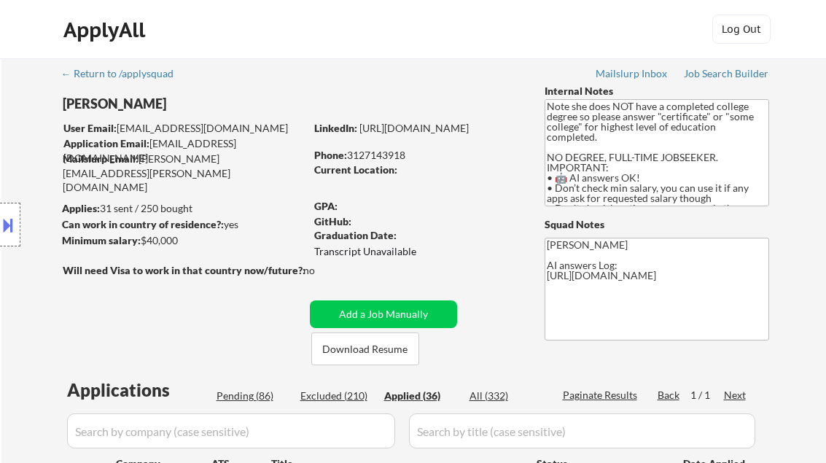
select select ""applied""
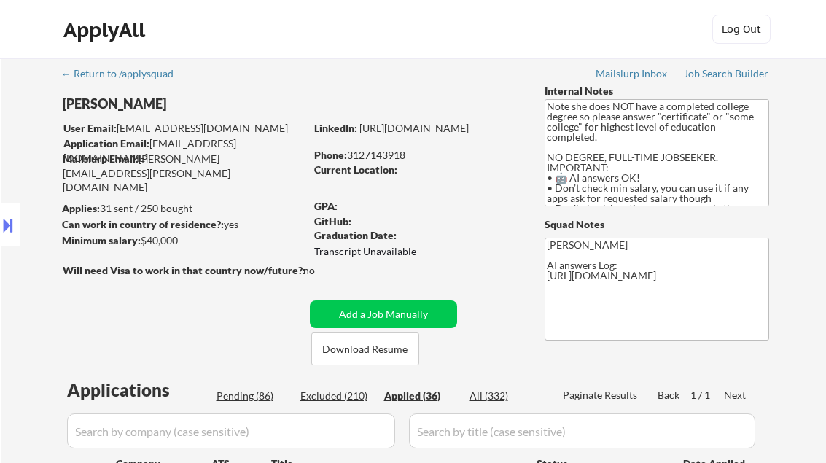
select select ""applied""
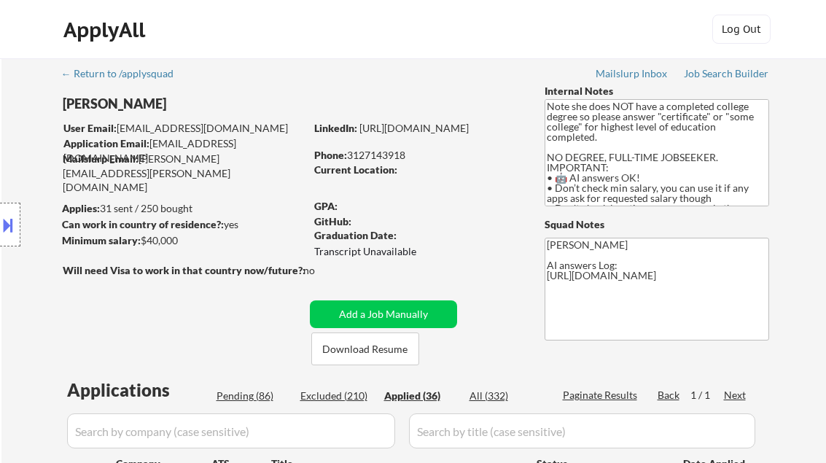
select select ""applied""
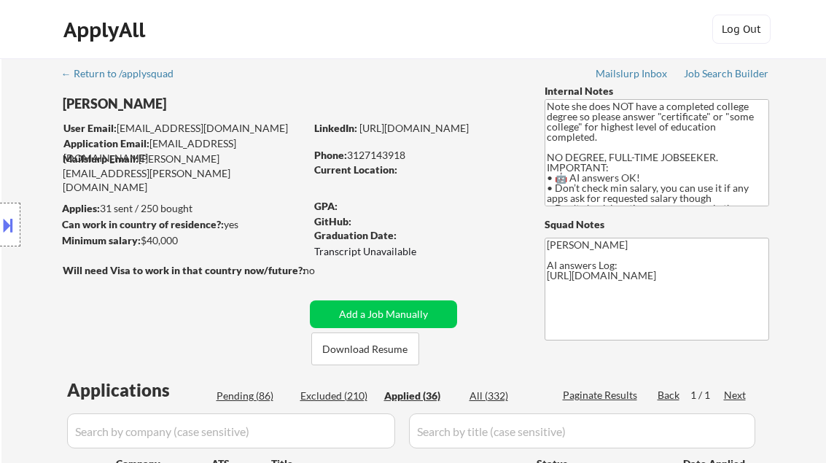
select select ""applied""
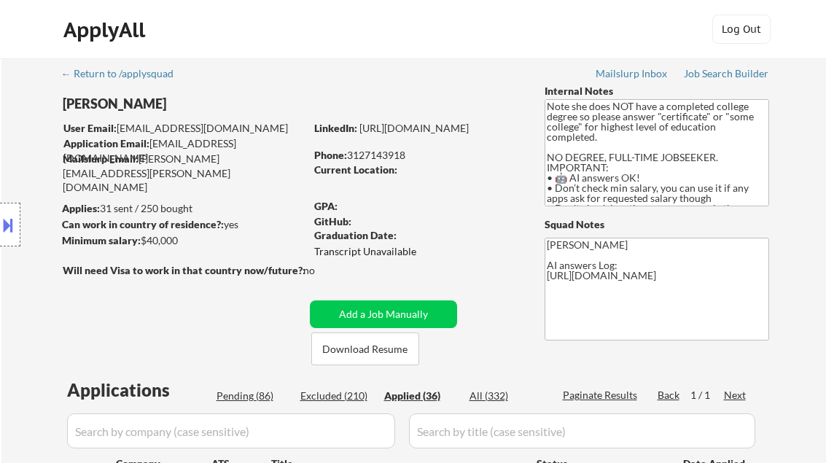
select select ""applied""
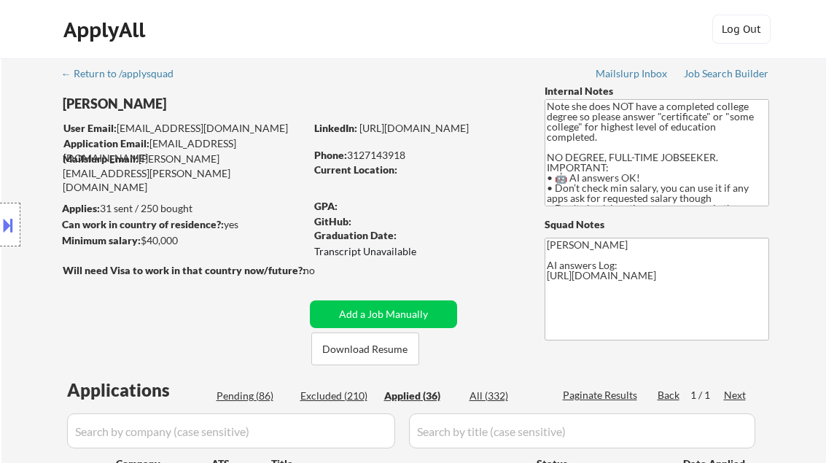
select select ""applied""
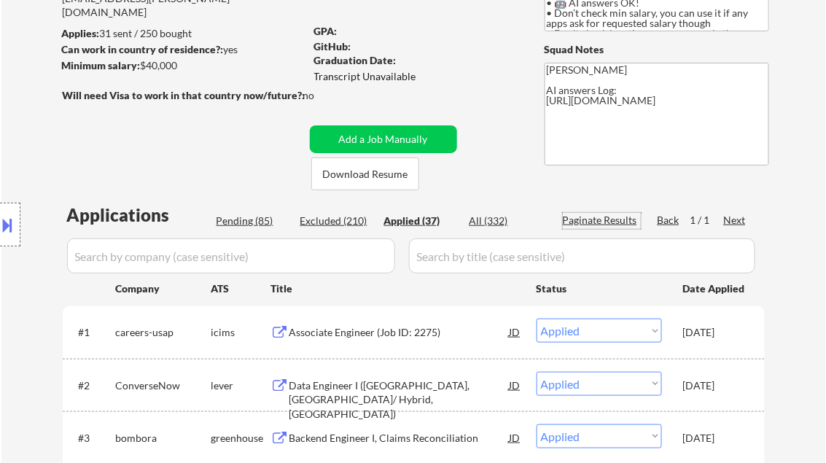
scroll to position [175, 0]
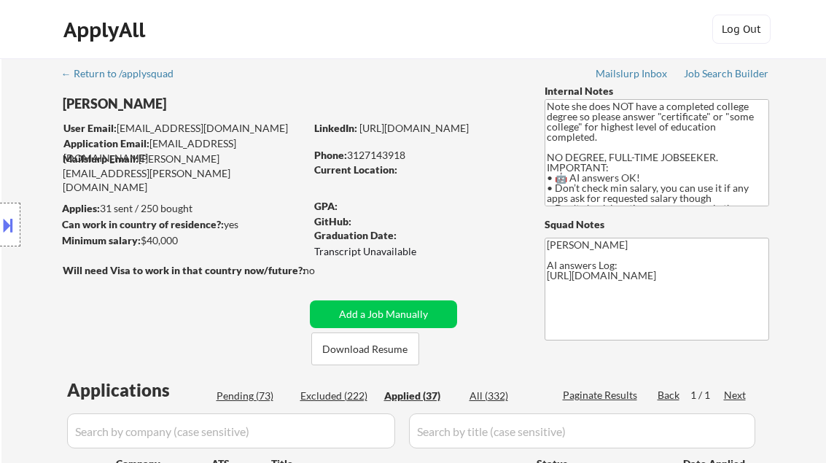
select select ""applied""
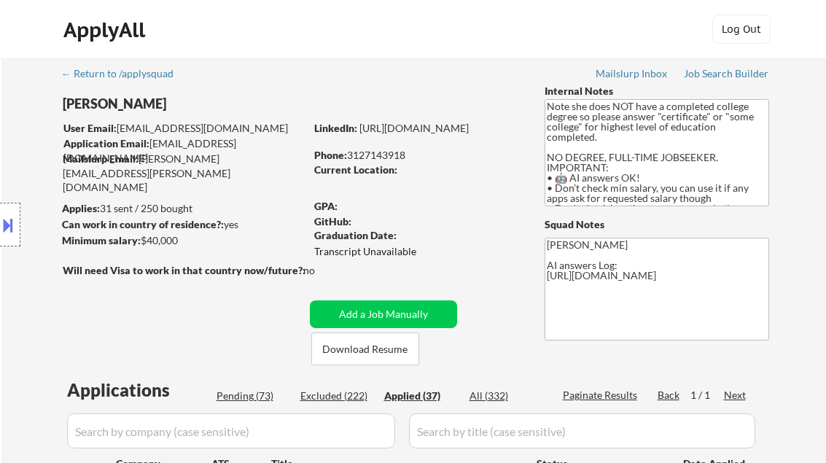
select select ""applied""
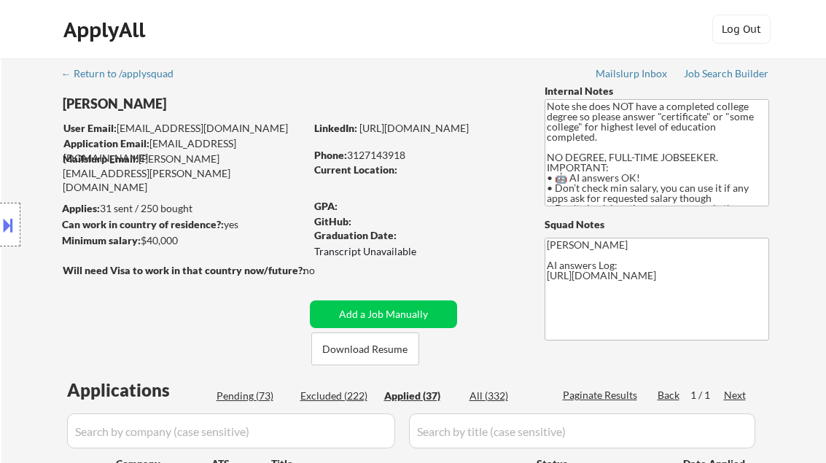
select select ""applied""
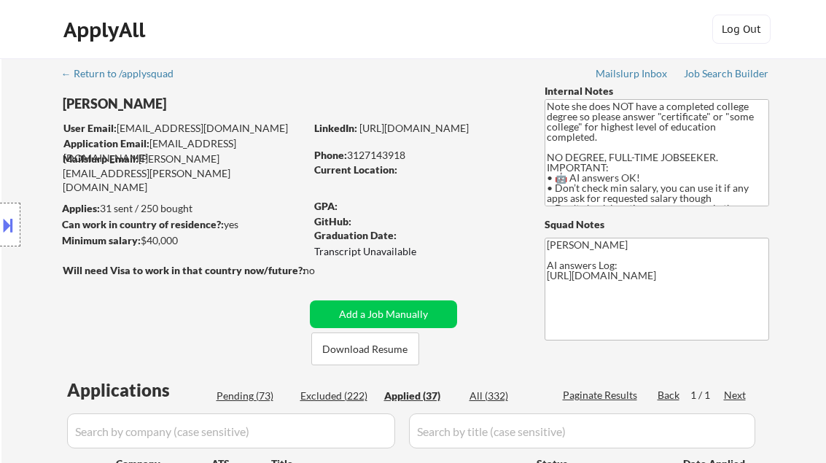
select select ""applied""
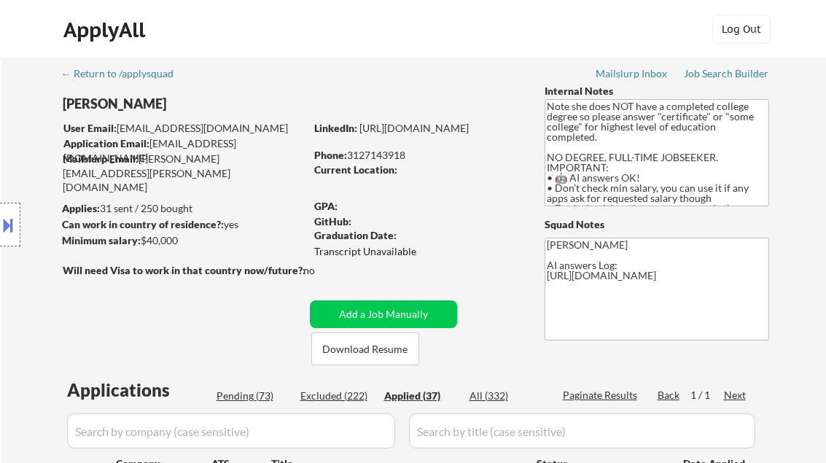
select select ""applied""
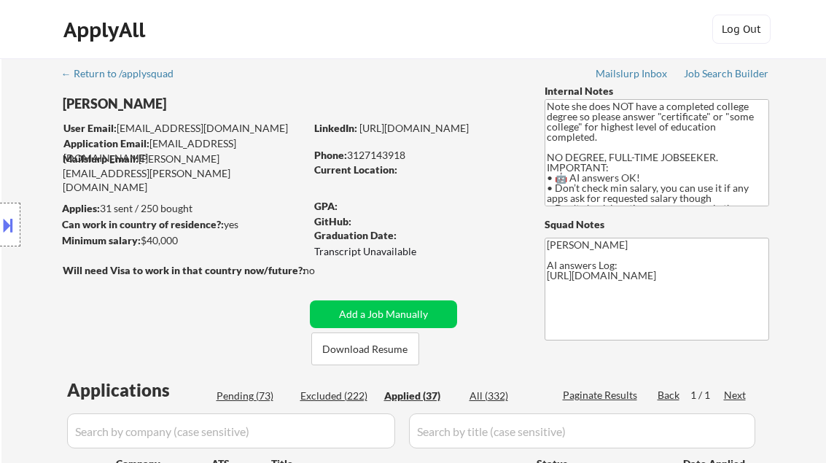
select select ""applied""
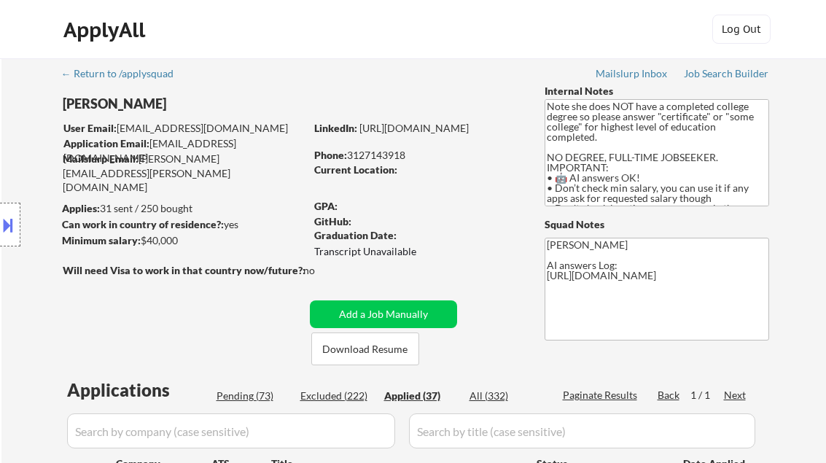
select select ""applied""
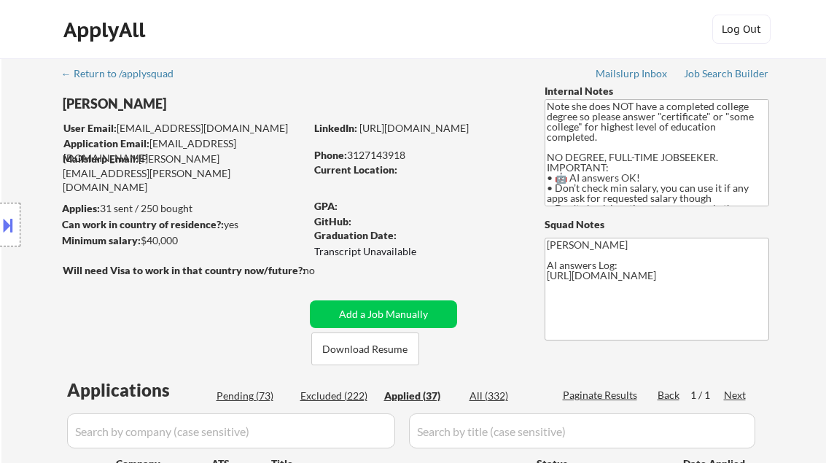
select select ""applied""
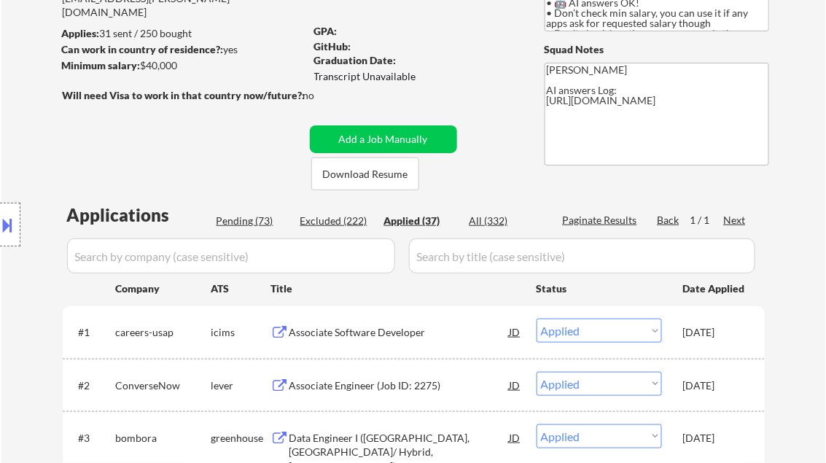
select select ""applied""
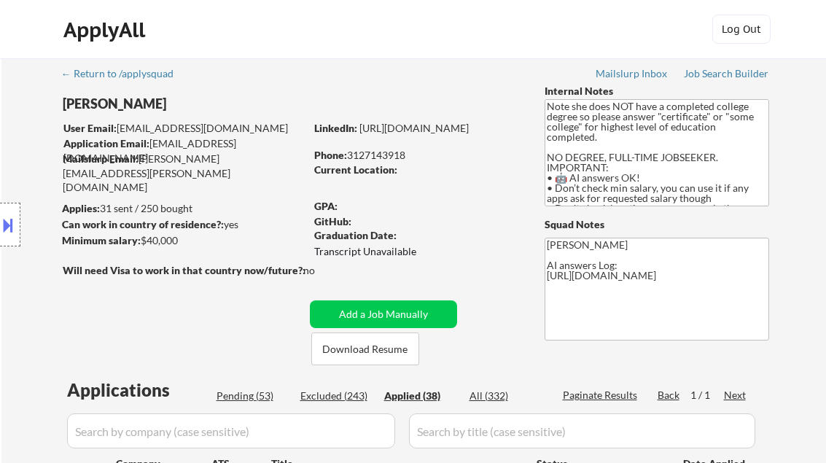
select select ""applied""
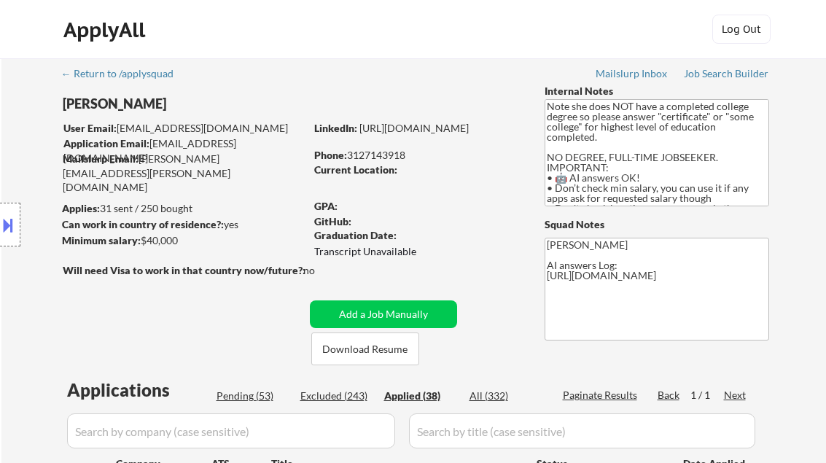
select select ""applied""
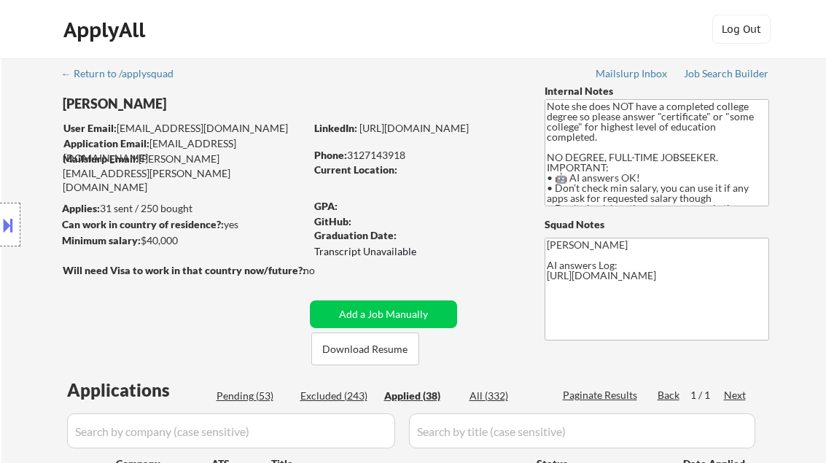
select select ""applied""
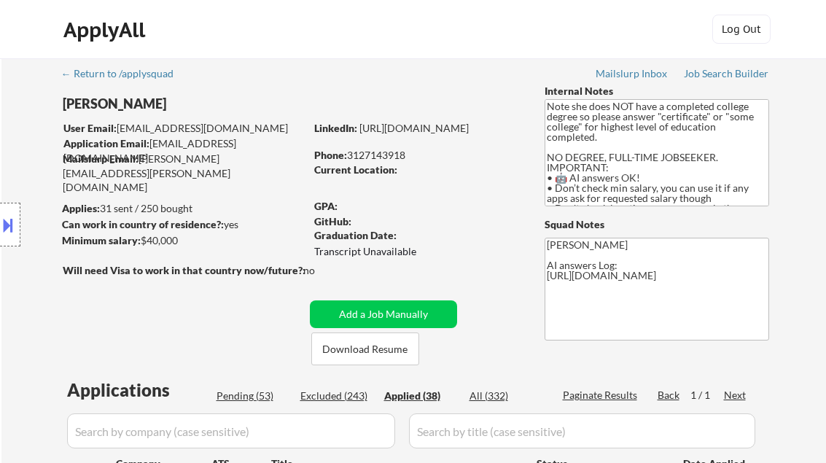
select select ""applied""
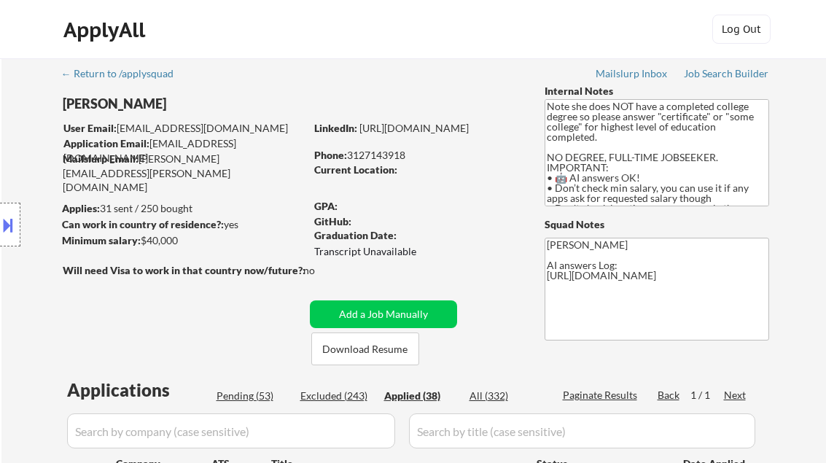
select select ""applied""
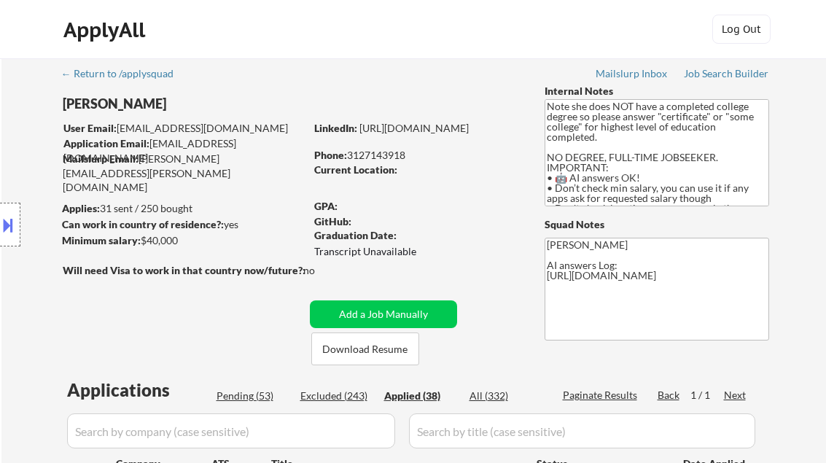
select select ""applied""
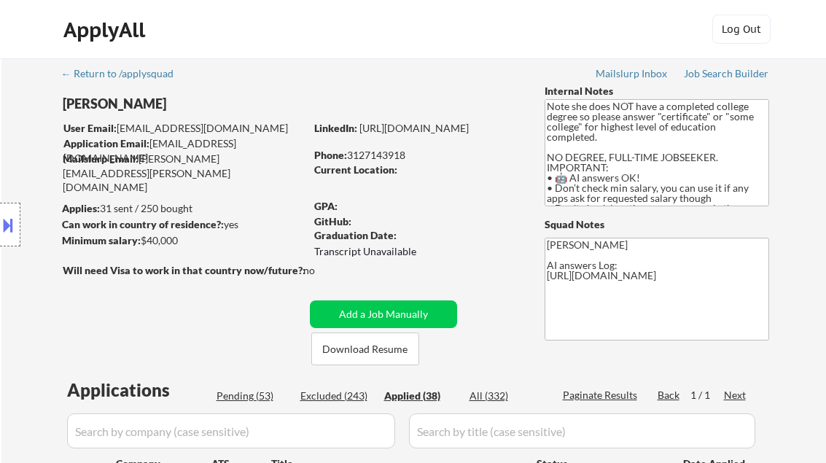
select select ""applied""
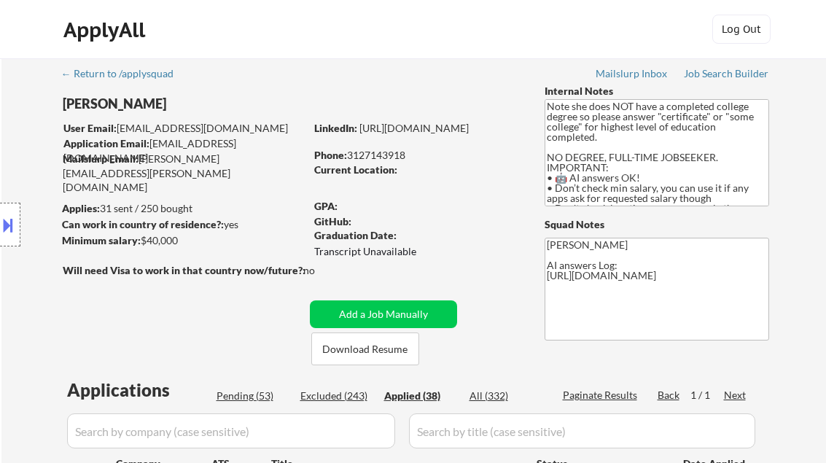
select select ""applied""
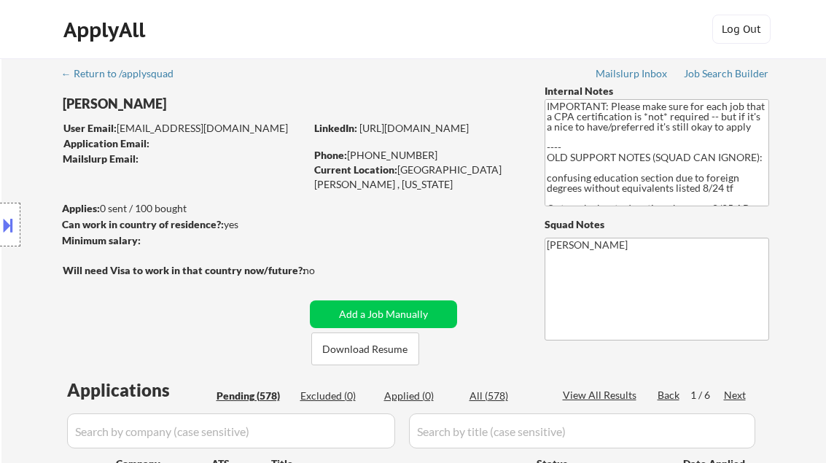
select select ""pending""
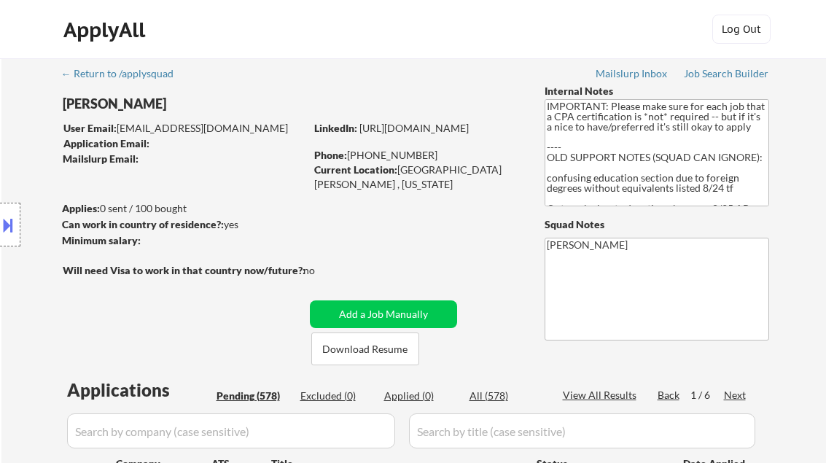
select select ""pending""
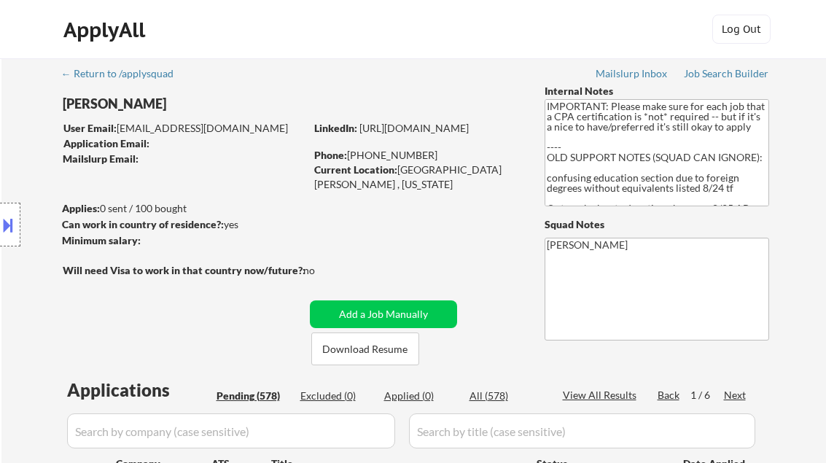
select select ""pending""
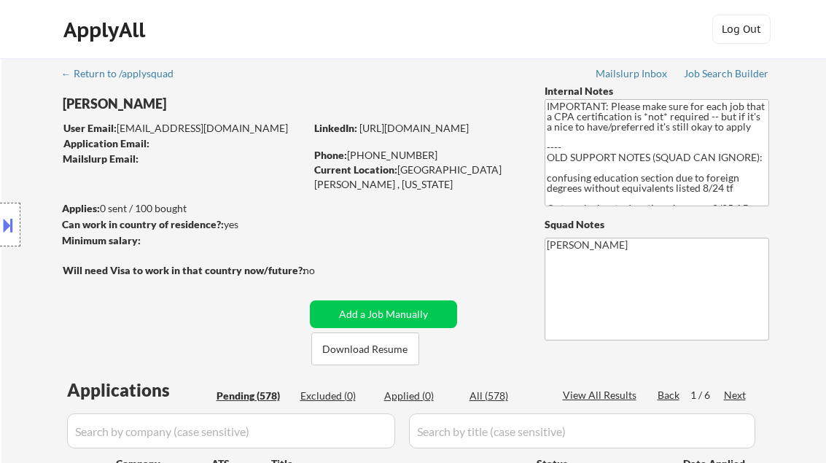
select select ""pending""
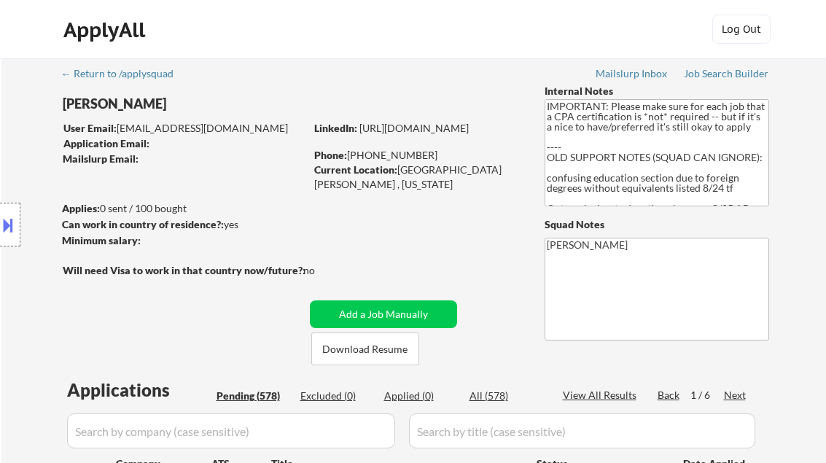
select select ""pending""
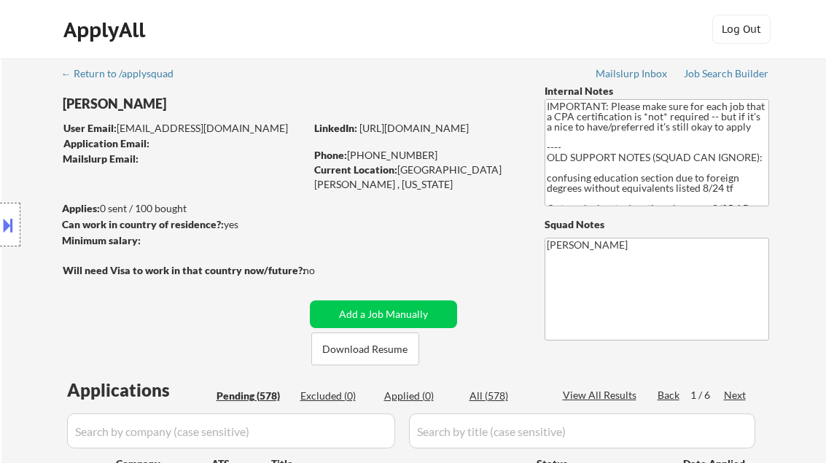
select select ""pending""
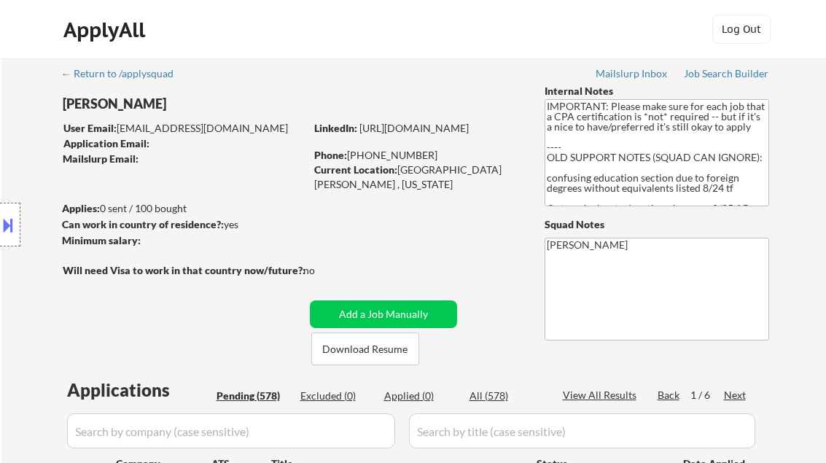
select select ""pending""
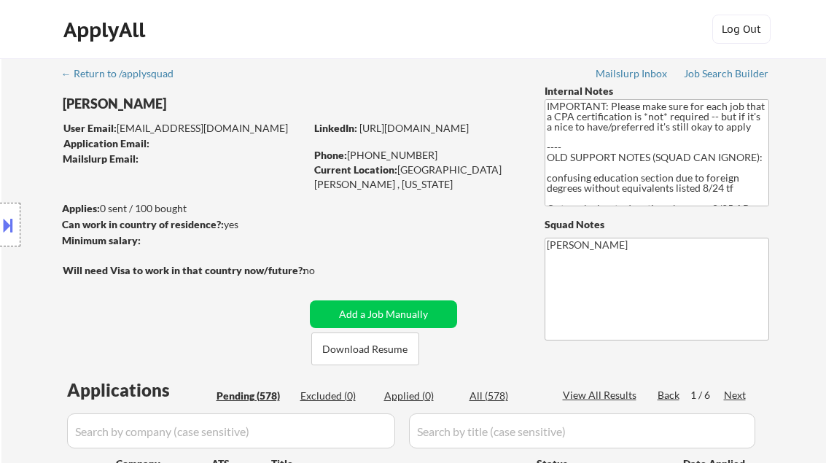
select select ""pending""
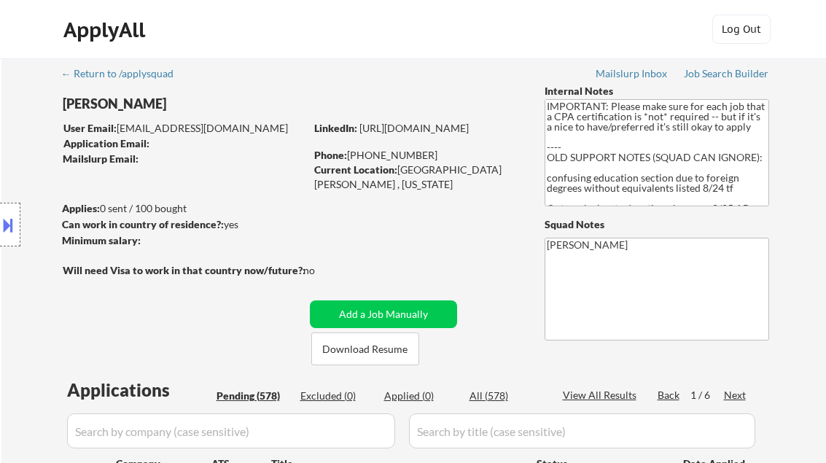
select select ""pending""
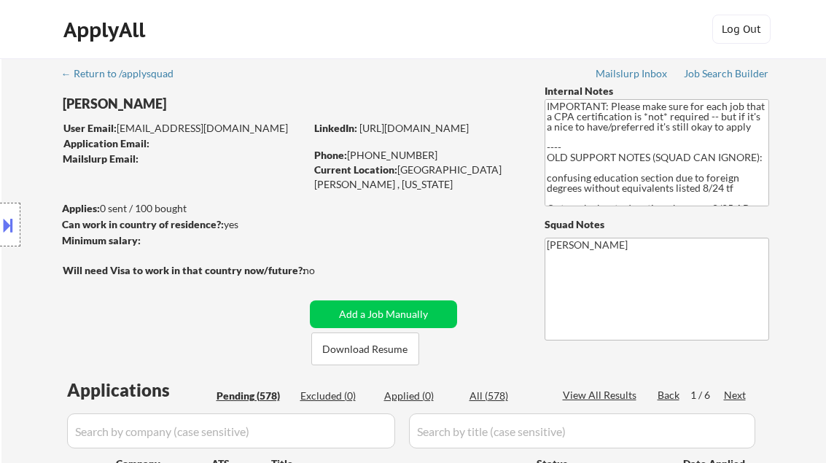
select select ""pending""
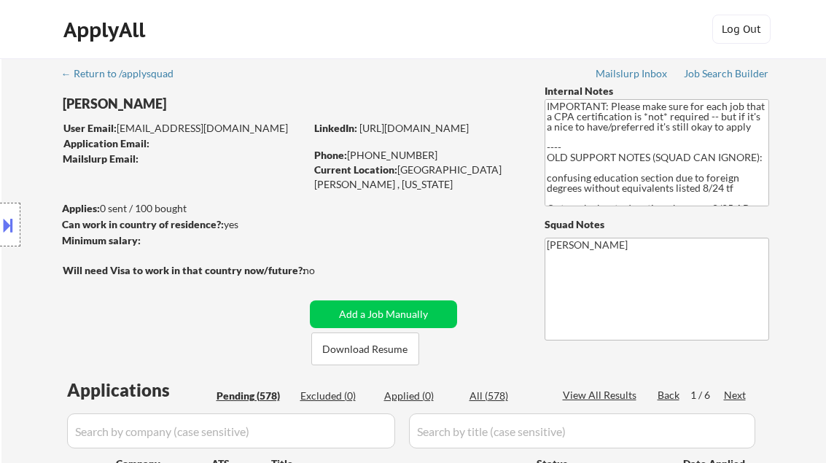
select select ""pending""
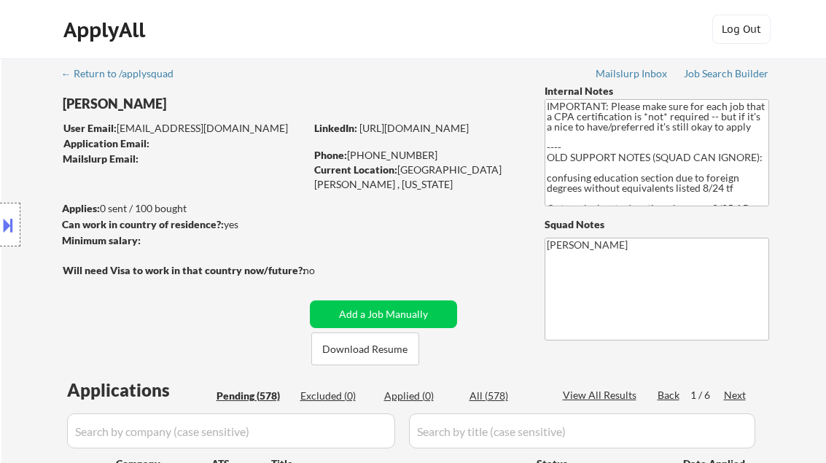
select select ""pending""
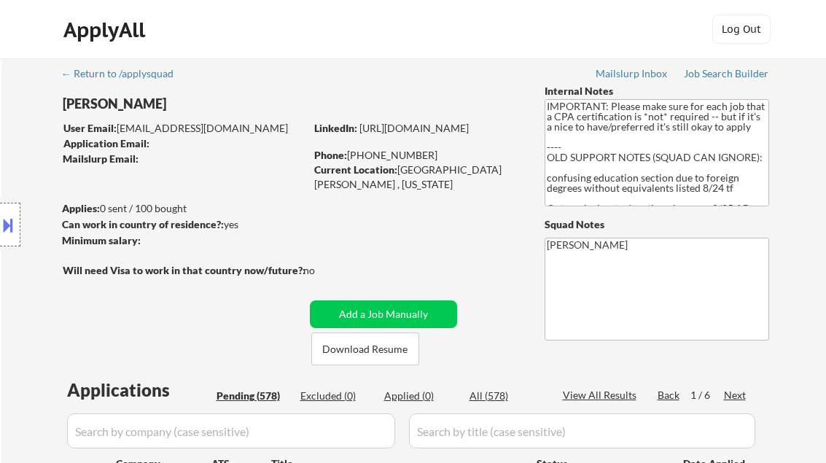
select select ""pending""
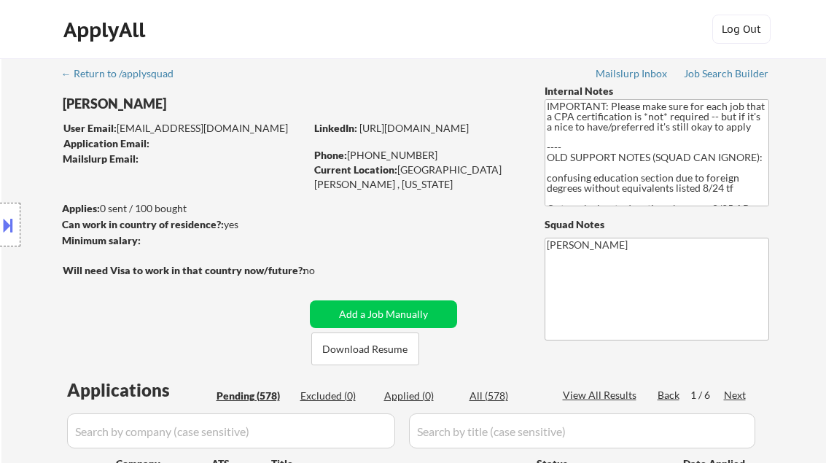
select select ""pending""
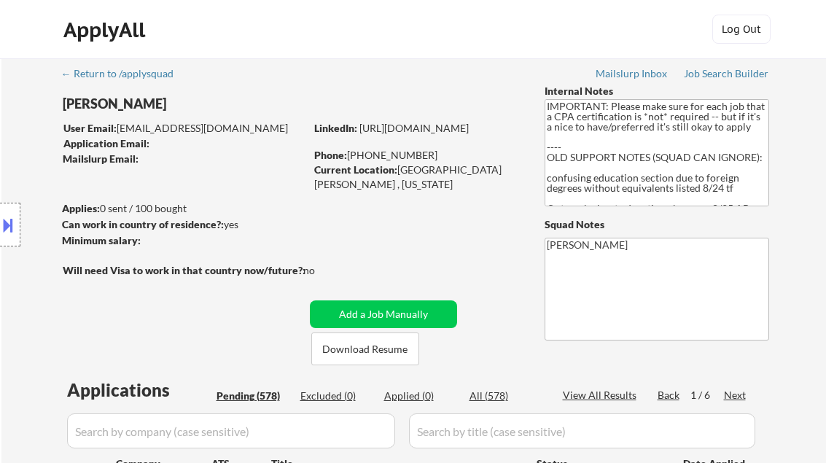
select select ""pending""
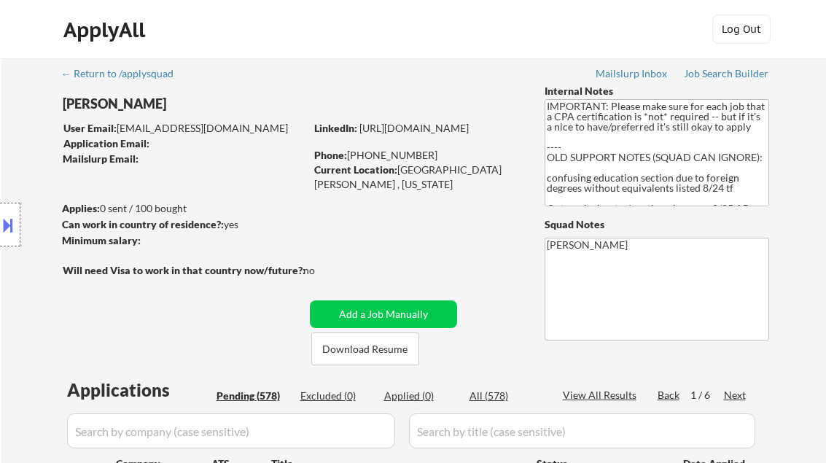
select select ""pending""
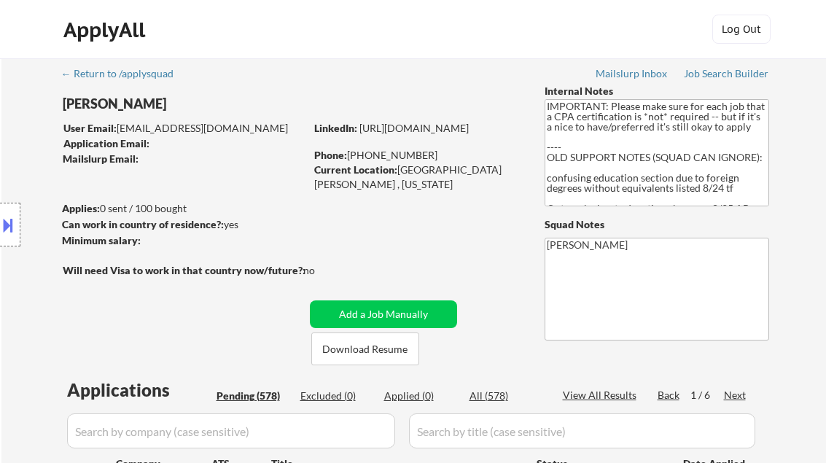
select select ""pending""
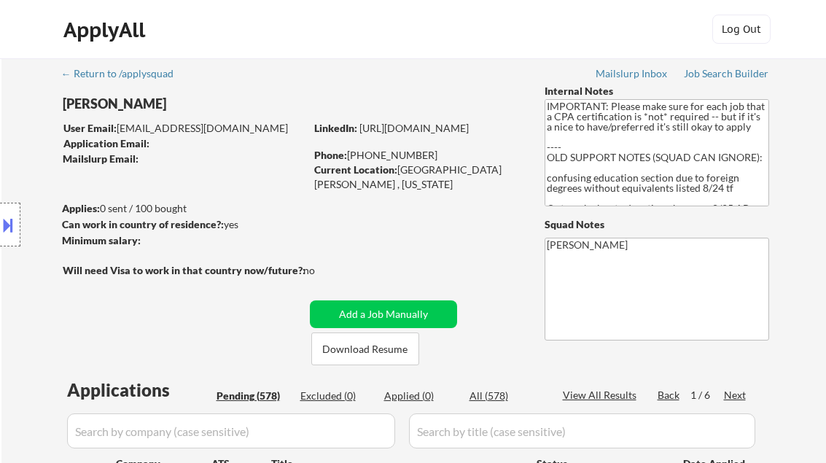
select select ""pending""
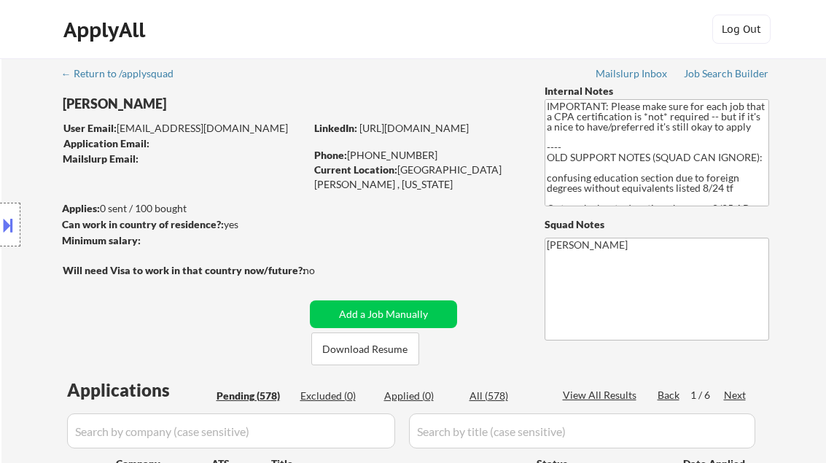
select select ""pending""
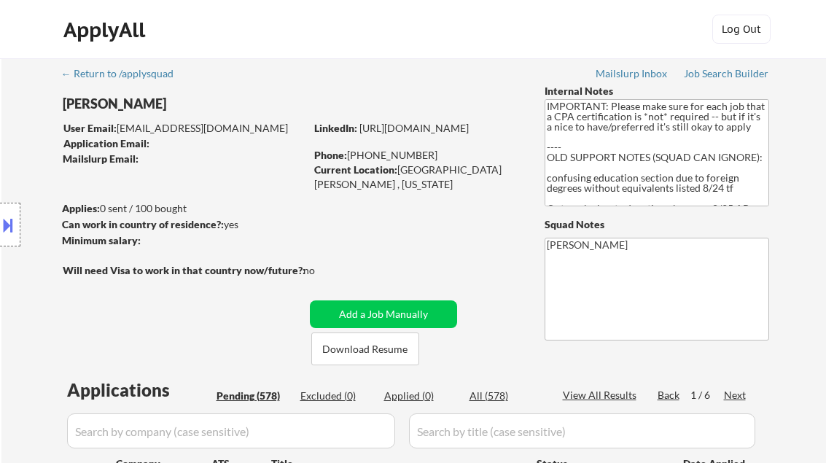
select select ""pending""
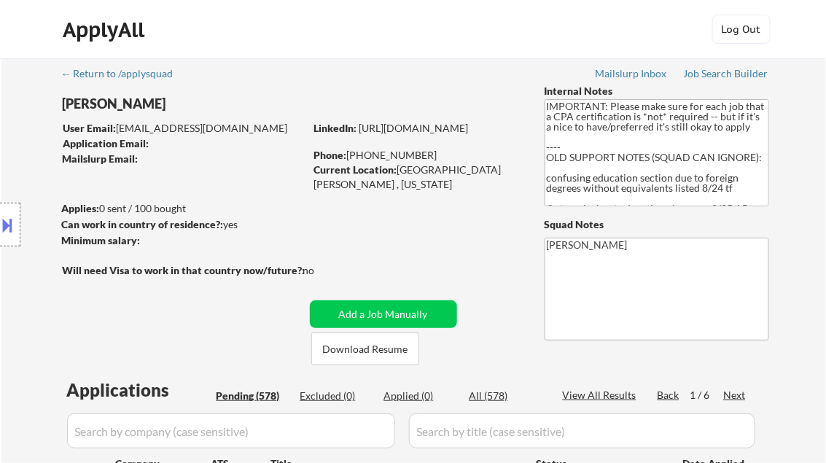
click at [442, 134] on link "[URL][DOMAIN_NAME]" at bounding box center [413, 128] width 109 height 12
